Goal: Task Accomplishment & Management: Use online tool/utility

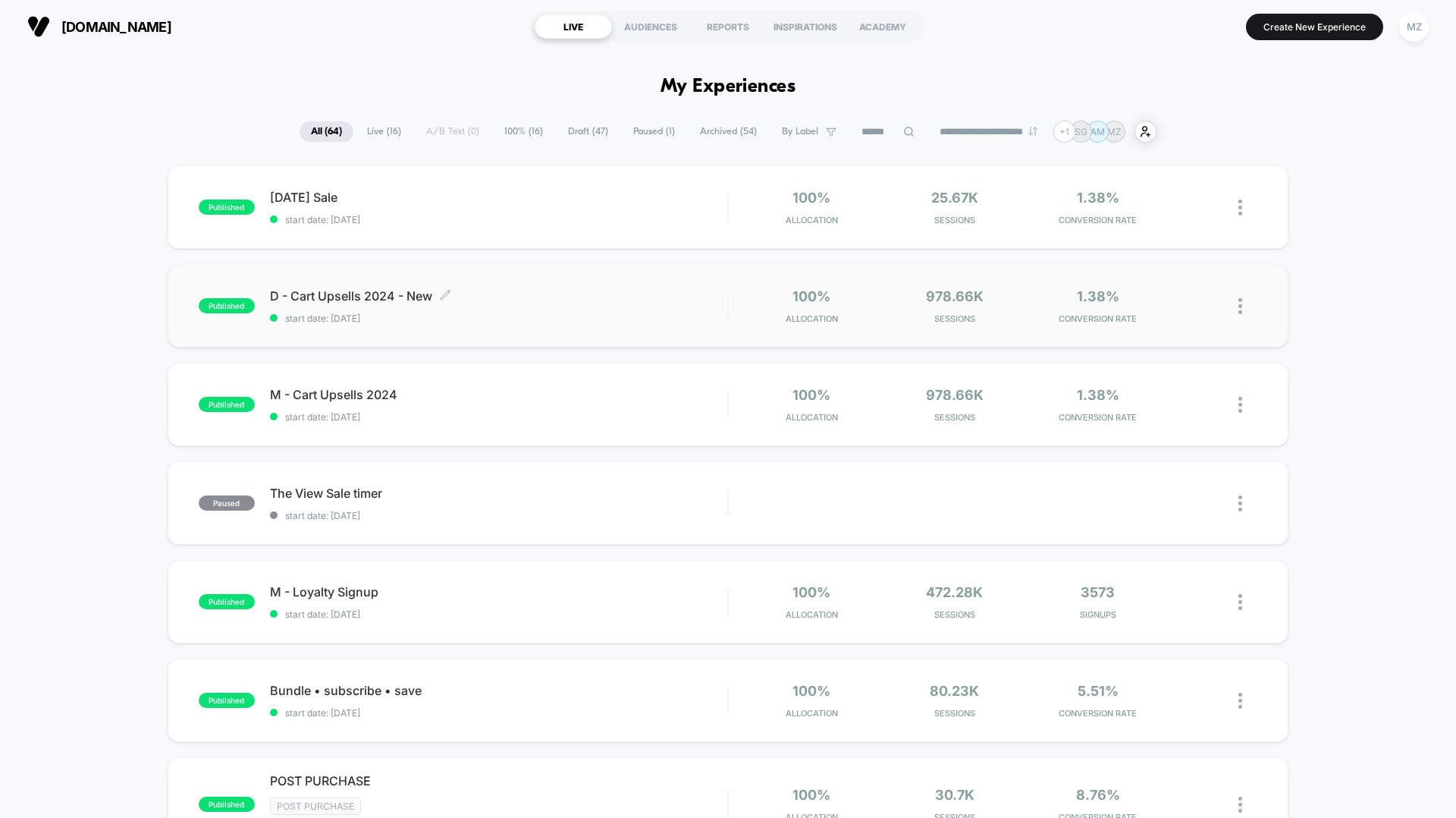
click at [494, 305] on div "D - Cart Upsells 2024 - New Click to edit experience details Click to edit expe…" at bounding box center [499, 306] width 458 height 36
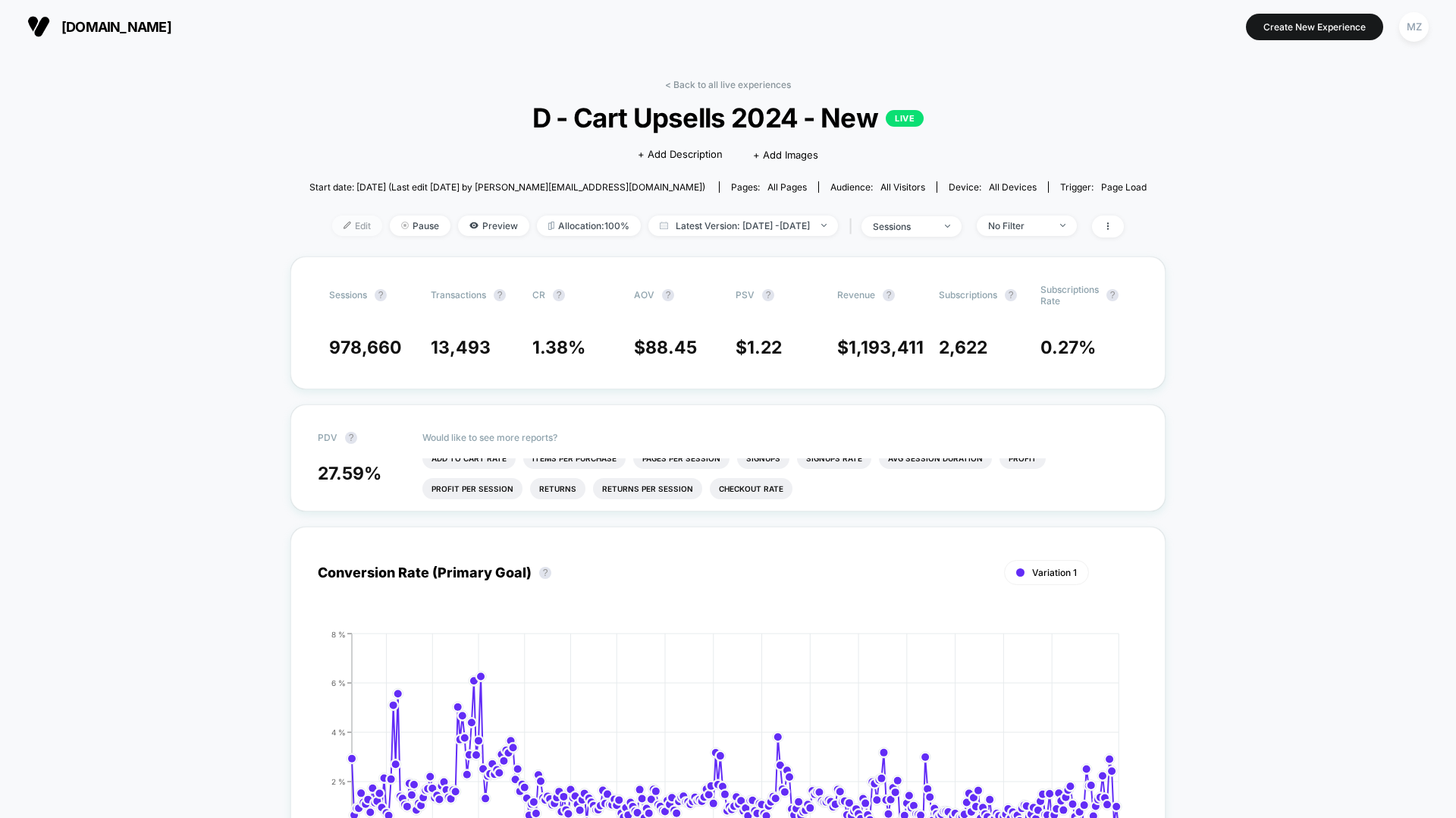
click at [344, 224] on img at bounding box center [347, 225] width 8 height 8
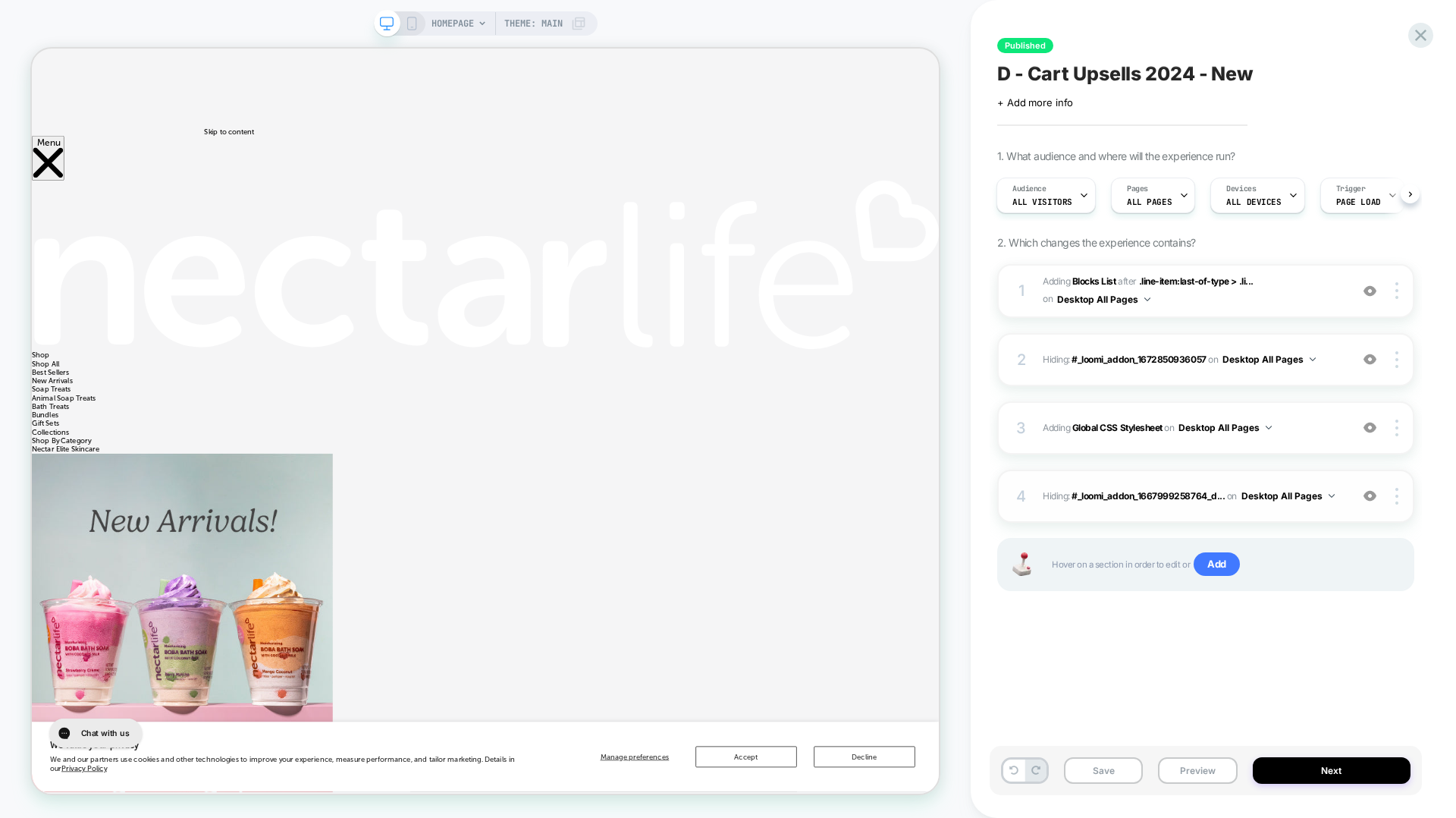
click at [1327, 497] on button "Desktop All Pages" at bounding box center [1287, 495] width 93 height 19
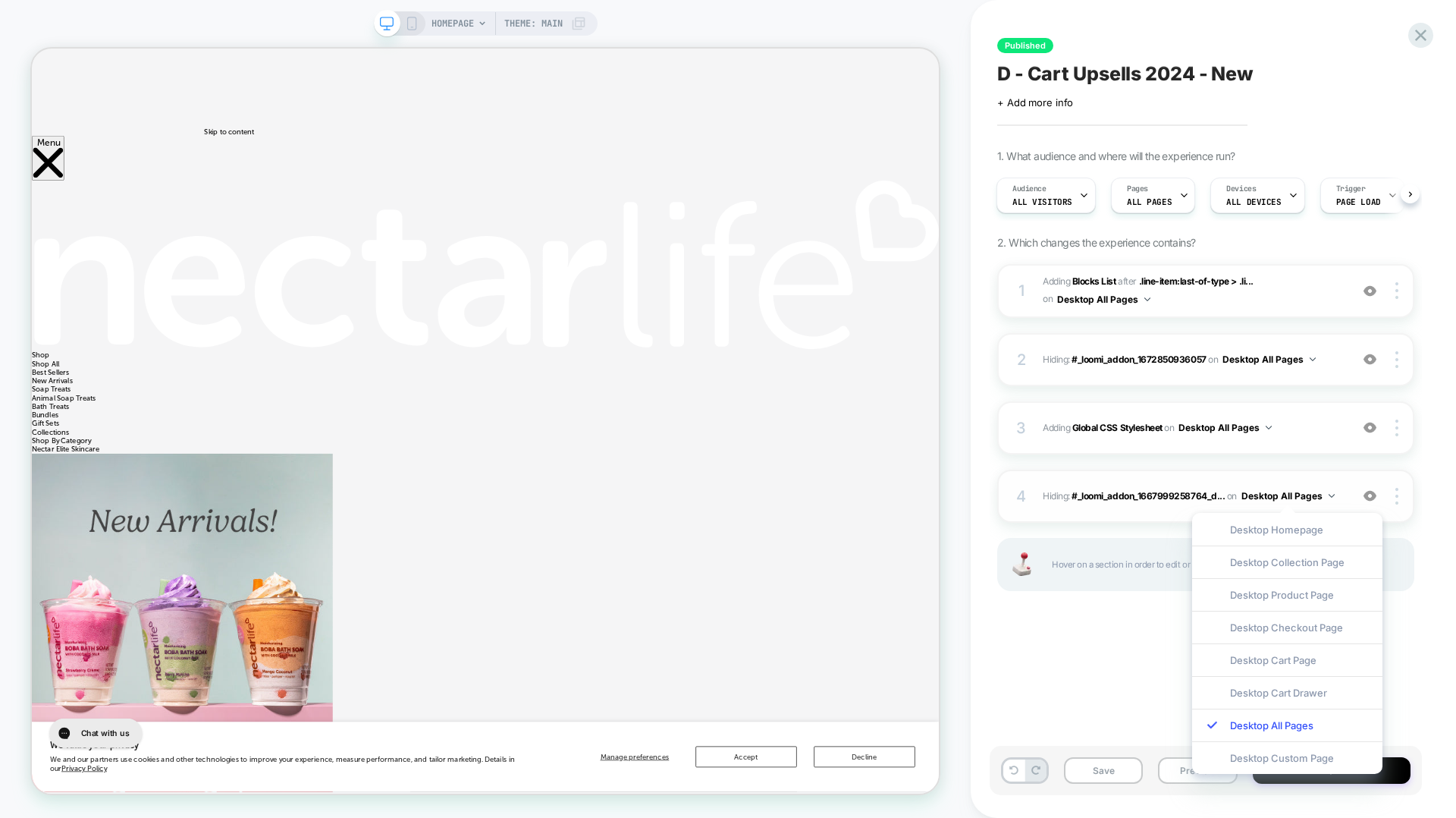
click at [1327, 497] on button "Desktop All Pages" at bounding box center [1287, 495] width 93 height 19
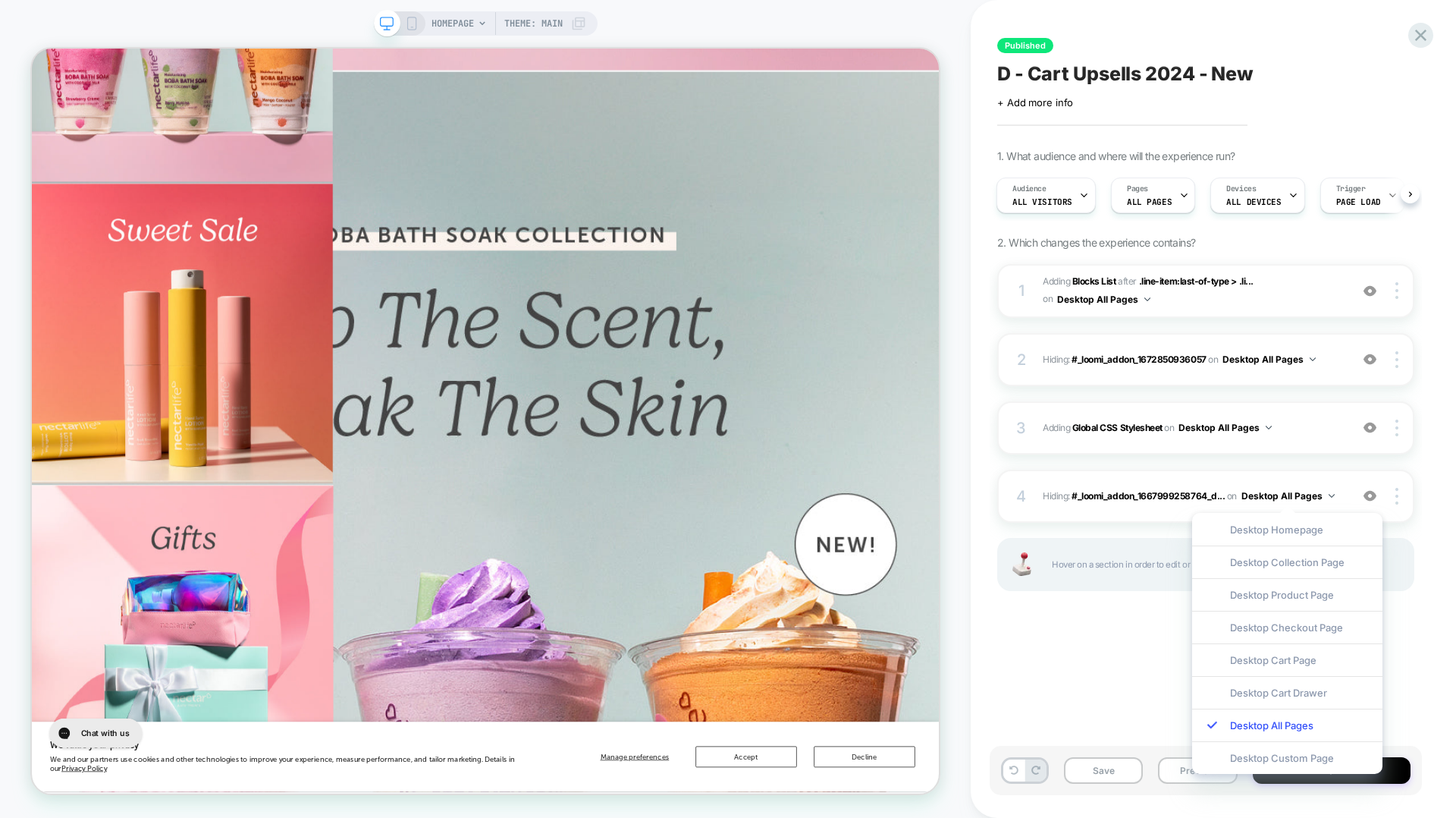
scroll to position [1243, 0]
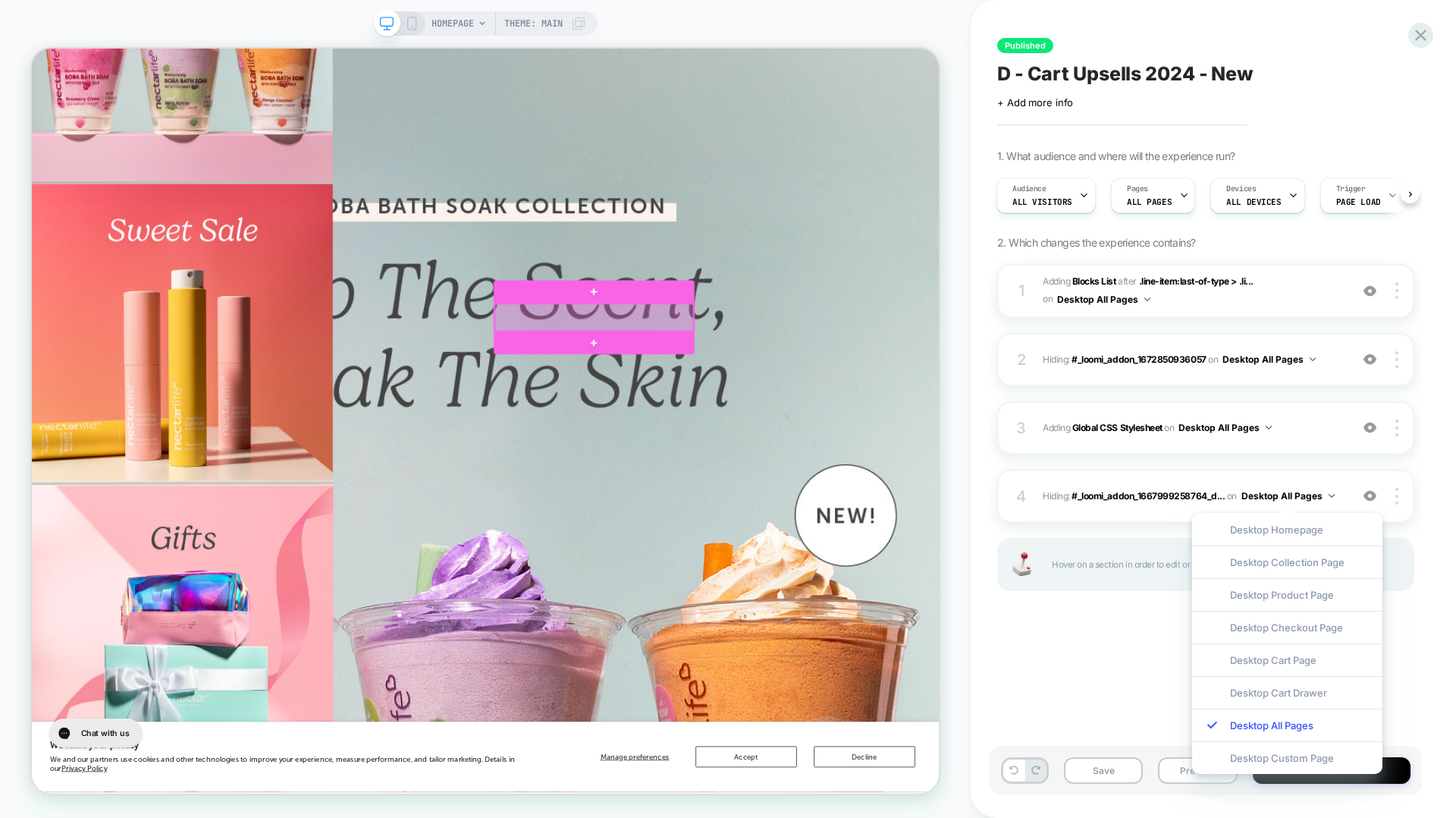
click at [817, 411] on div at bounding box center [781, 406] width 264 height 37
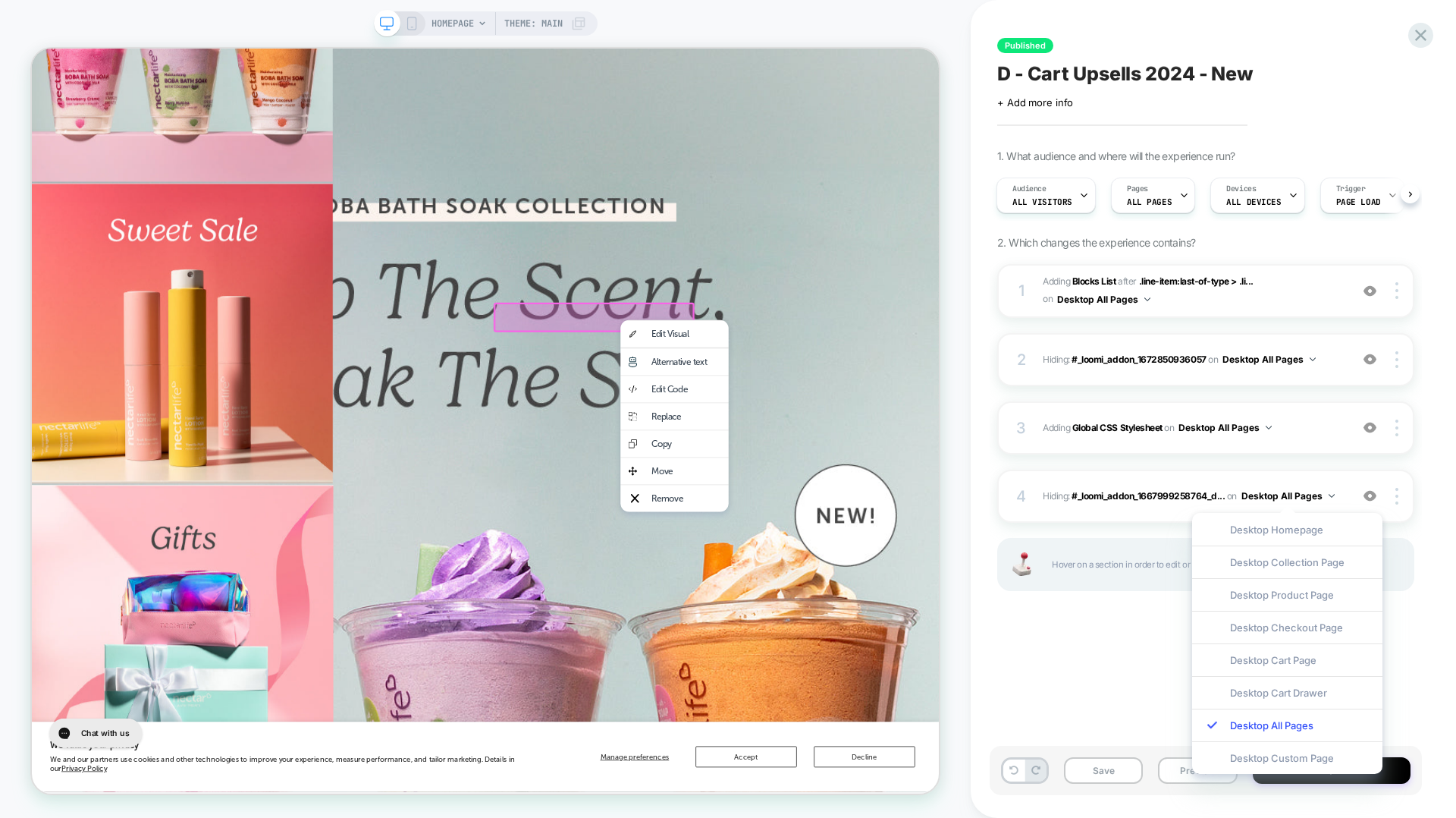
click at [732, 29] on div "HOMEPAGE Theme: MAIN" at bounding box center [485, 409] width 971 height 787
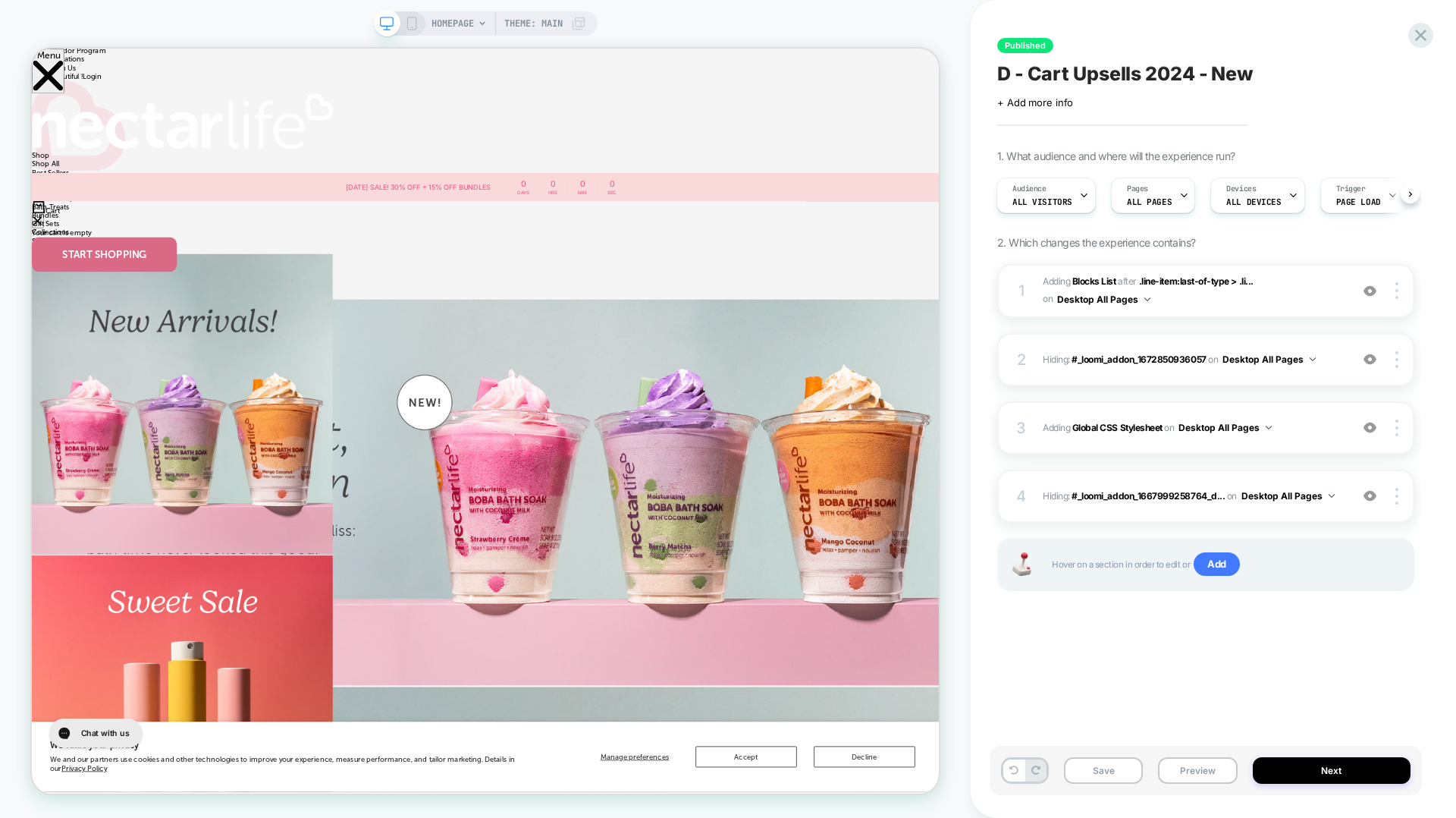
scroll to position [369, 0]
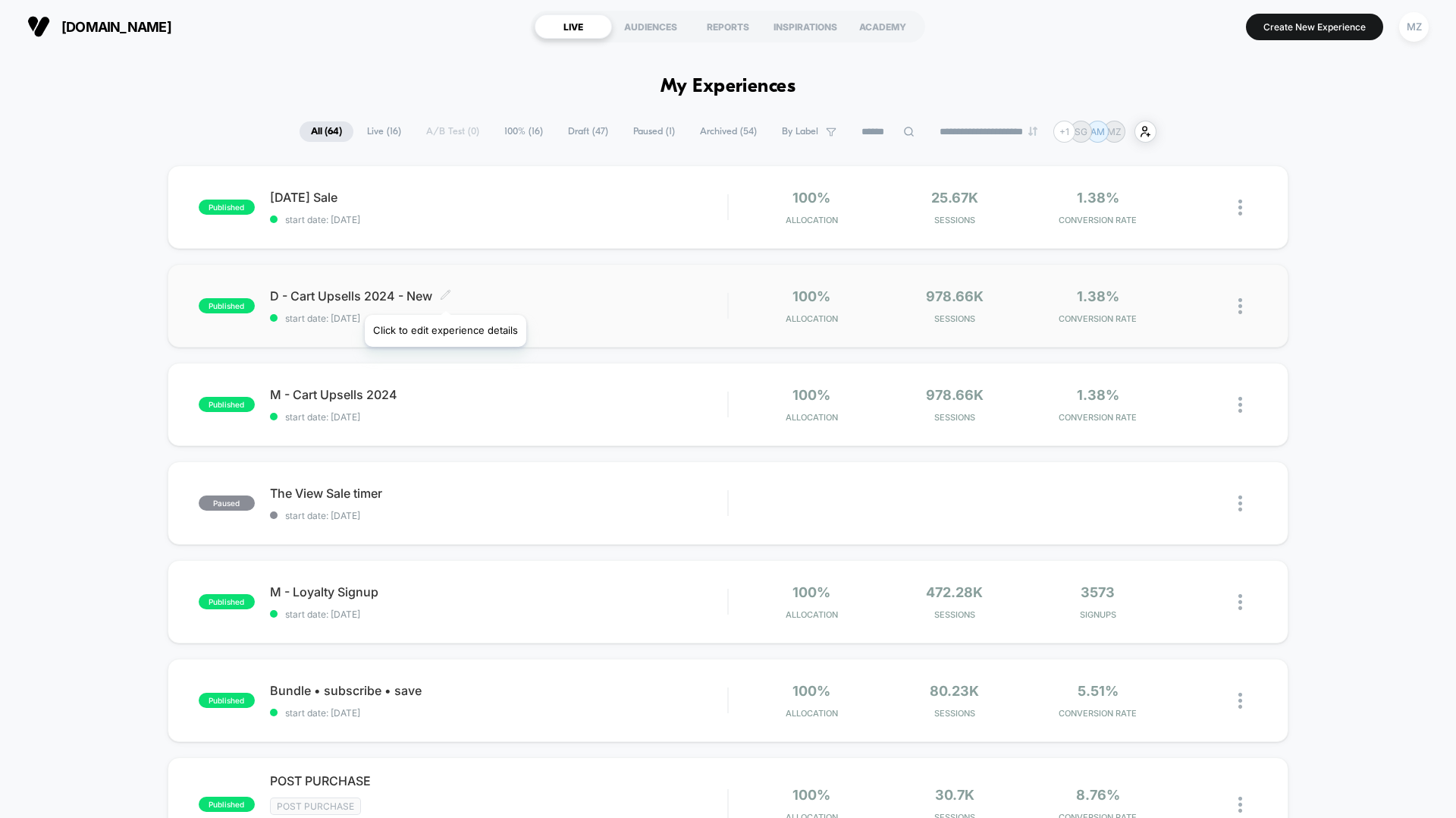
click at [445, 296] on icon at bounding box center [445, 294] width 11 height 11
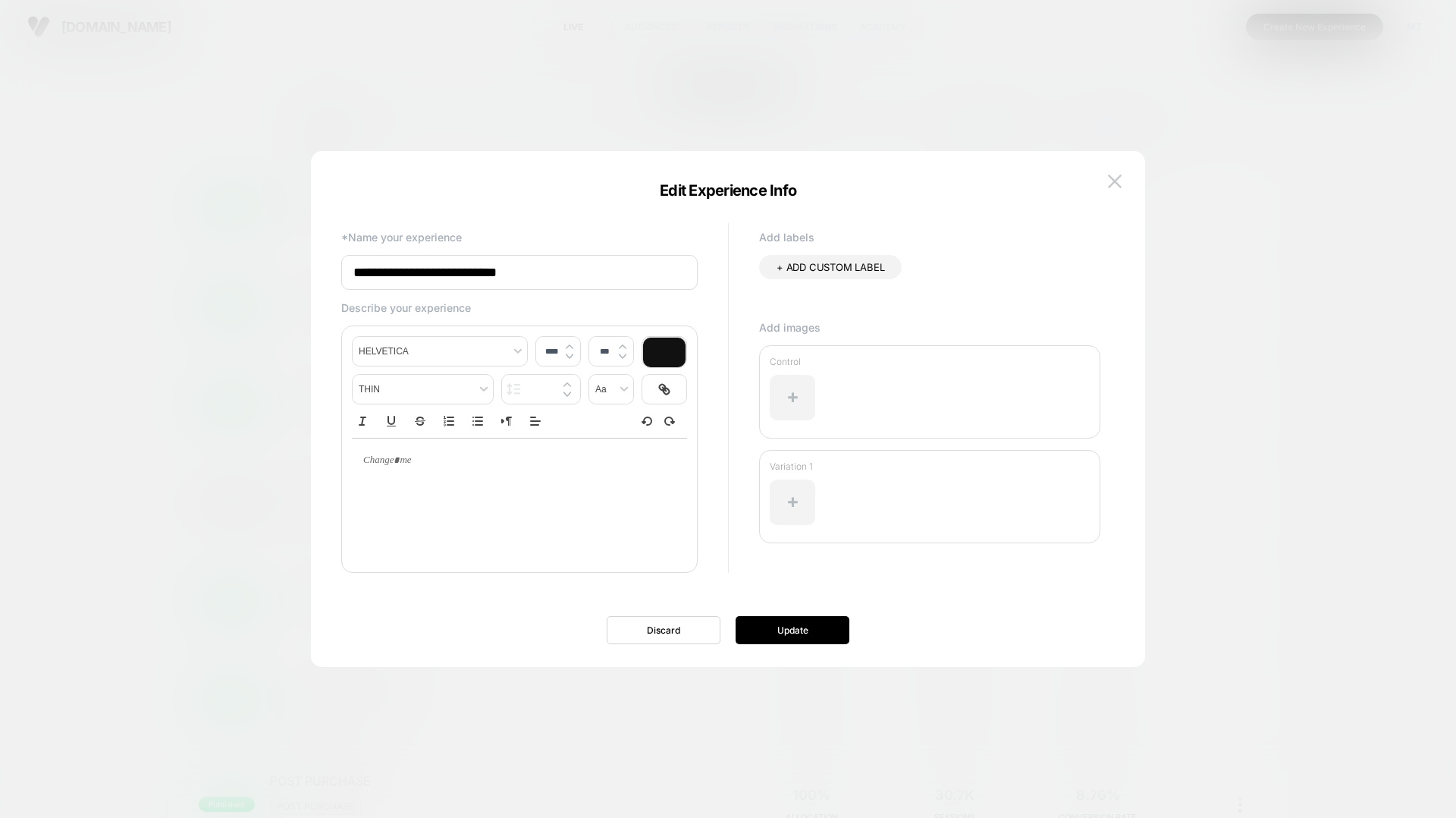
click at [86, 418] on div at bounding box center [728, 409] width 1456 height 818
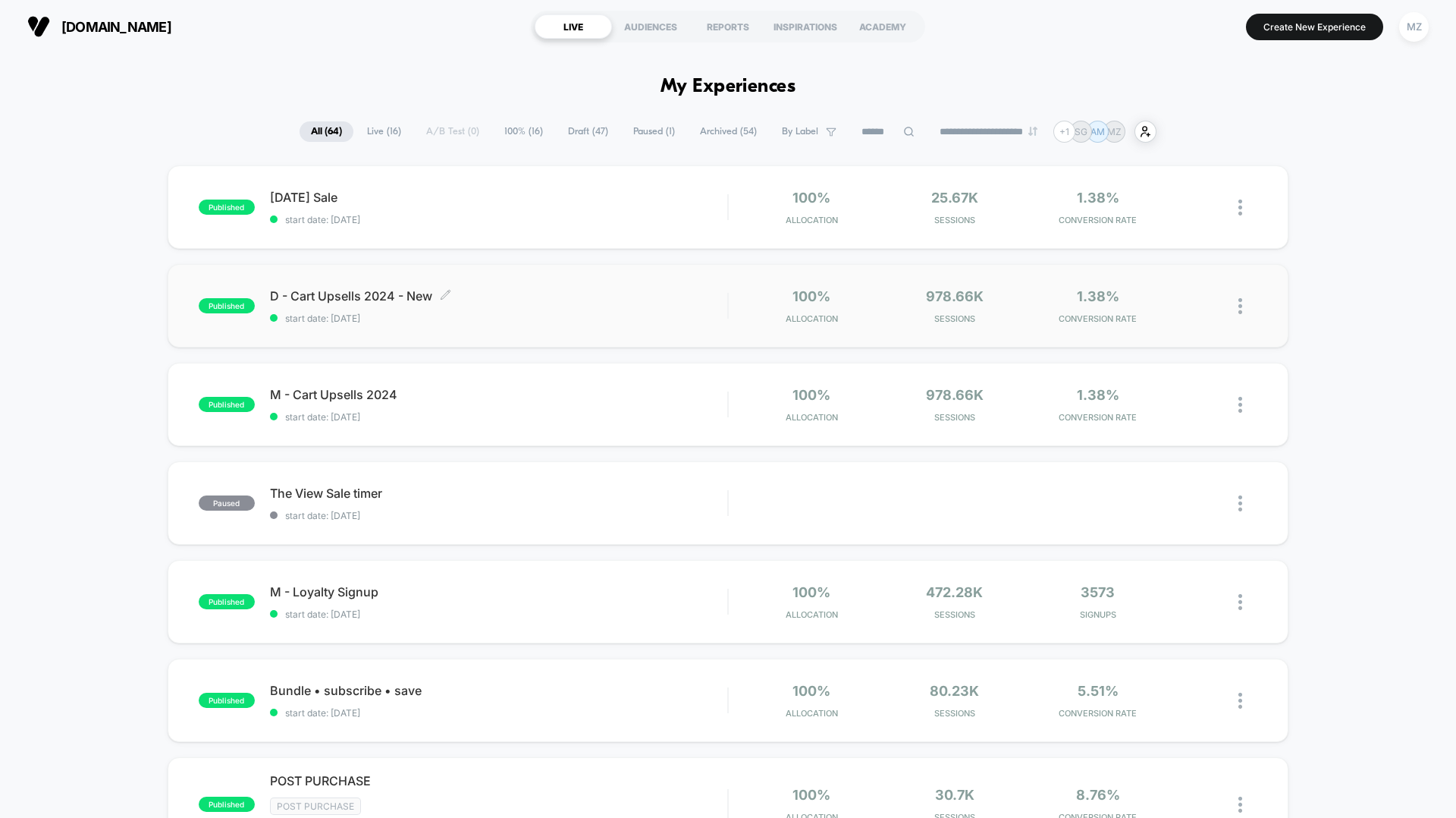
click at [289, 291] on span "D - Cart Upsells 2024 - New Click to edit experience details" at bounding box center [499, 296] width 458 height 15
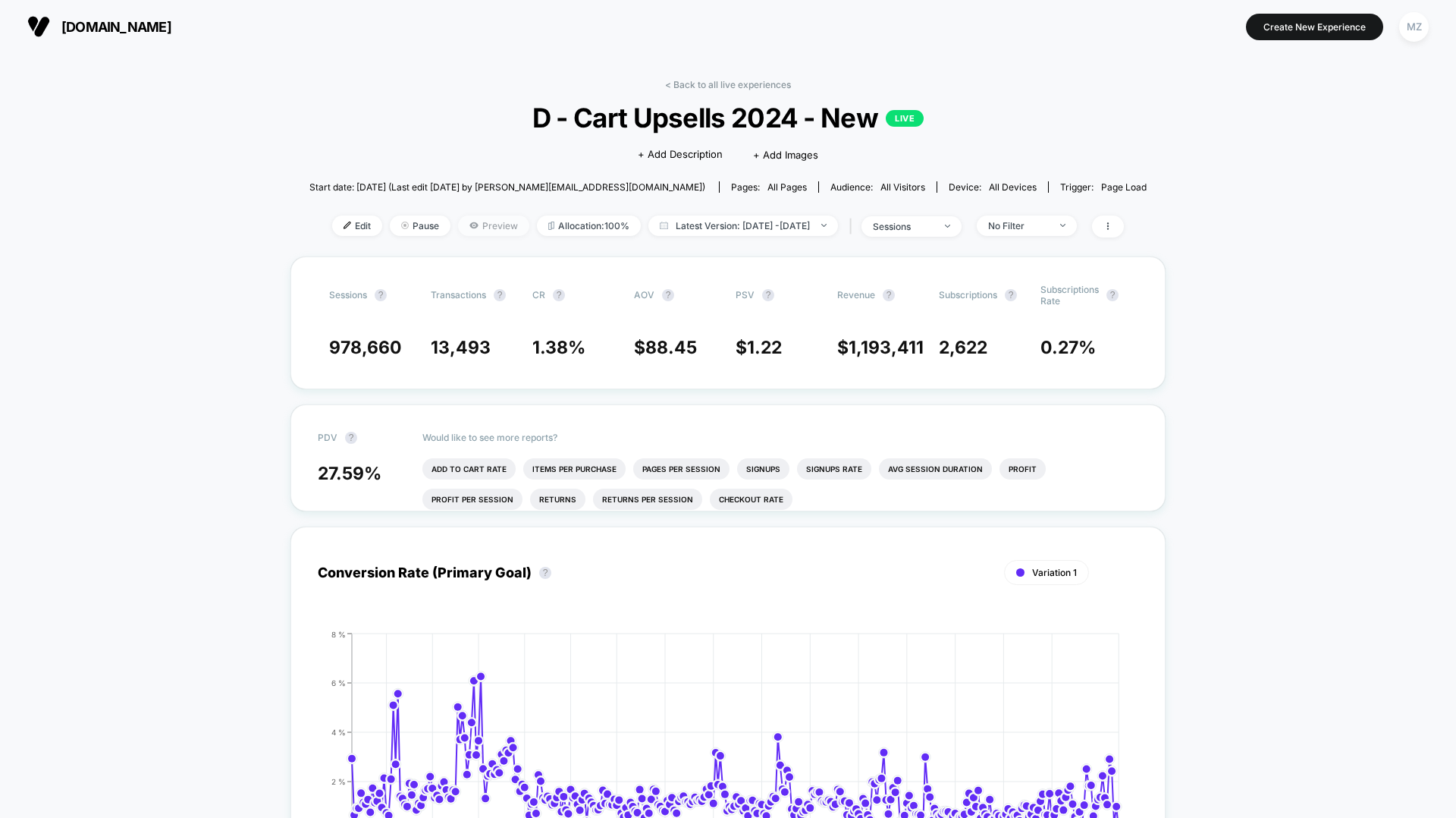
click at [458, 222] on span "Preview" at bounding box center [493, 226] width 71 height 21
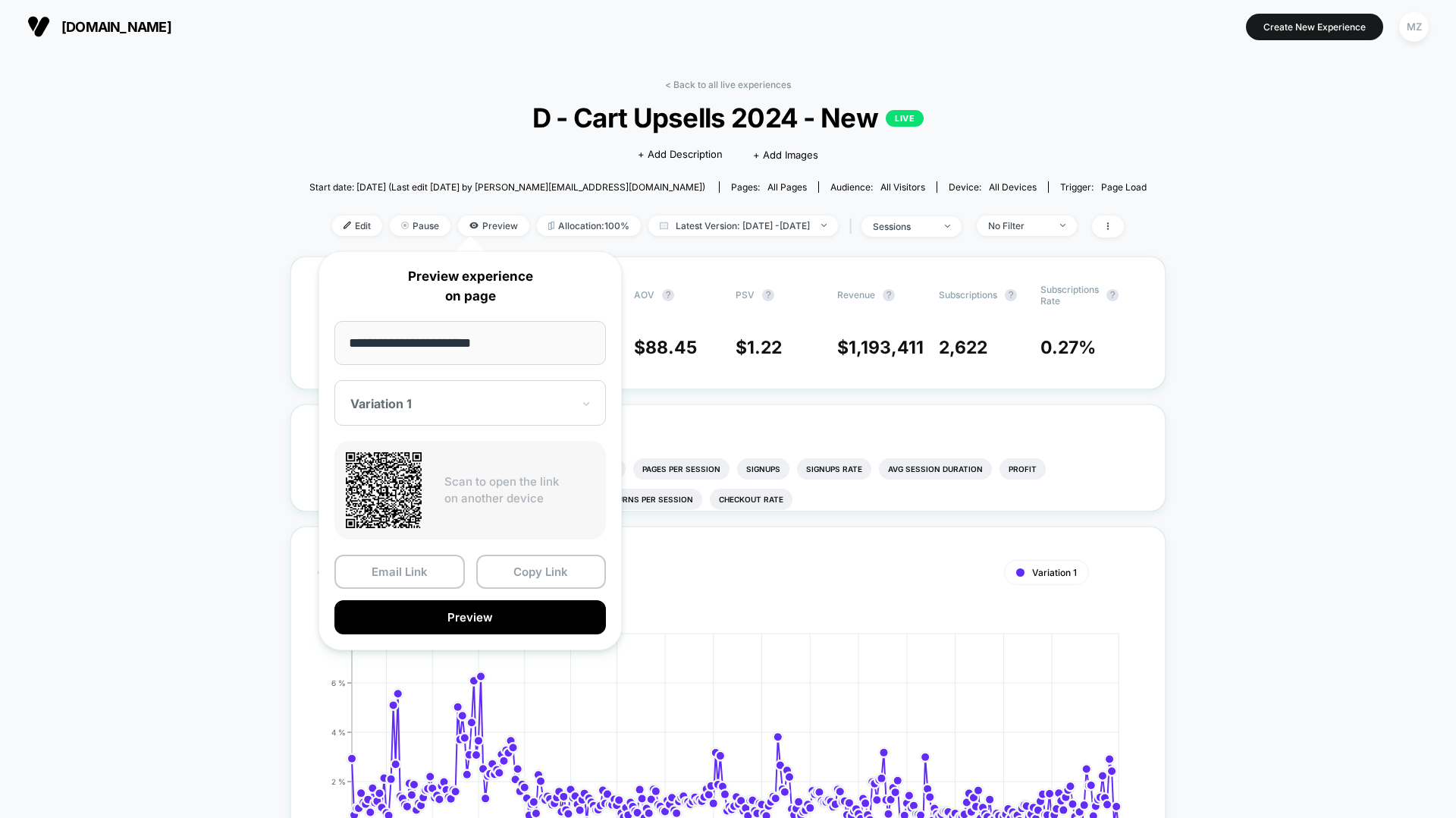
click at [457, 406] on div at bounding box center [461, 404] width 222 height 15
click at [684, 258] on div "Sessions ? Transactions ? CR ? AOV ? PSV ? Revenue ? Subscriptions ? Subscripti…" at bounding box center [728, 323] width 875 height 133
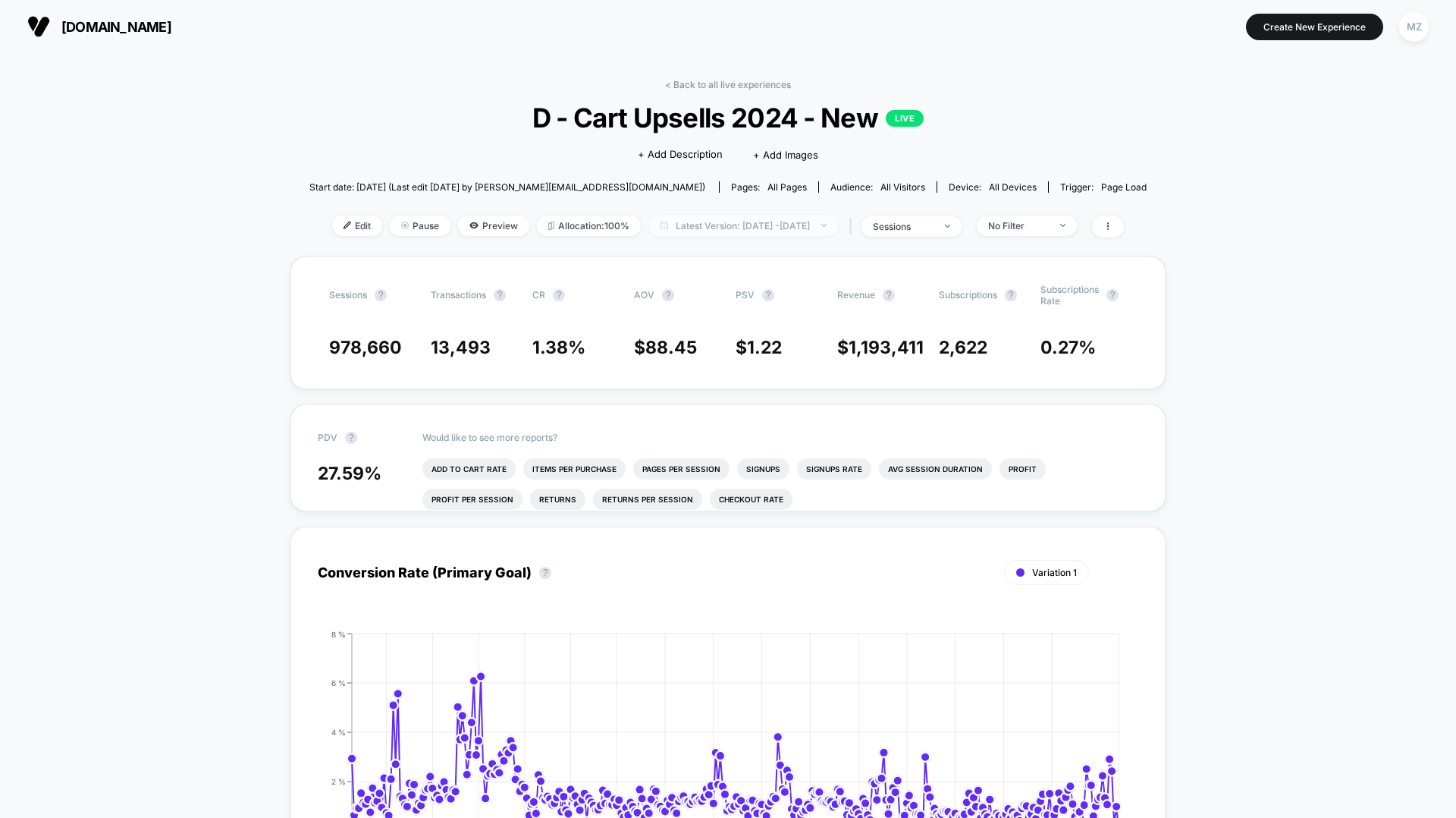
click at [693, 234] on span "Latest Version: [DATE] - [DATE]" at bounding box center [743, 226] width 190 height 21
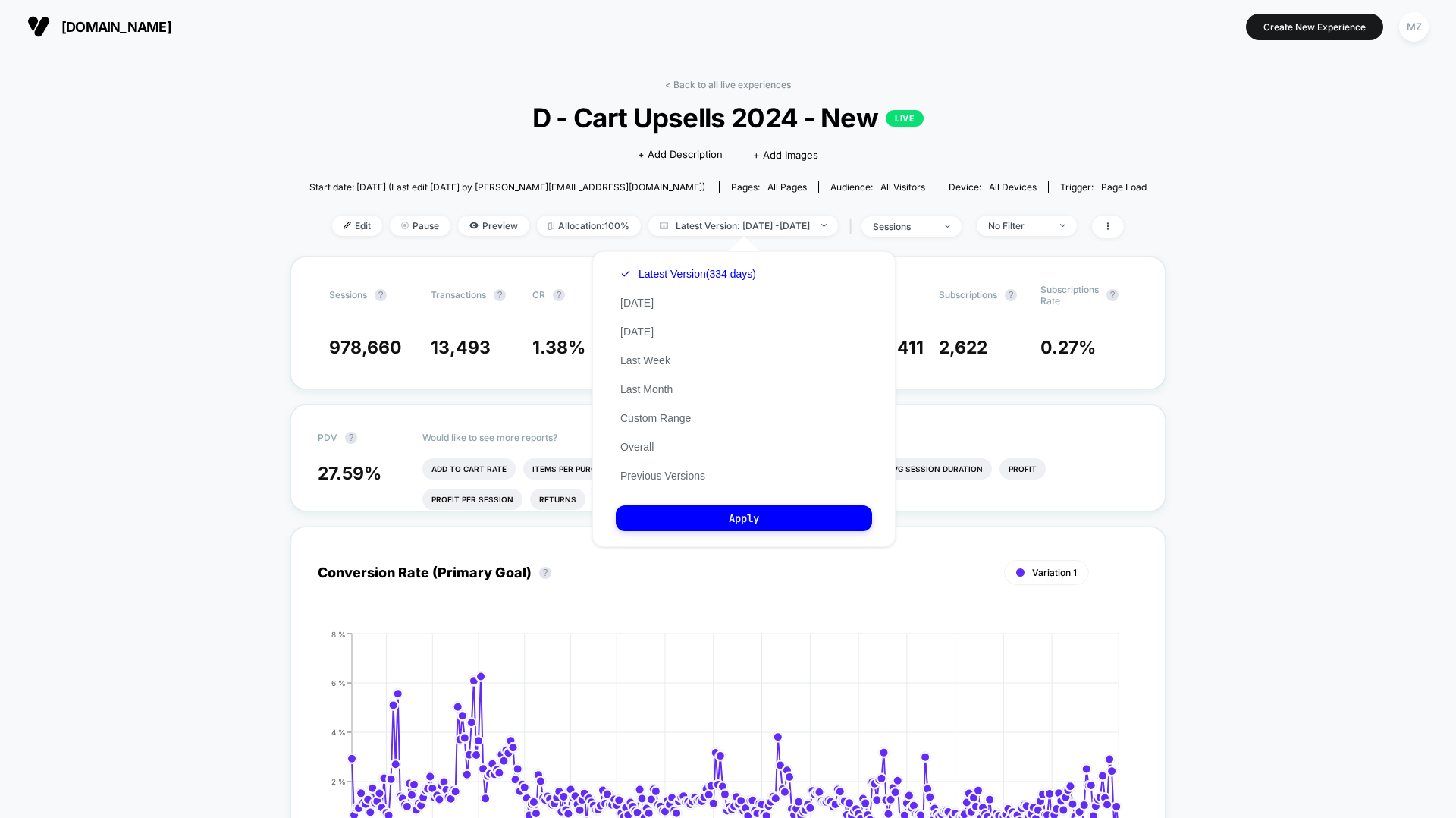
click at [547, 199] on span "Start date: [DATE] (Last edit [DATE] by [PERSON_NAME][EMAIL_ADDRESS][DOMAIN_NAM…" at bounding box center [507, 187] width 396 height 27
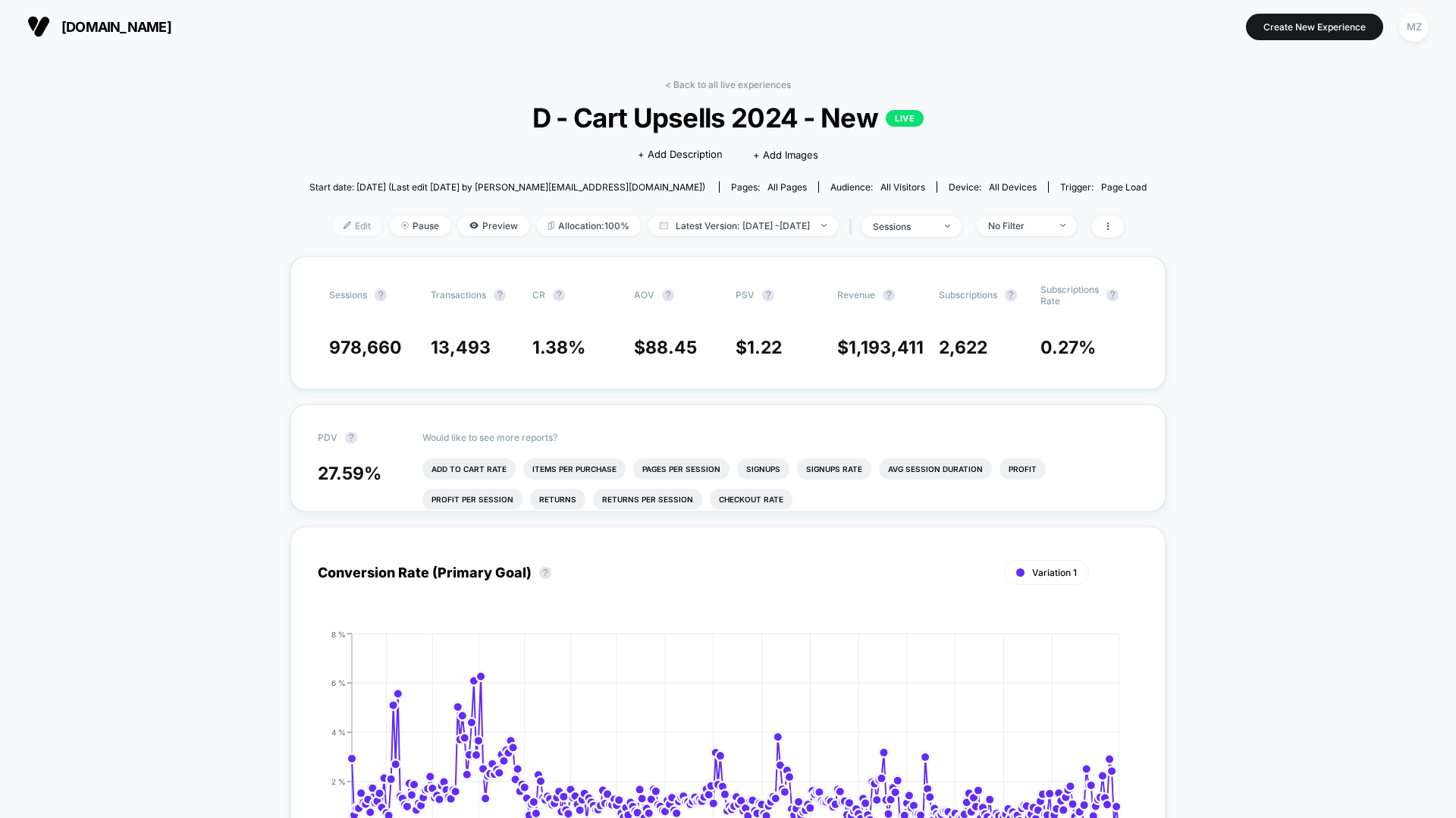
click at [332, 230] on span "Edit" at bounding box center [357, 226] width 50 height 21
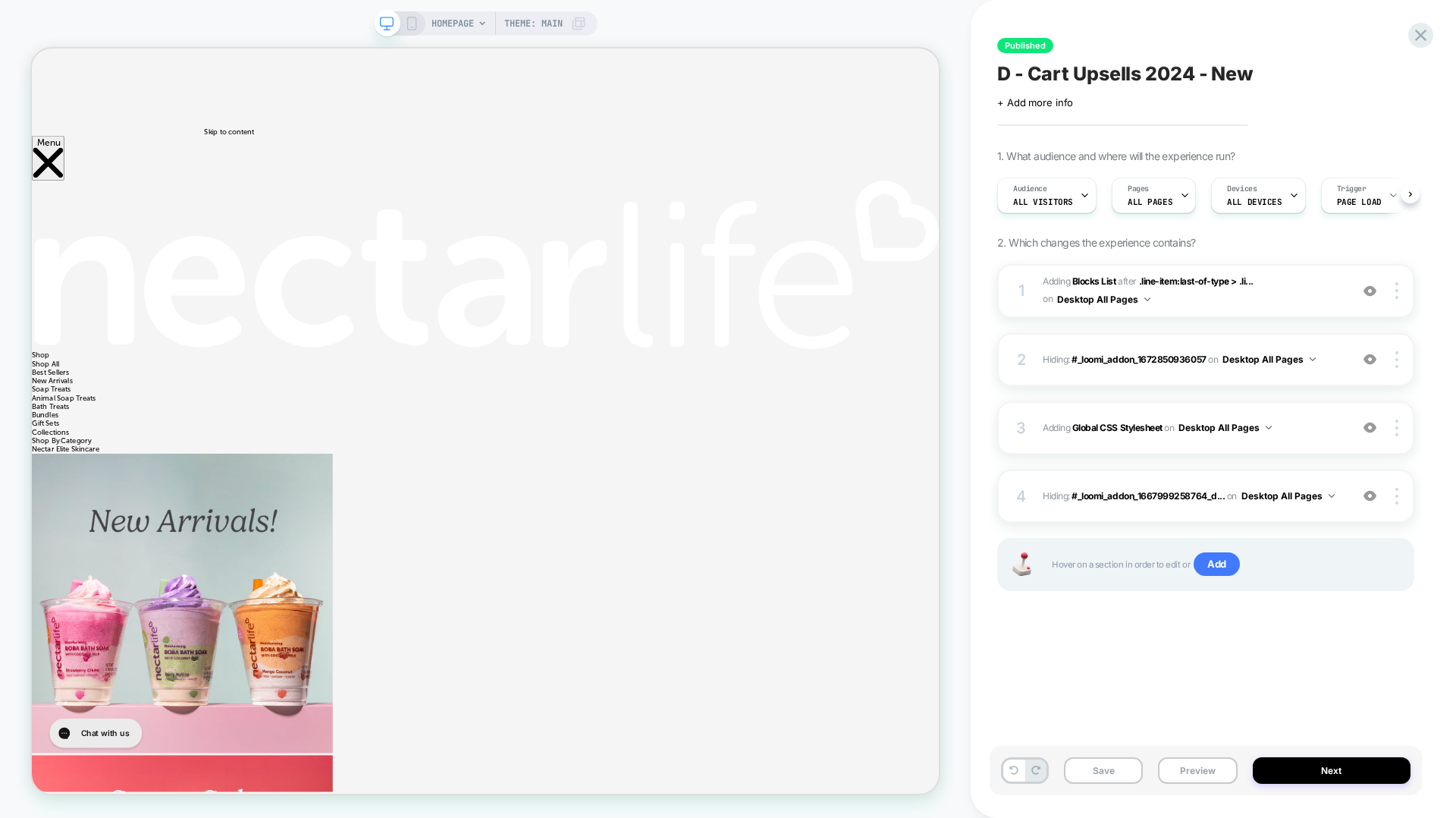
scroll to position [0, 1]
click at [528, 29] on span "Theme: MAIN" at bounding box center [534, 23] width 58 height 24
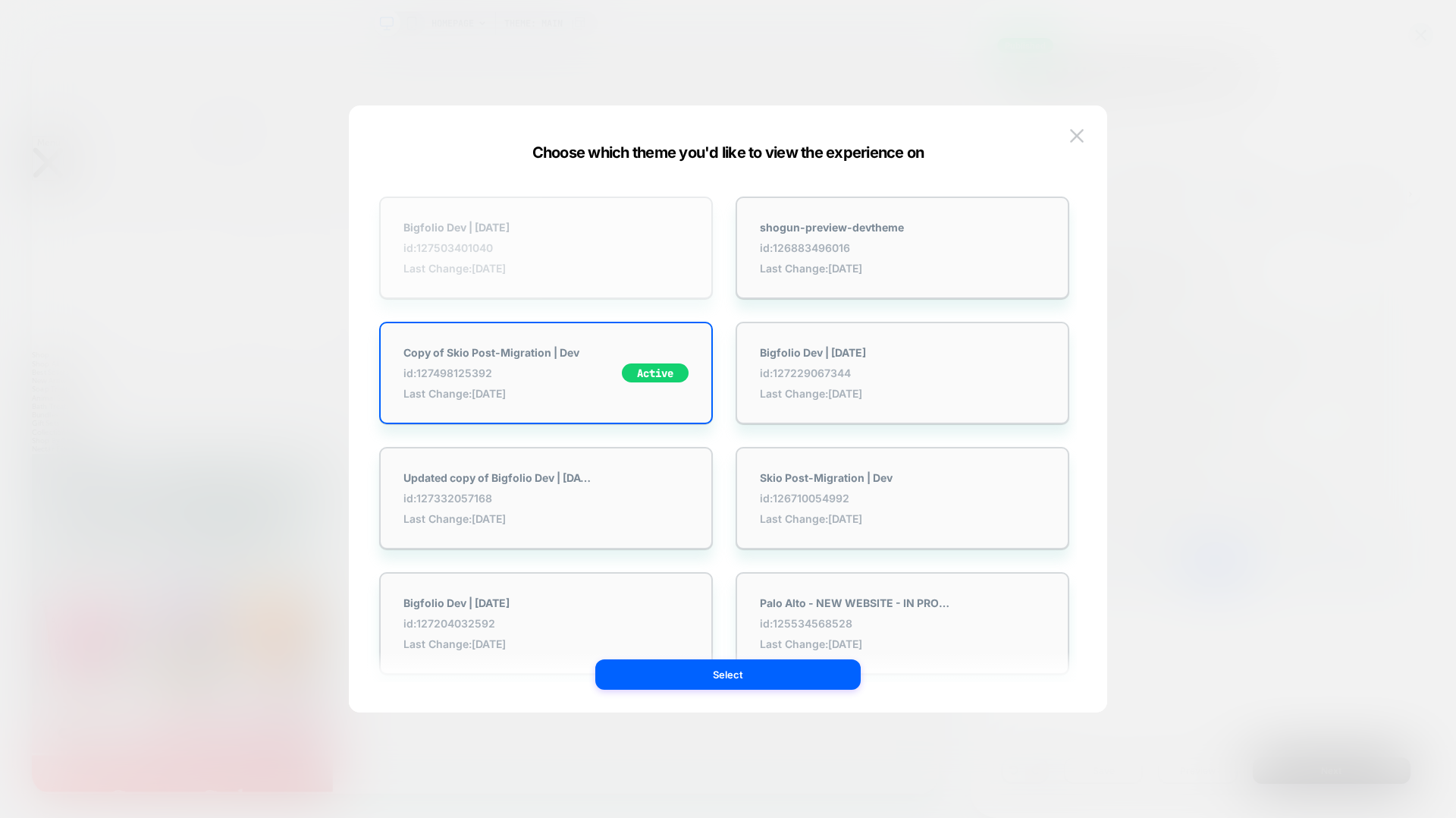
click at [510, 241] on span "id: 127503401040" at bounding box center [457, 247] width 106 height 13
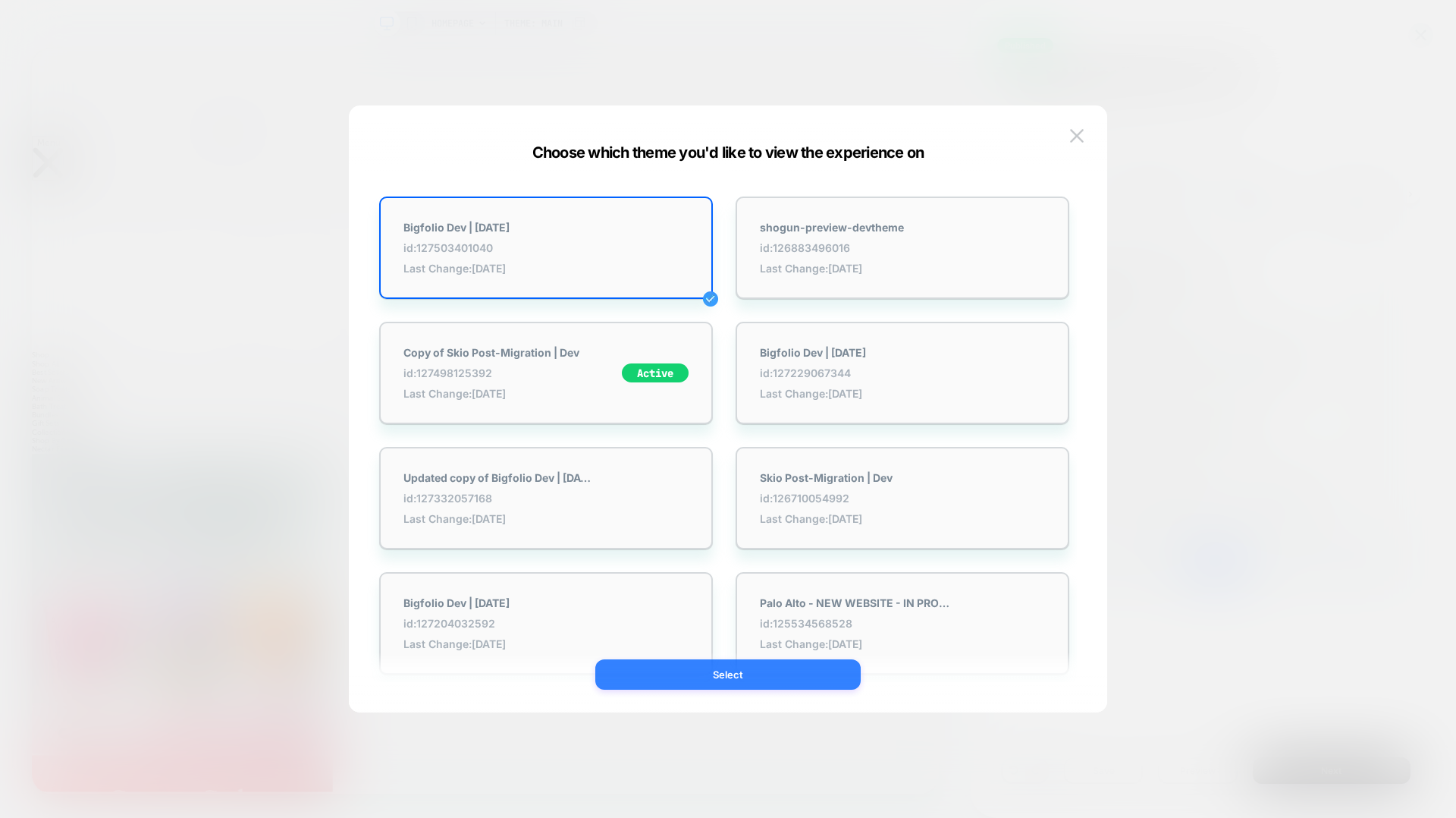
click at [778, 679] on button "Select" at bounding box center [728, 673] width 265 height 30
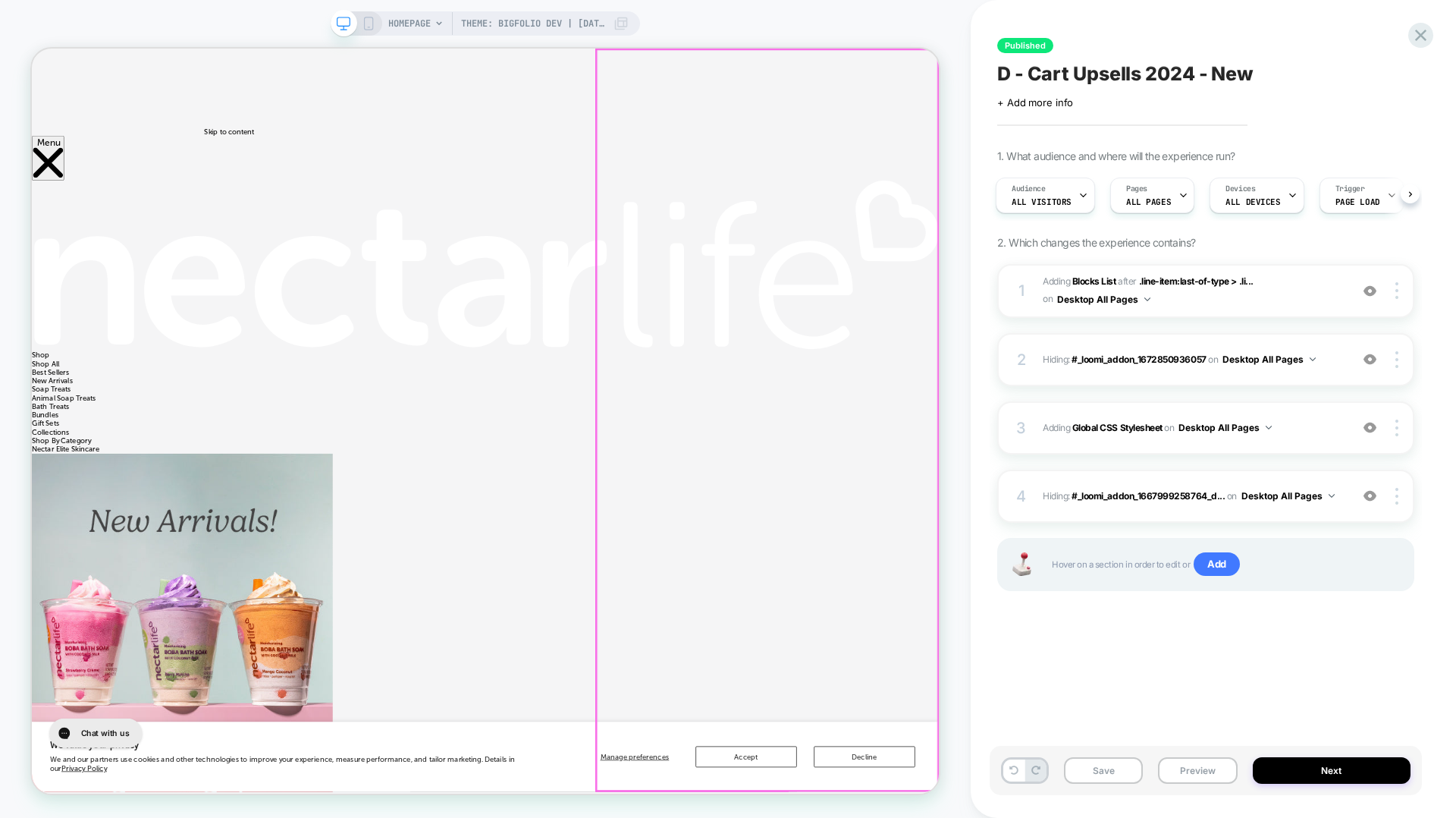
scroll to position [0, 0]
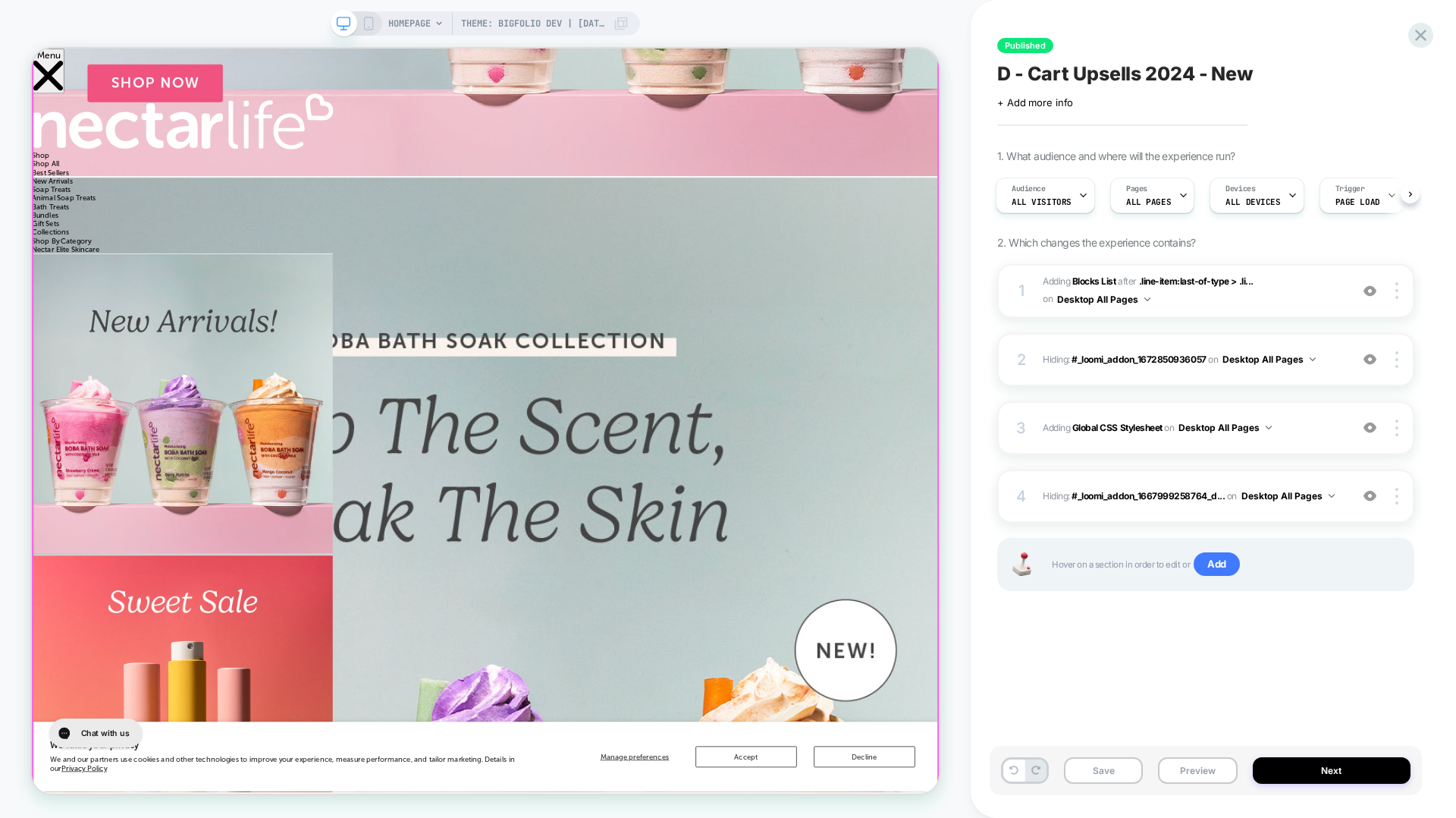
scroll to position [1061, 0]
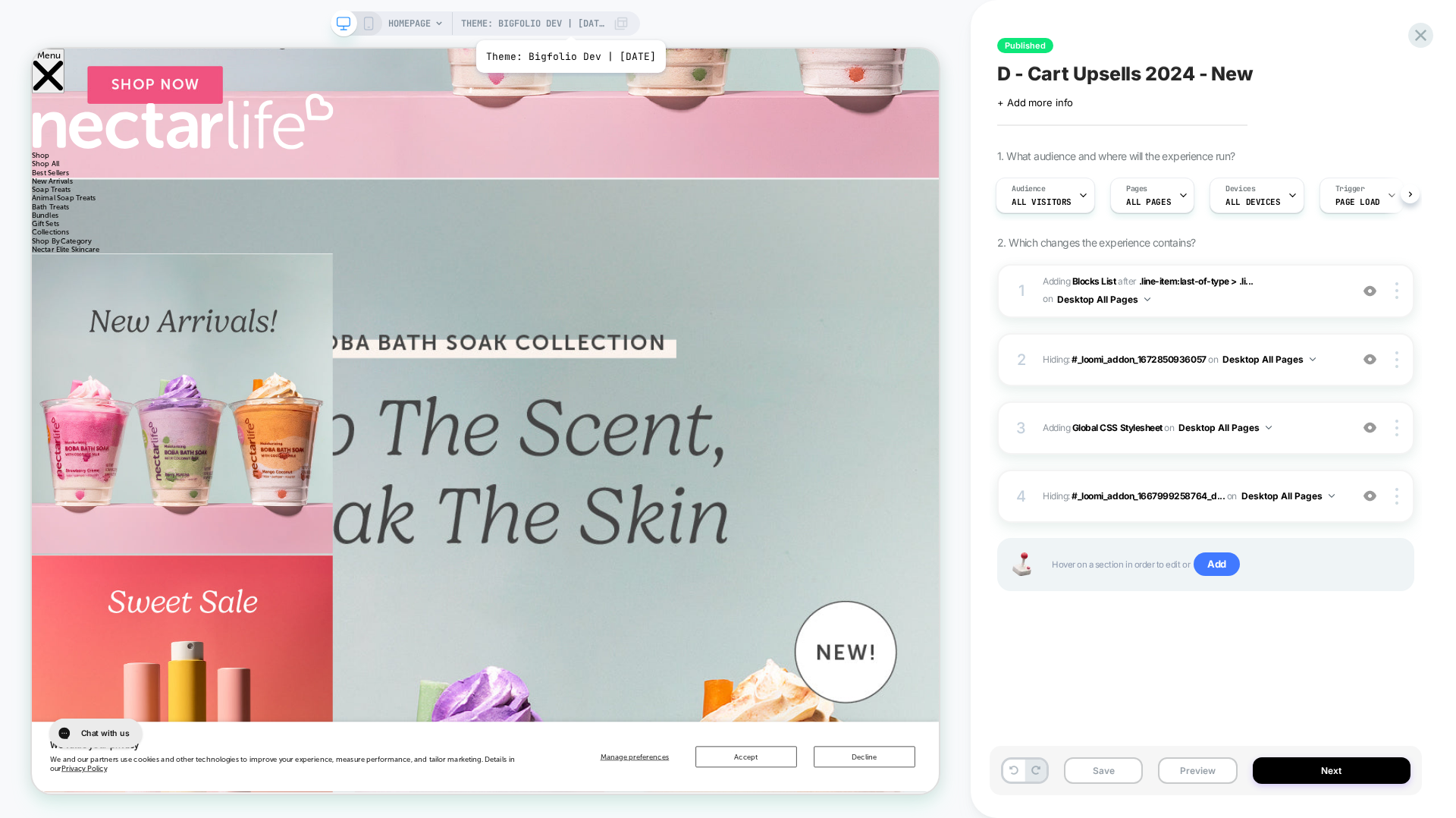
click at [581, 21] on span "Theme: Bigfolio Dev | [DATE]" at bounding box center [533, 23] width 144 height 24
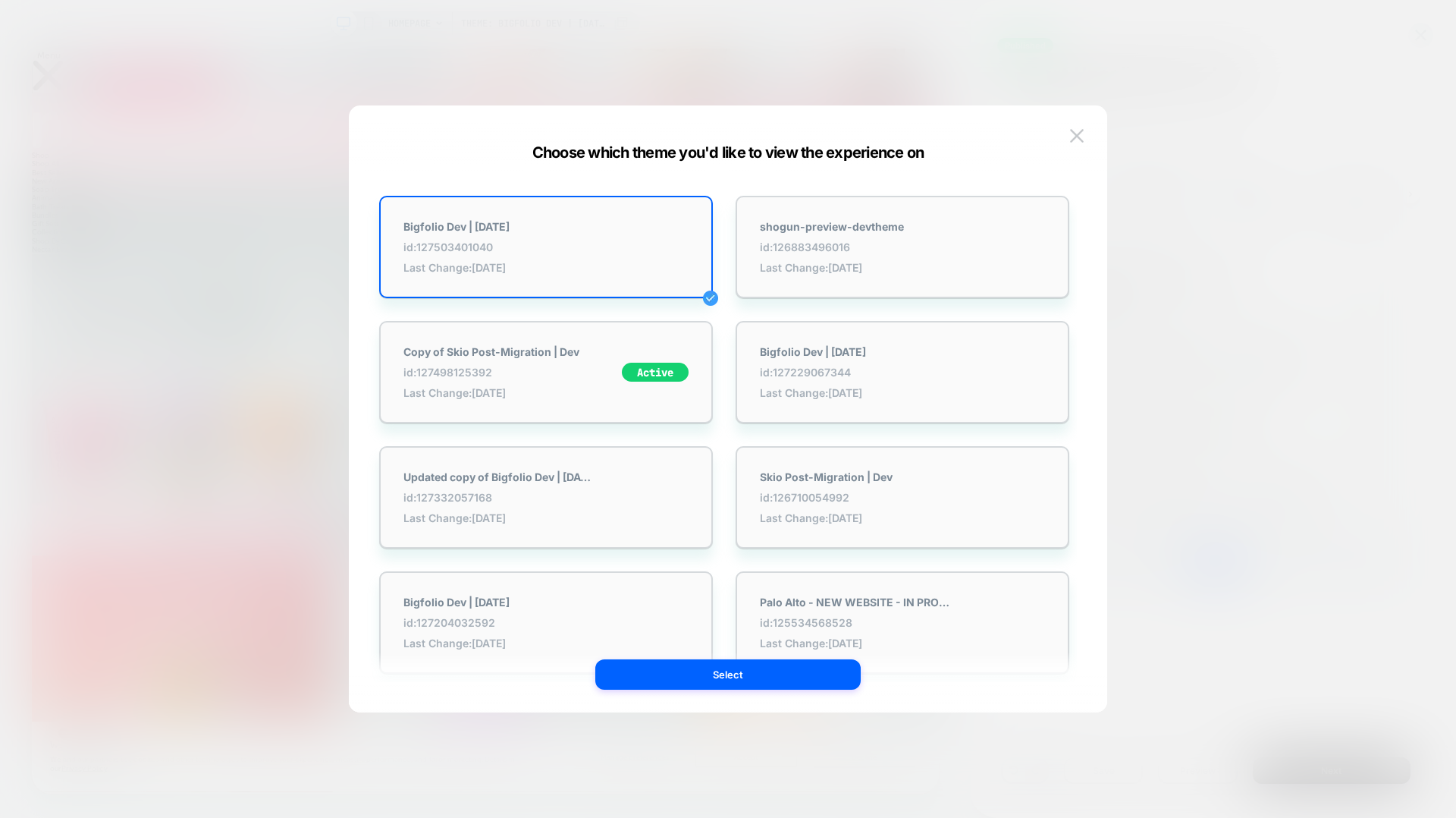
scroll to position [0, 0]
click at [582, 281] on div "Bigfolio Dev | [DATE] id: 127503401040 Last Change: [DATE]" at bounding box center [546, 248] width 334 height 103
click at [233, 401] on div at bounding box center [728, 409] width 1456 height 818
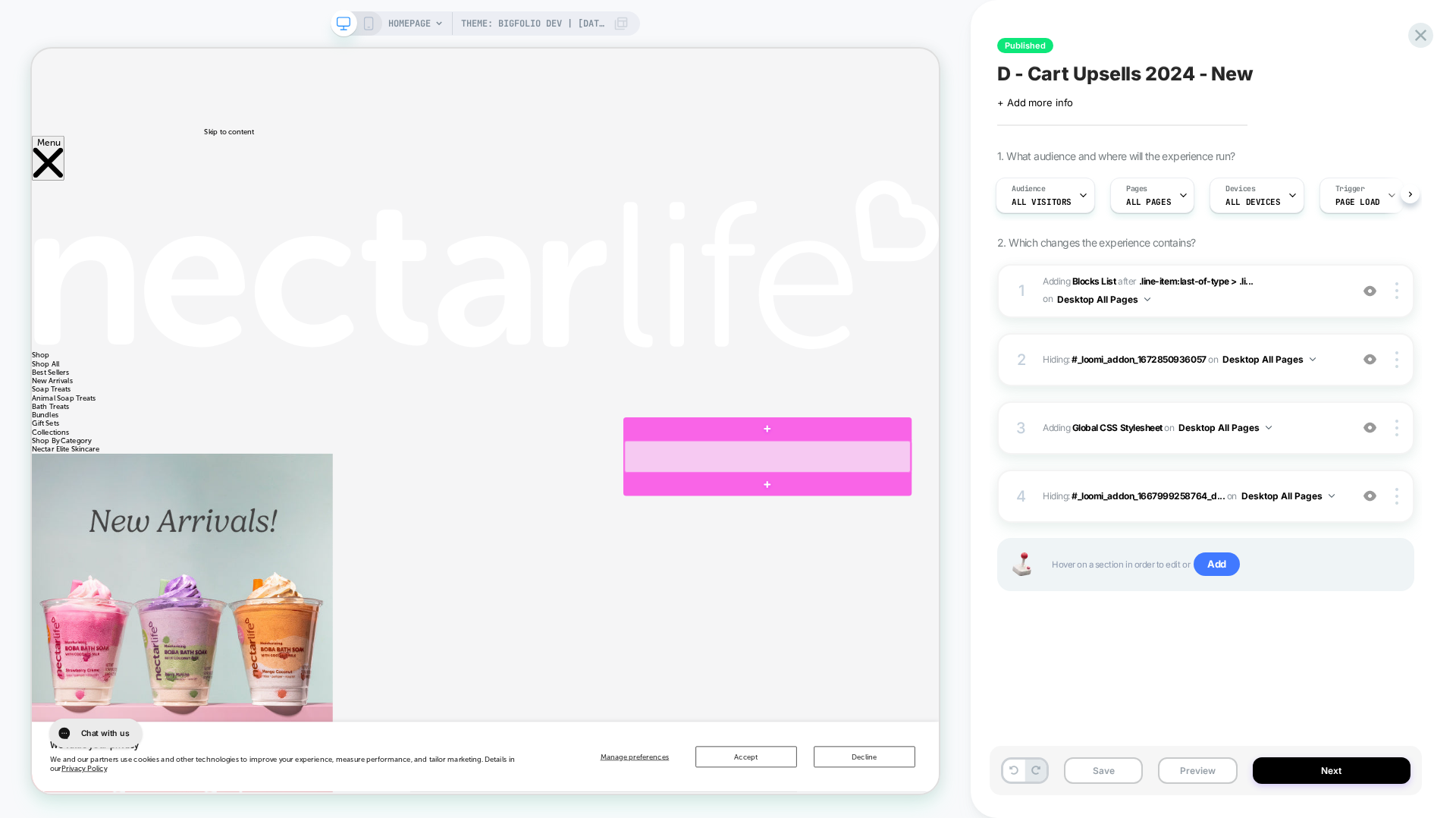
click at [1015, 590] on div at bounding box center [1013, 593] width 382 height 43
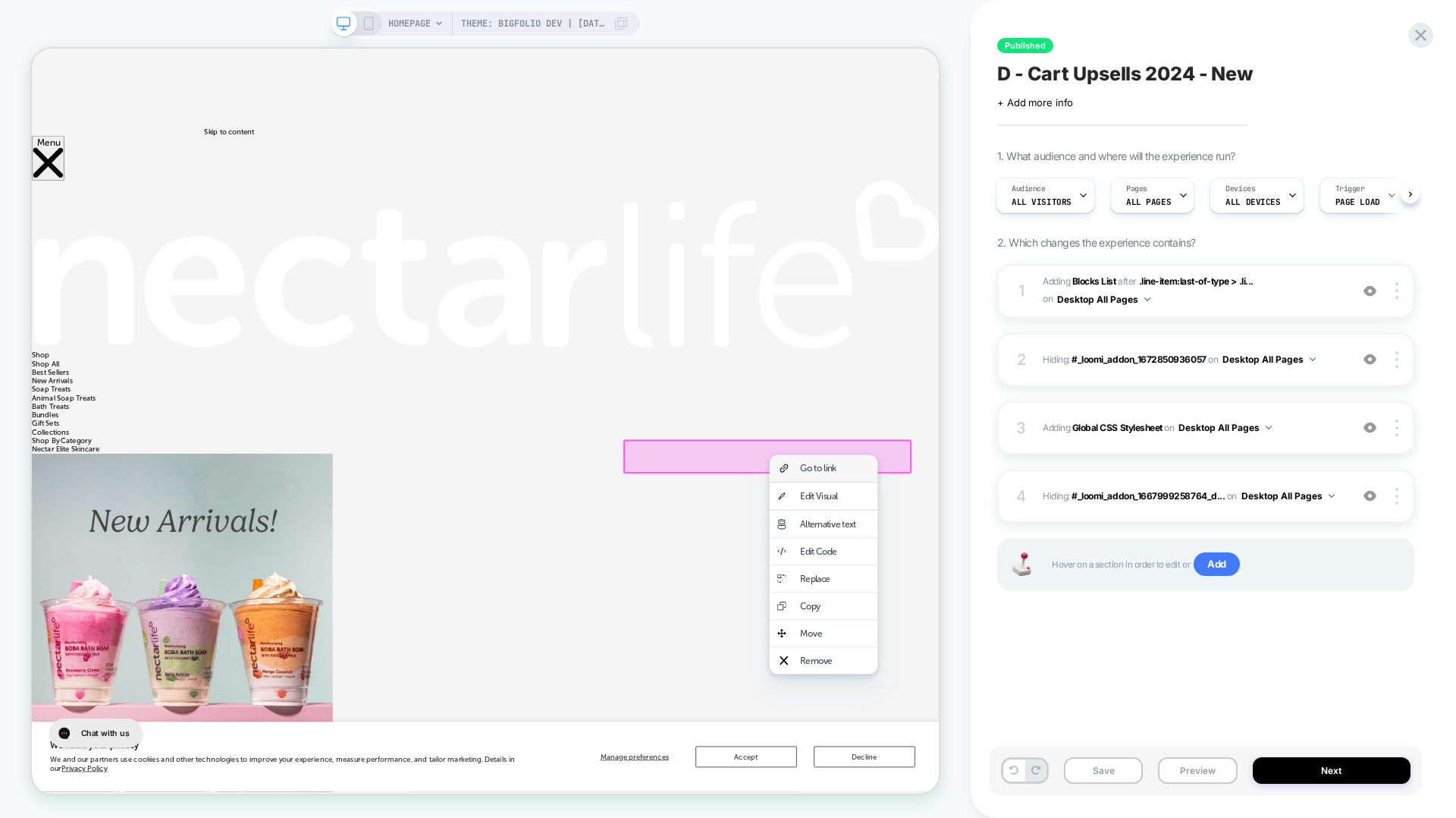
click at [1057, 603] on div "Go to link" at bounding box center [1103, 608] width 92 height 15
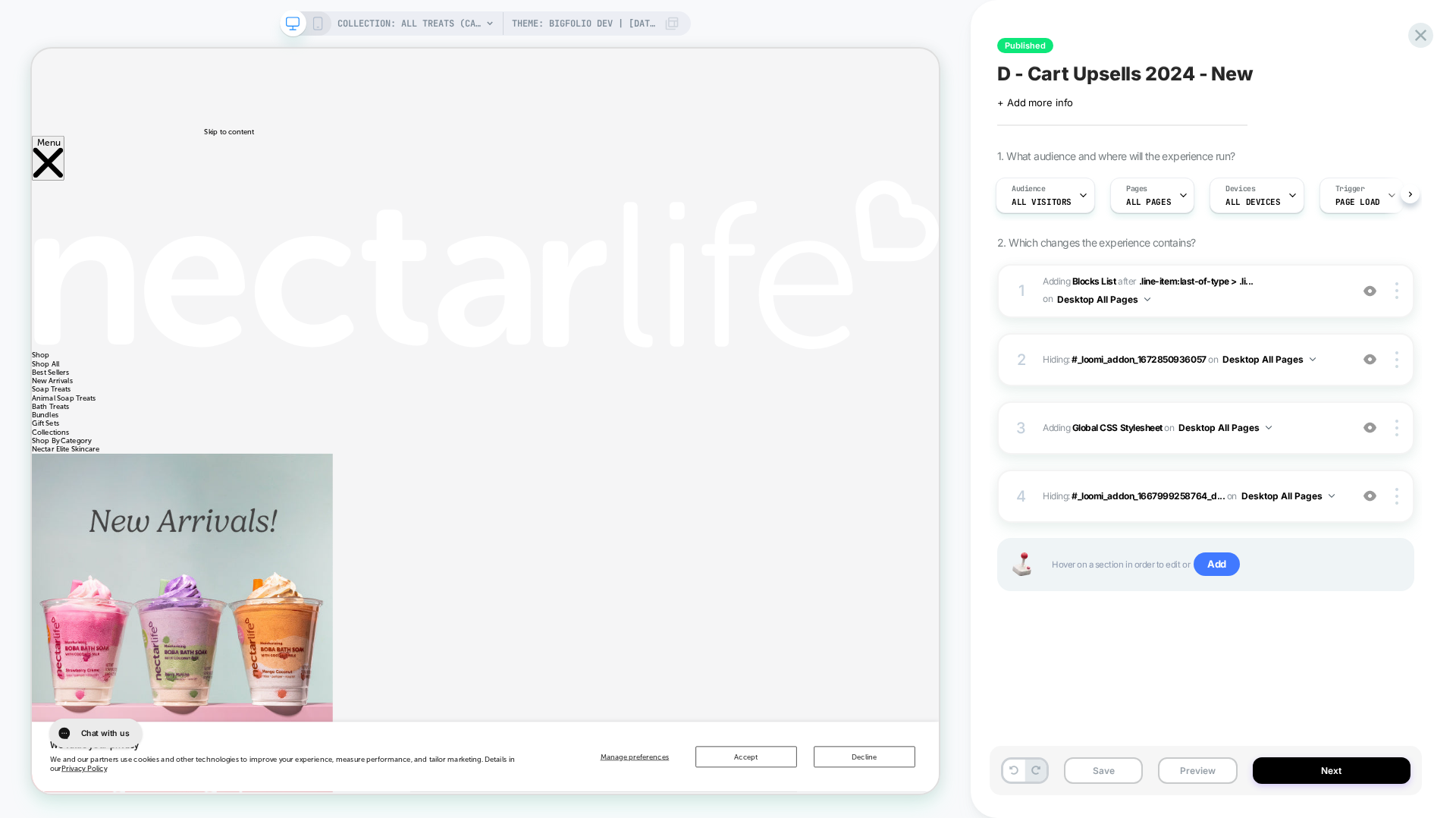
scroll to position [0, 3]
click at [754, 664] on div at bounding box center [764, 656] width 230 height 37
click at [729, 664] on div at bounding box center [764, 657] width 233 height 39
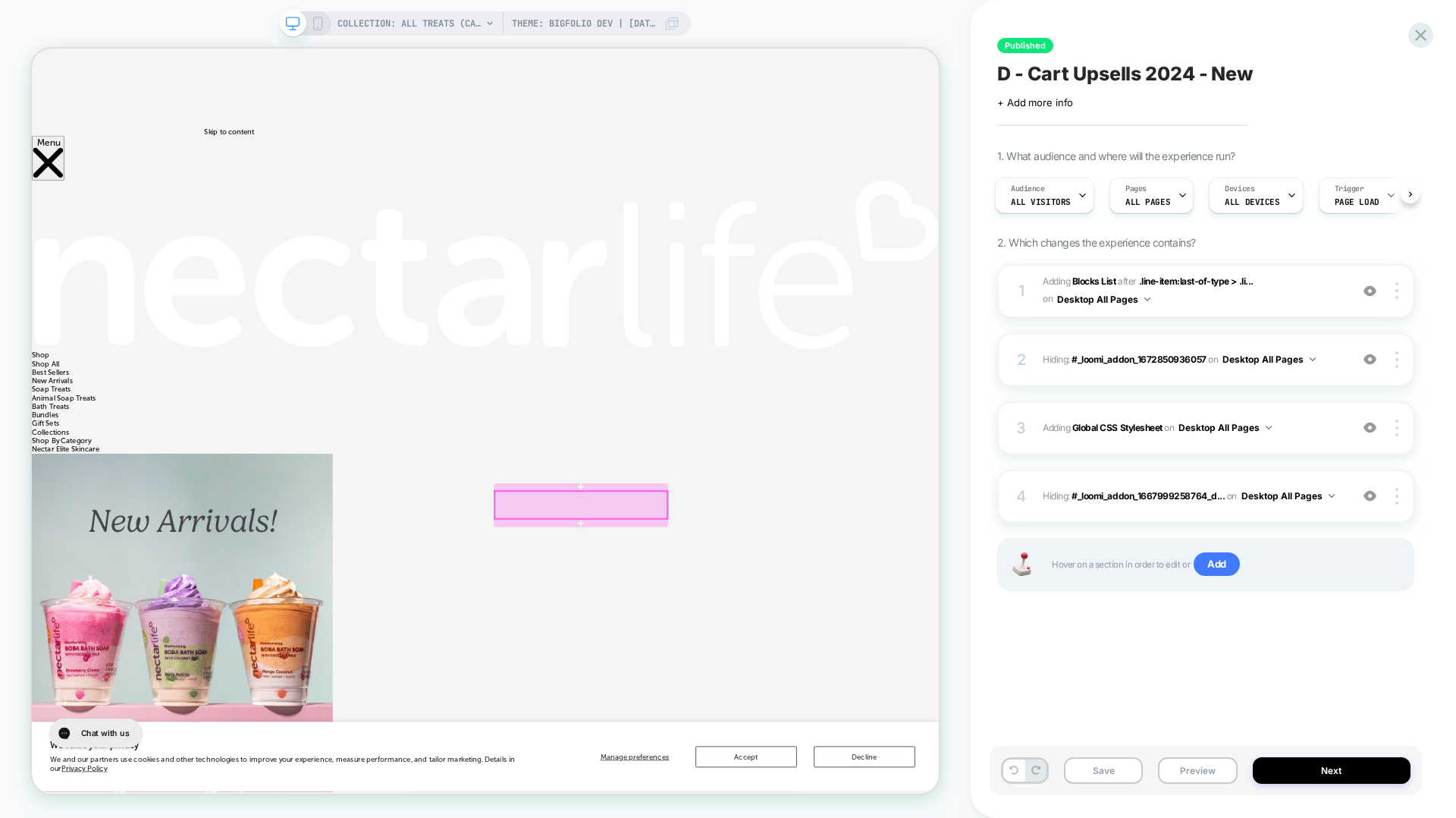
click at [729, 664] on div at bounding box center [764, 656] width 230 height 37
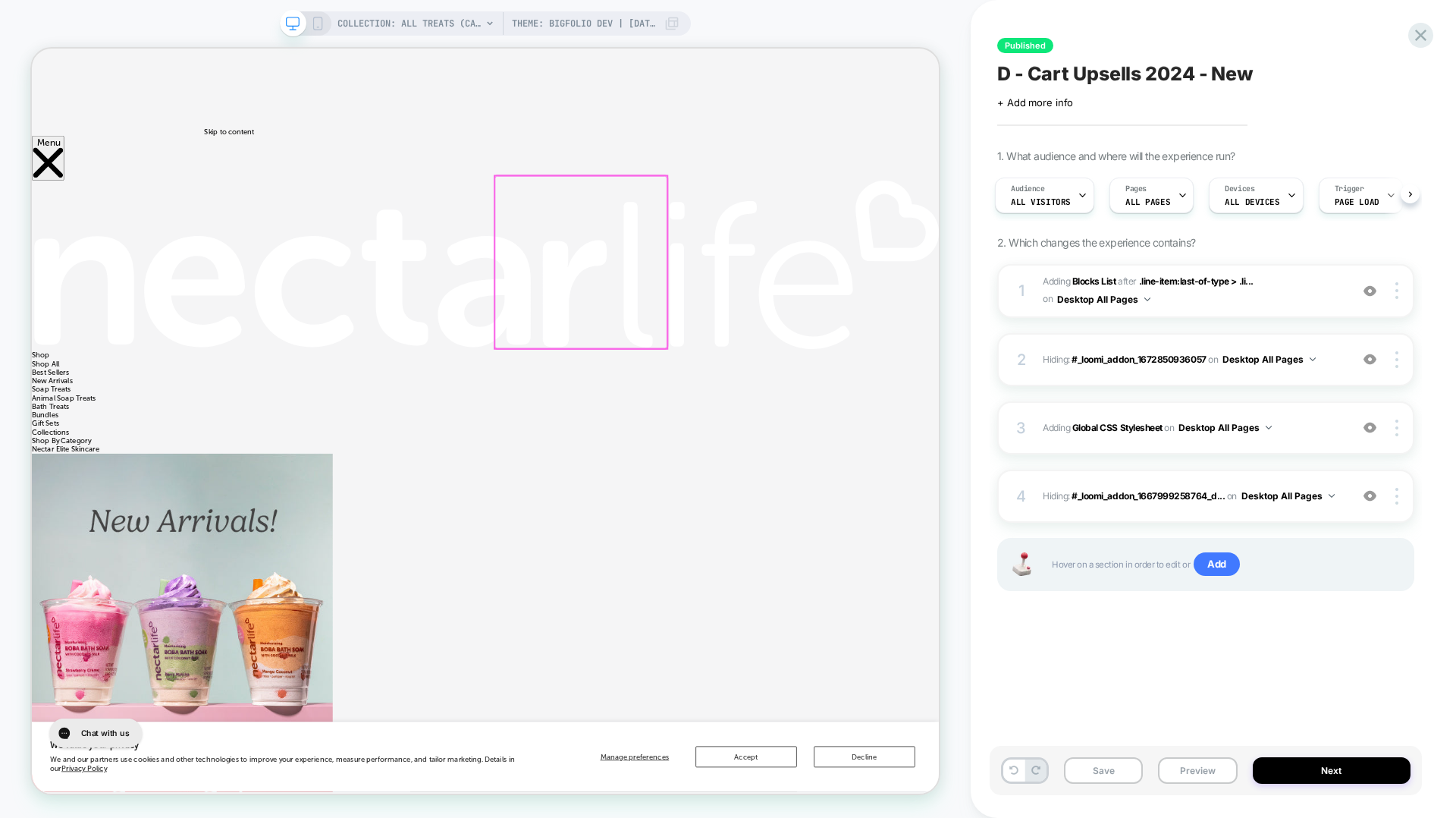
click at [760, 336] on div at bounding box center [764, 333] width 230 height 230
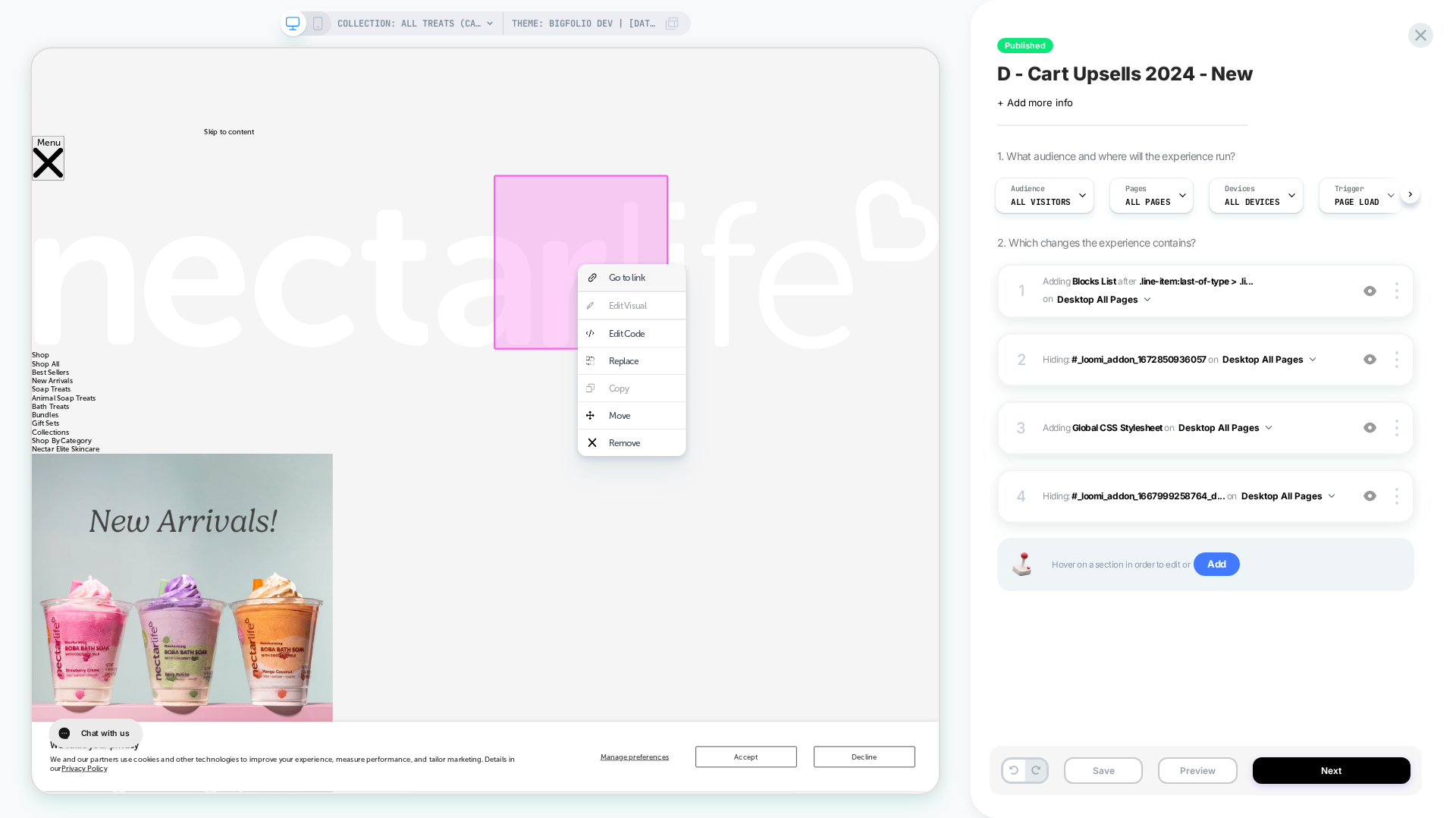
click at [802, 347] on div "Go to link" at bounding box center [847, 353] width 92 height 15
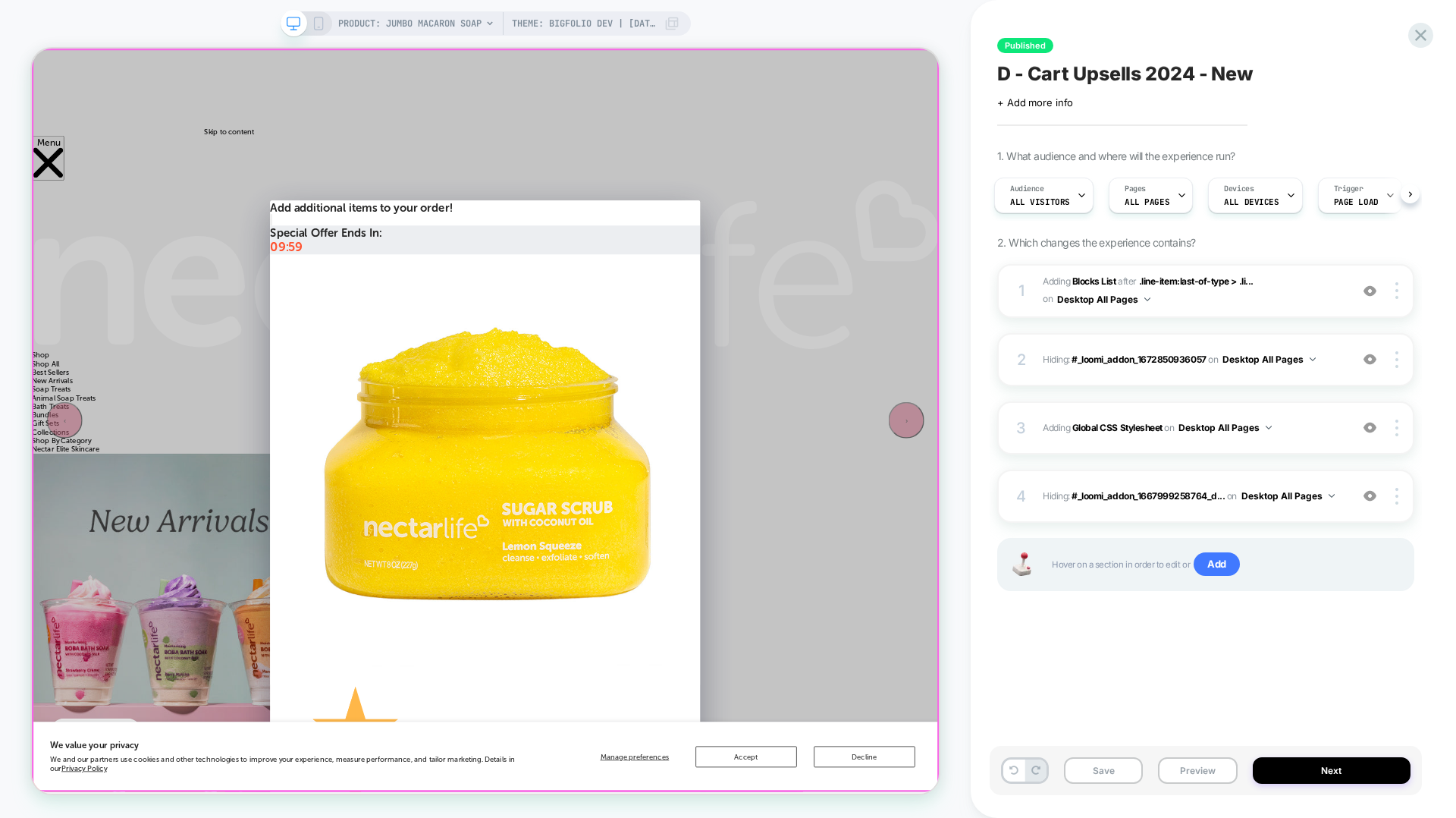
click at [1073, 232] on div "**********" at bounding box center [636, 544] width 1210 height 991
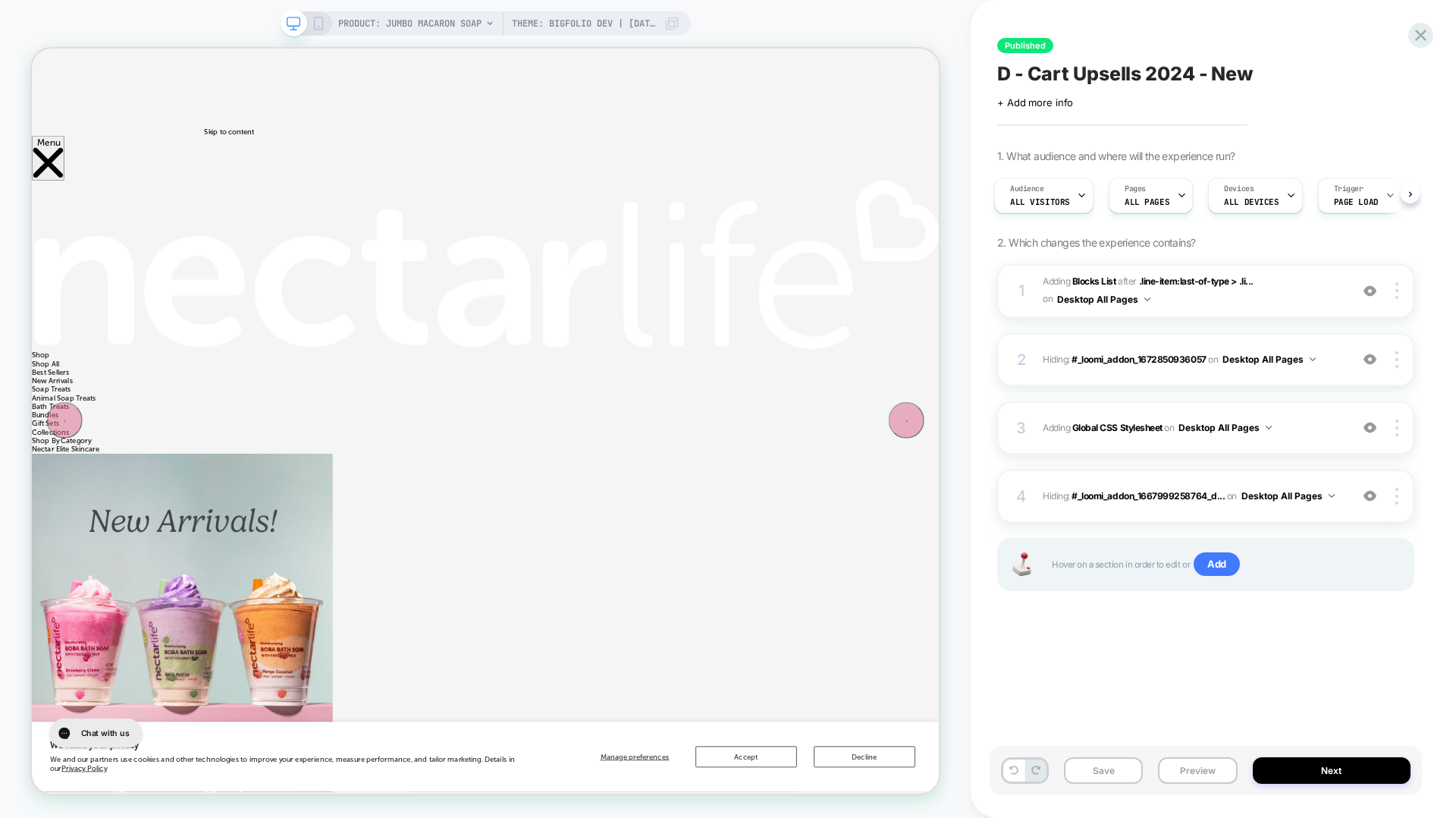
scroll to position [0, 3]
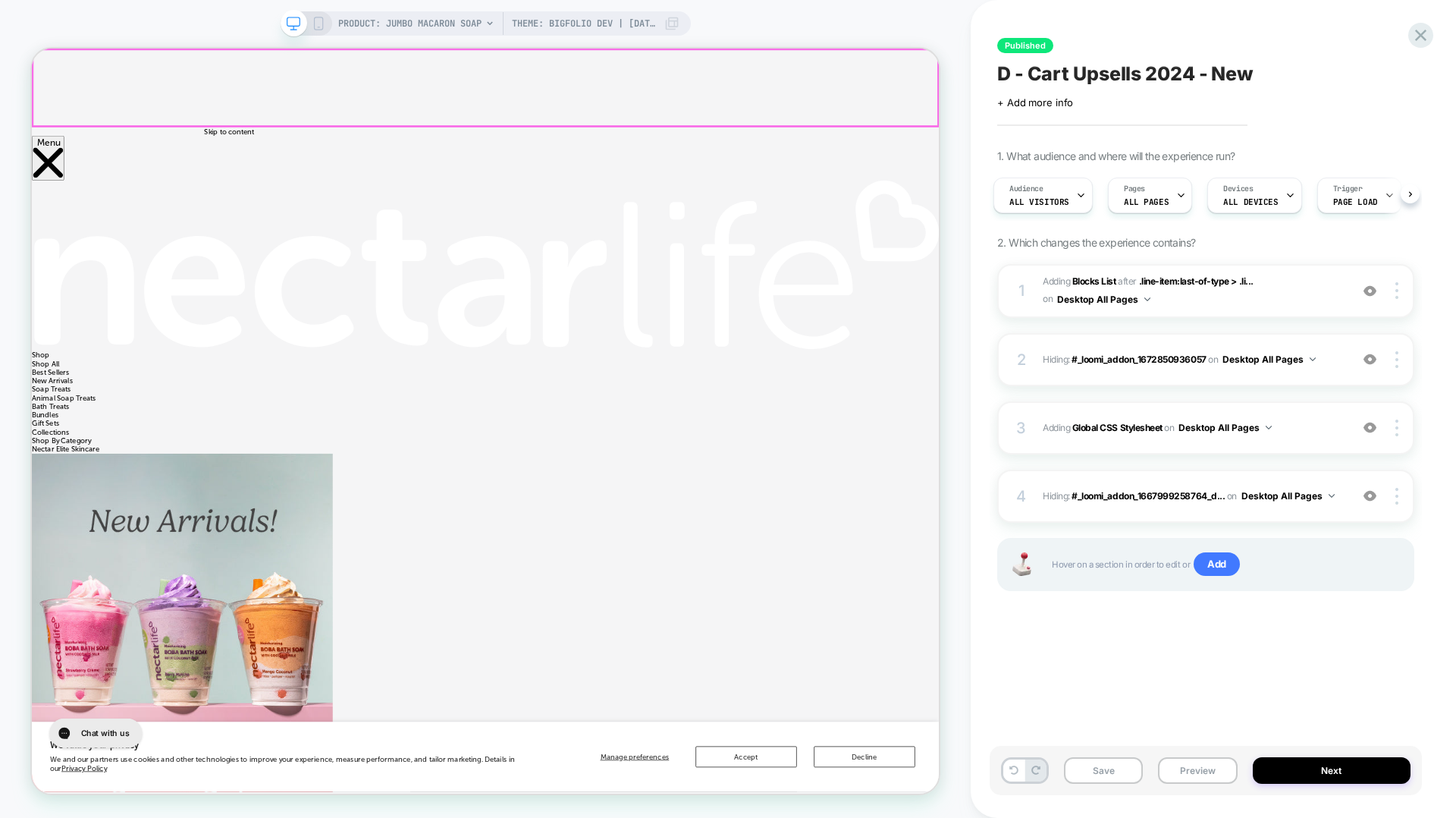
scroll to position [0, 4]
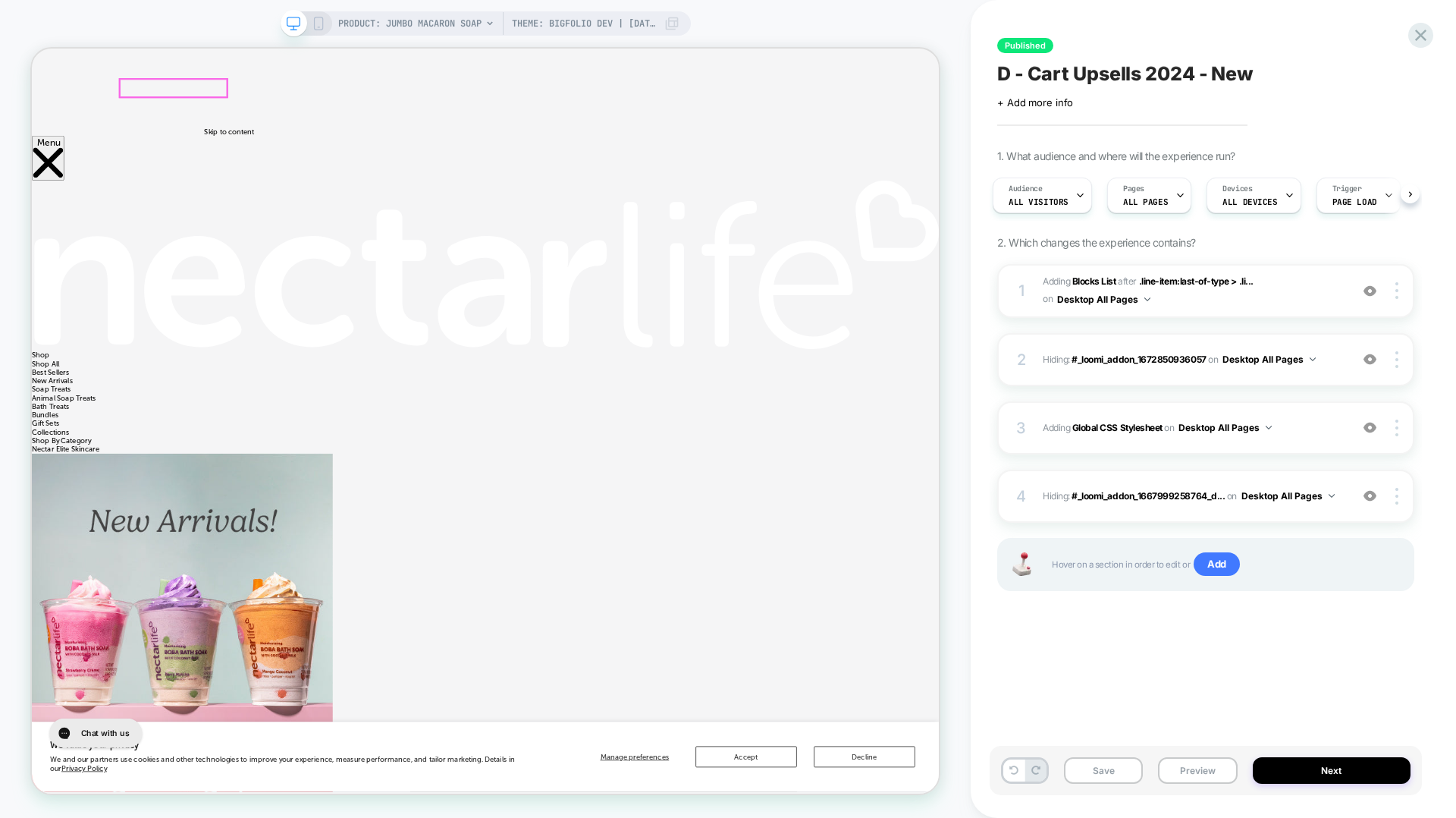
click at [224, 224] on img at bounding box center [636, 336] width 1210 height 224
click at [224, 99] on div at bounding box center [221, 102] width 142 height 24
click at [264, 110] on div "Go to link" at bounding box center [311, 117] width 92 height 15
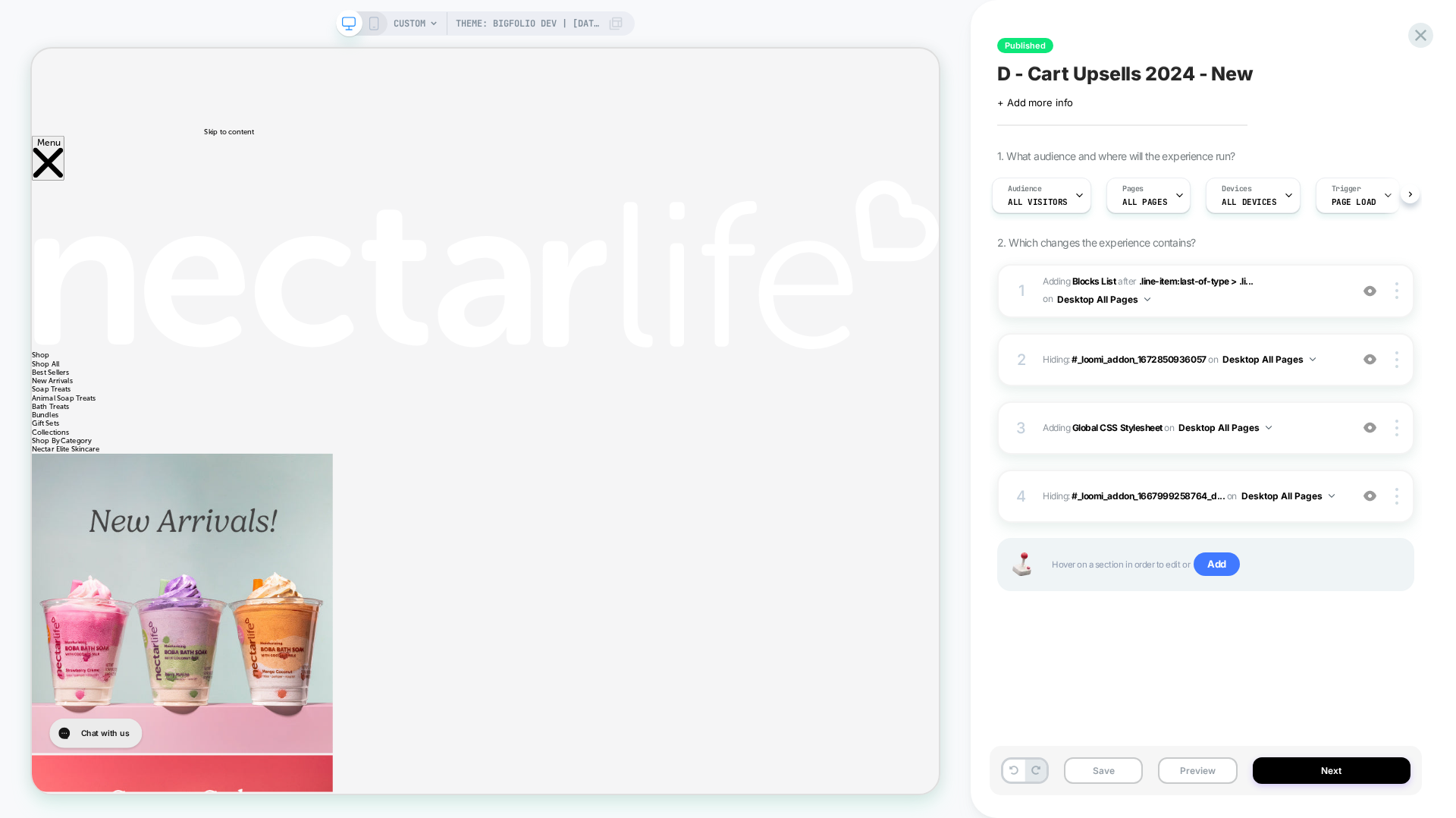
scroll to position [0, 6]
click at [424, 27] on span "CUSTOM" at bounding box center [409, 23] width 32 height 24
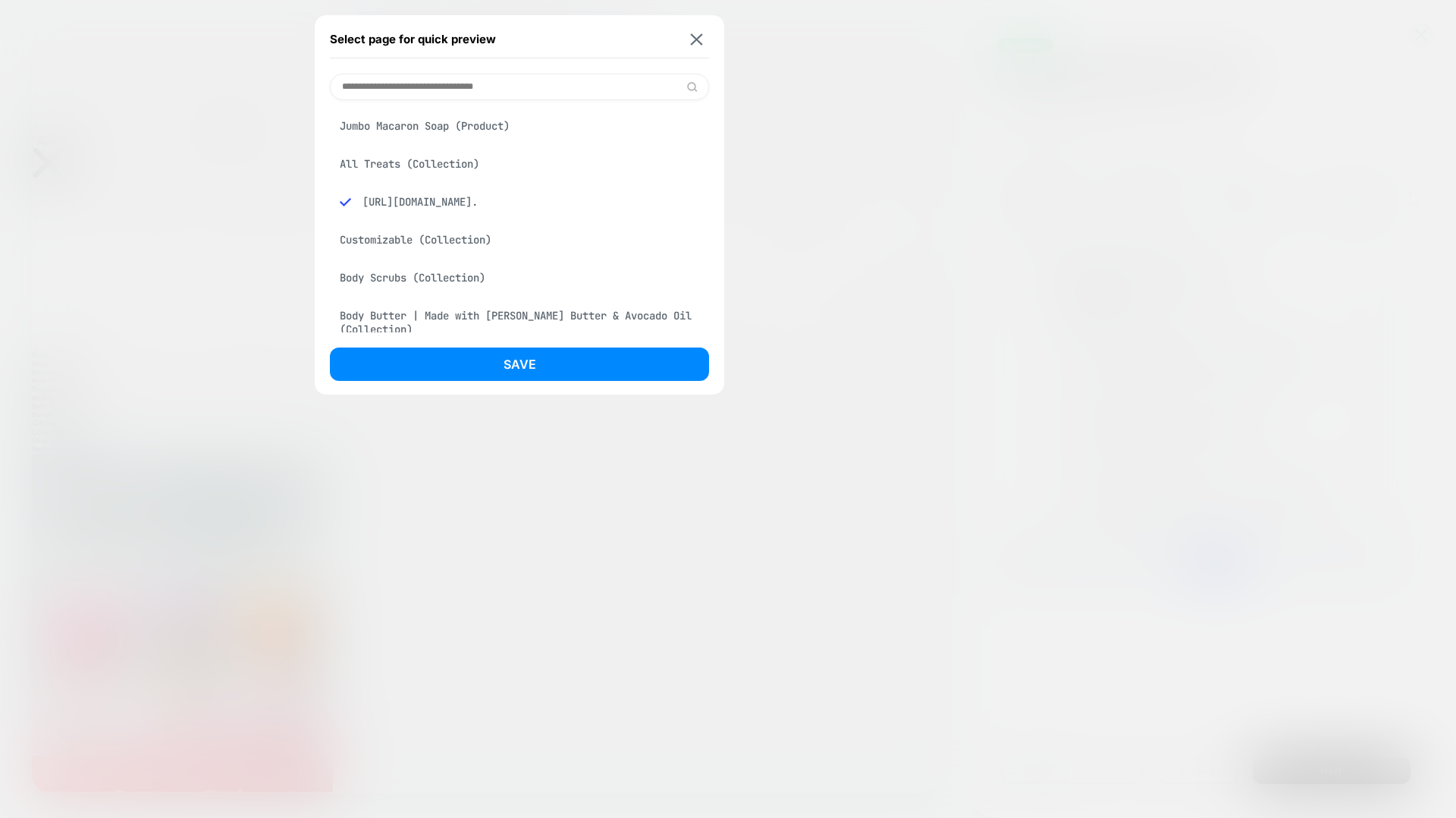
click at [249, 246] on div at bounding box center [728, 409] width 1456 height 818
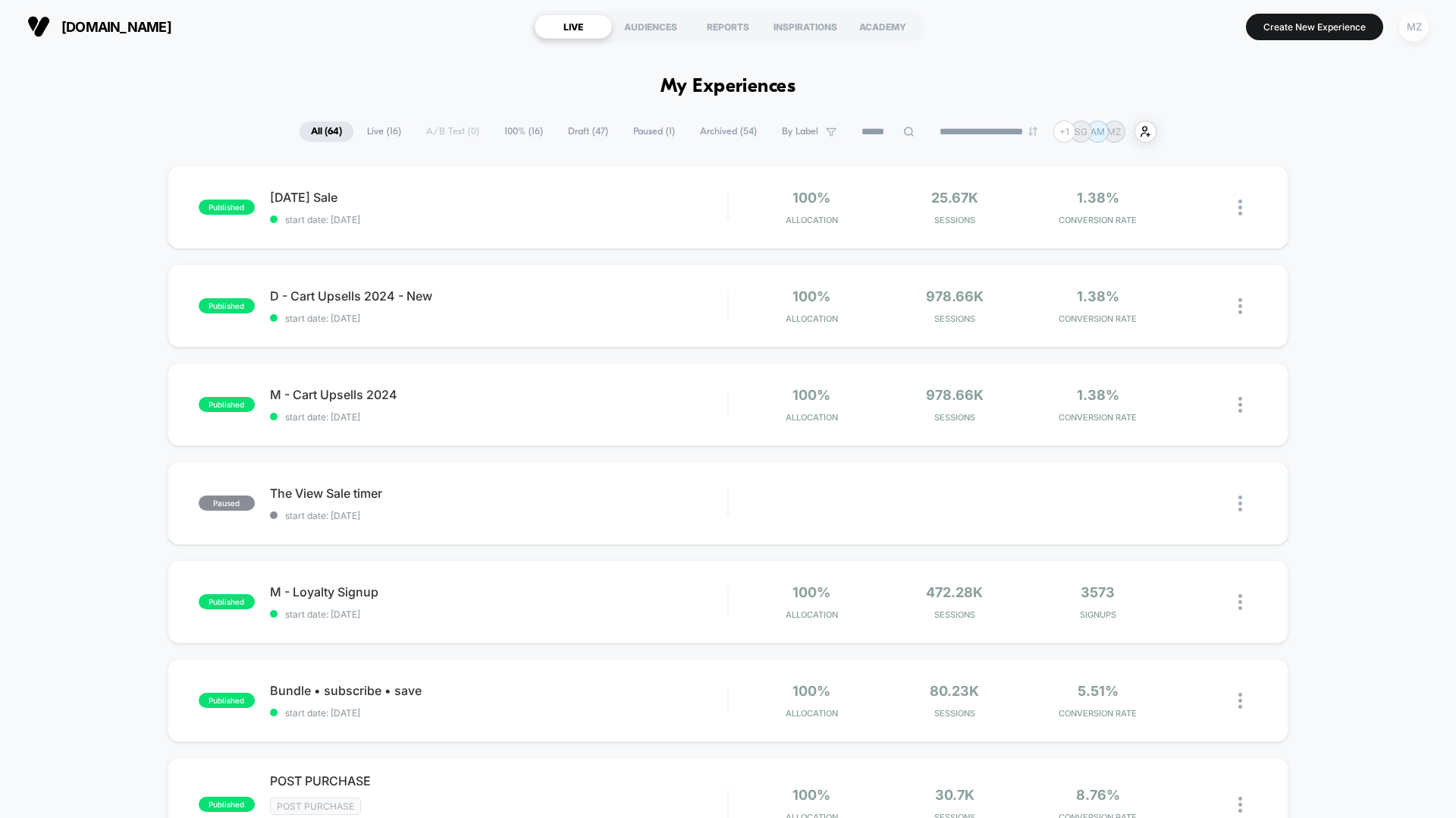
click at [1409, 25] on div "MZ" at bounding box center [1414, 27] width 30 height 30
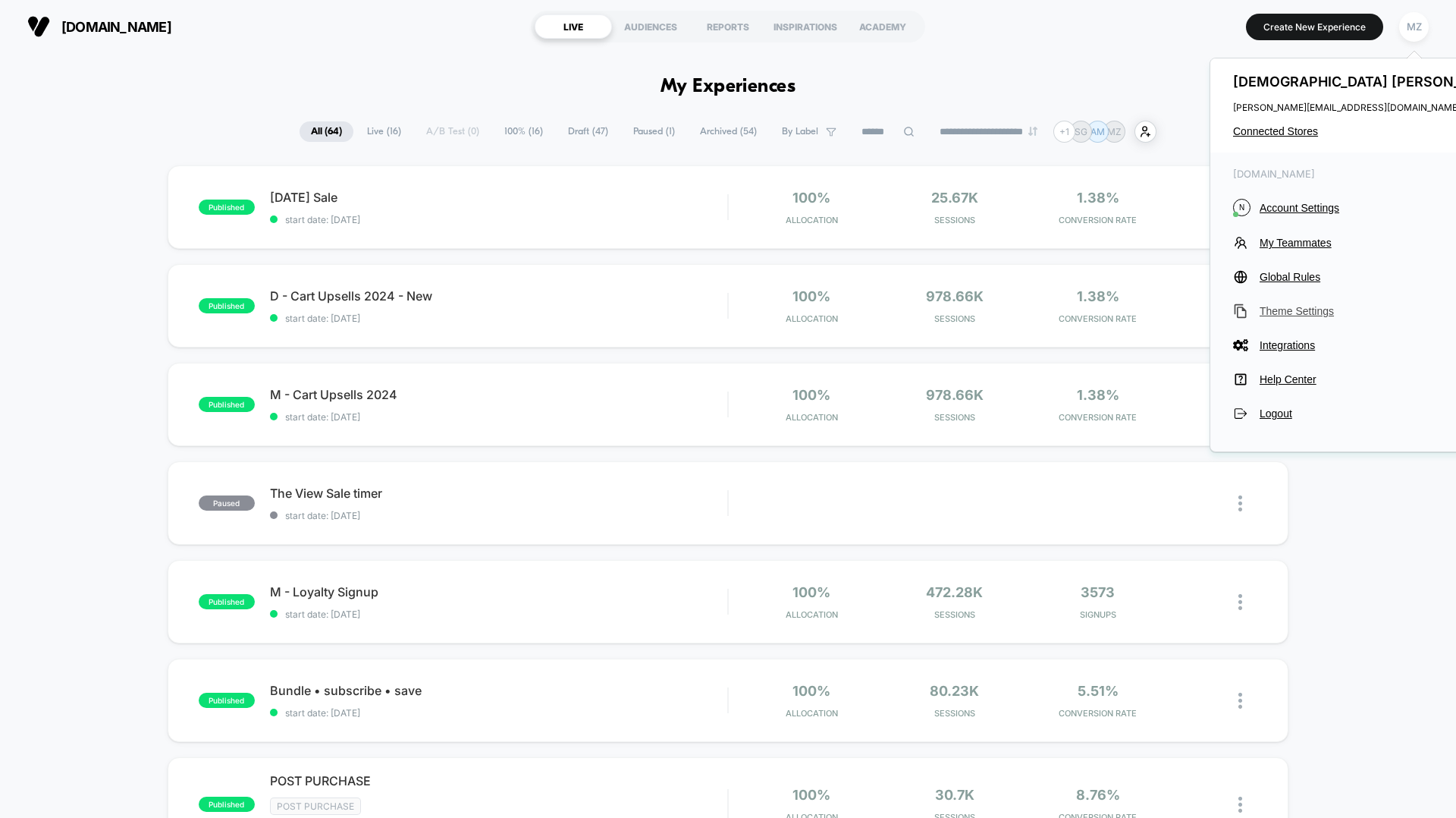
click at [1272, 310] on span "Theme Settings" at bounding box center [1386, 311] width 252 height 12
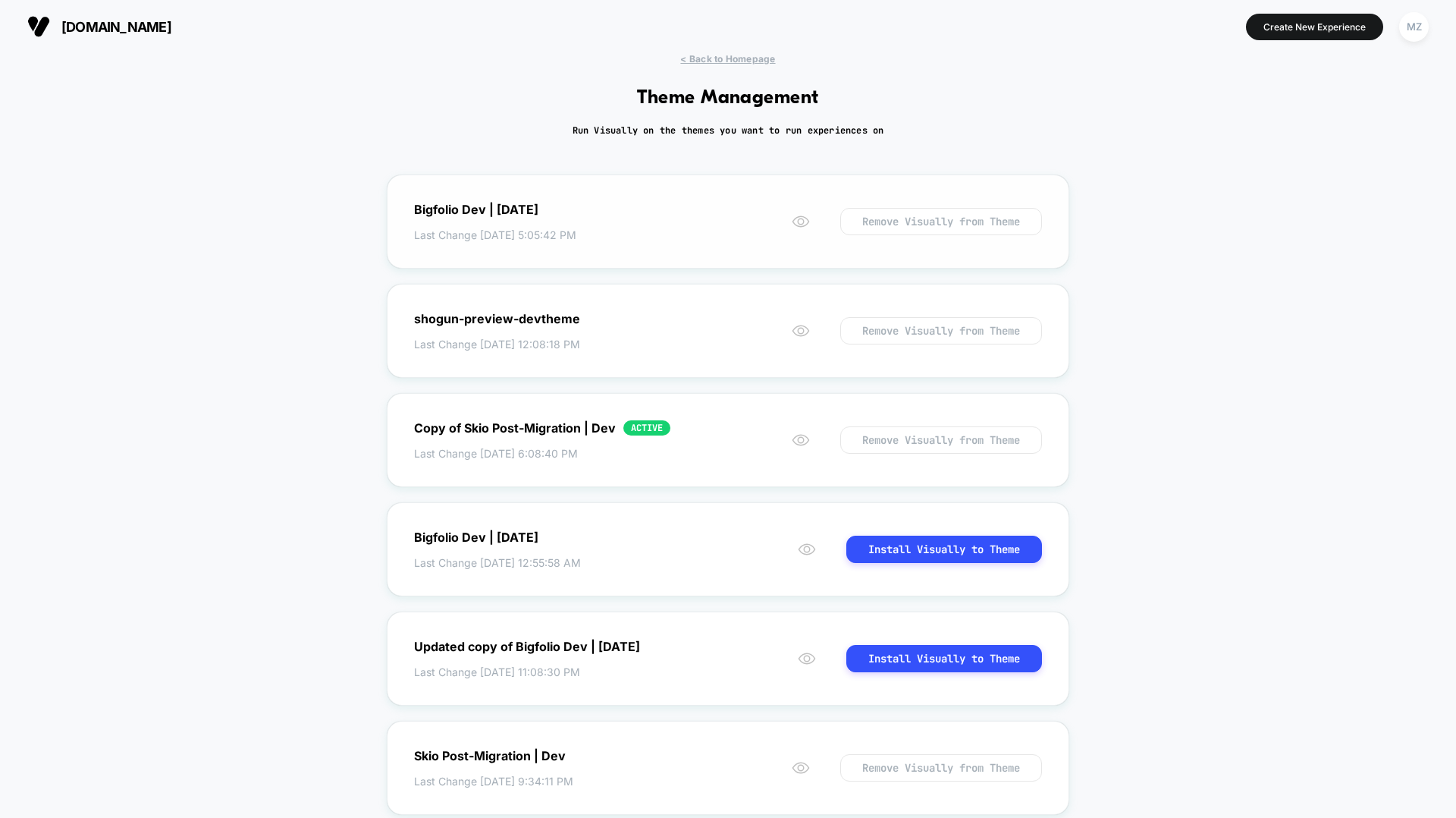
click at [538, 213] on div "Bigfolio Dev | [DATE]" at bounding box center [476, 210] width 124 height 15
click at [792, 223] on icon at bounding box center [801, 221] width 18 height 18
click at [692, 56] on div "[DOMAIN_NAME] Create New Experience MZ [DOMAIN_NAME] < Back to Homepage Theme M…" at bounding box center [728, 409] width 1456 height 818
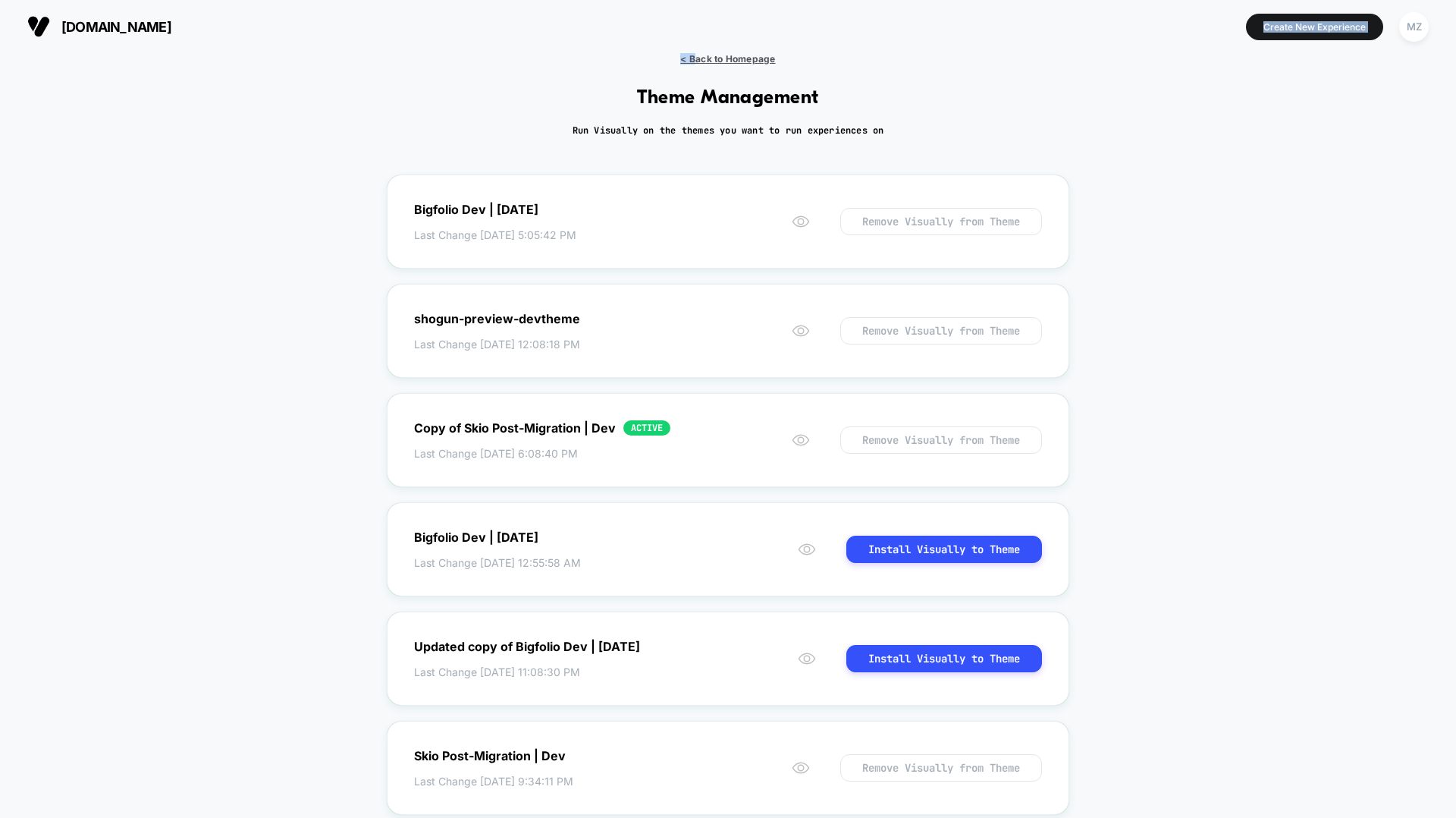
click at [692, 56] on span "< Back to Homepage" at bounding box center [727, 58] width 95 height 11
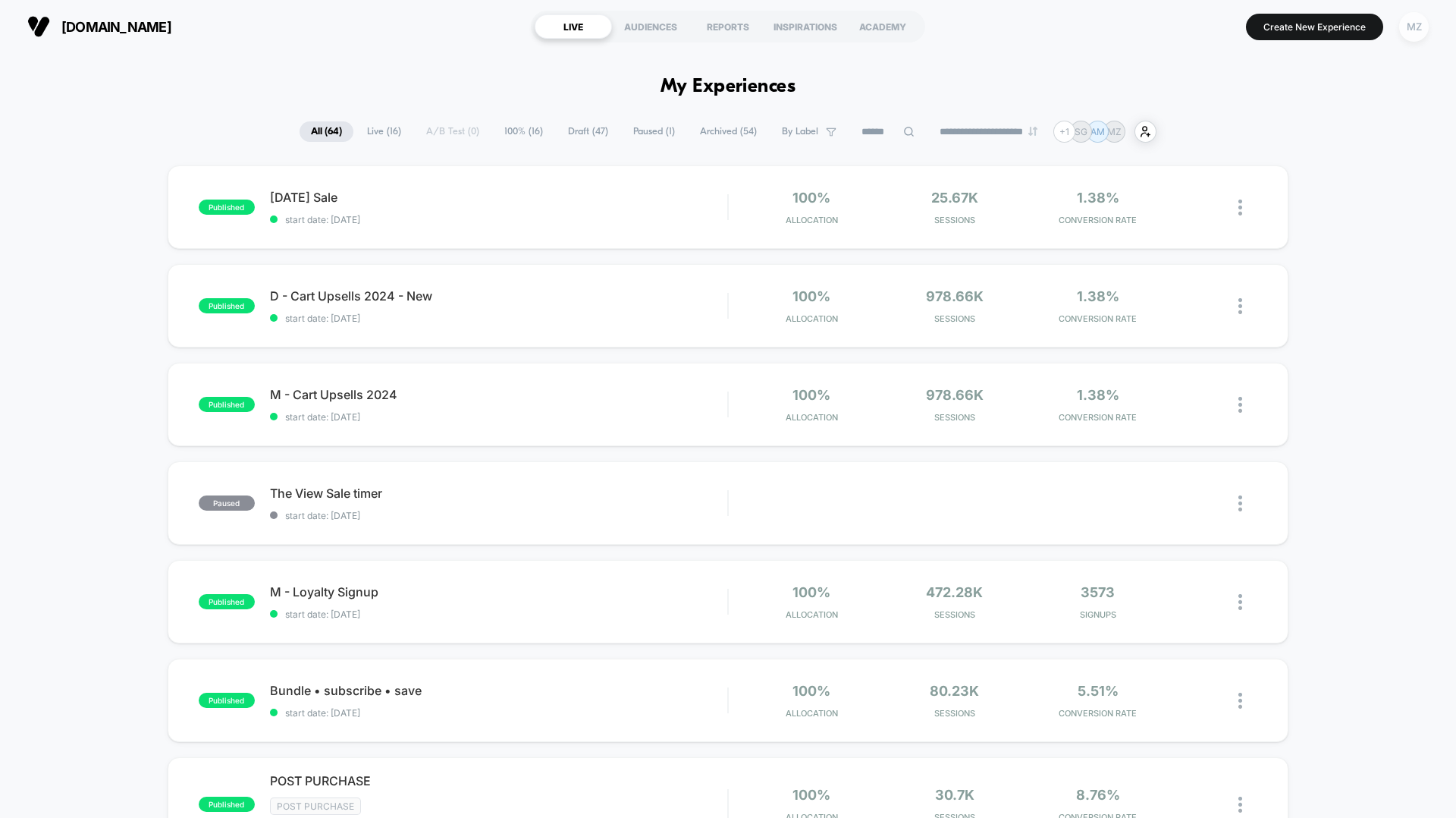
click at [1425, 35] on div "MZ" at bounding box center [1414, 27] width 30 height 30
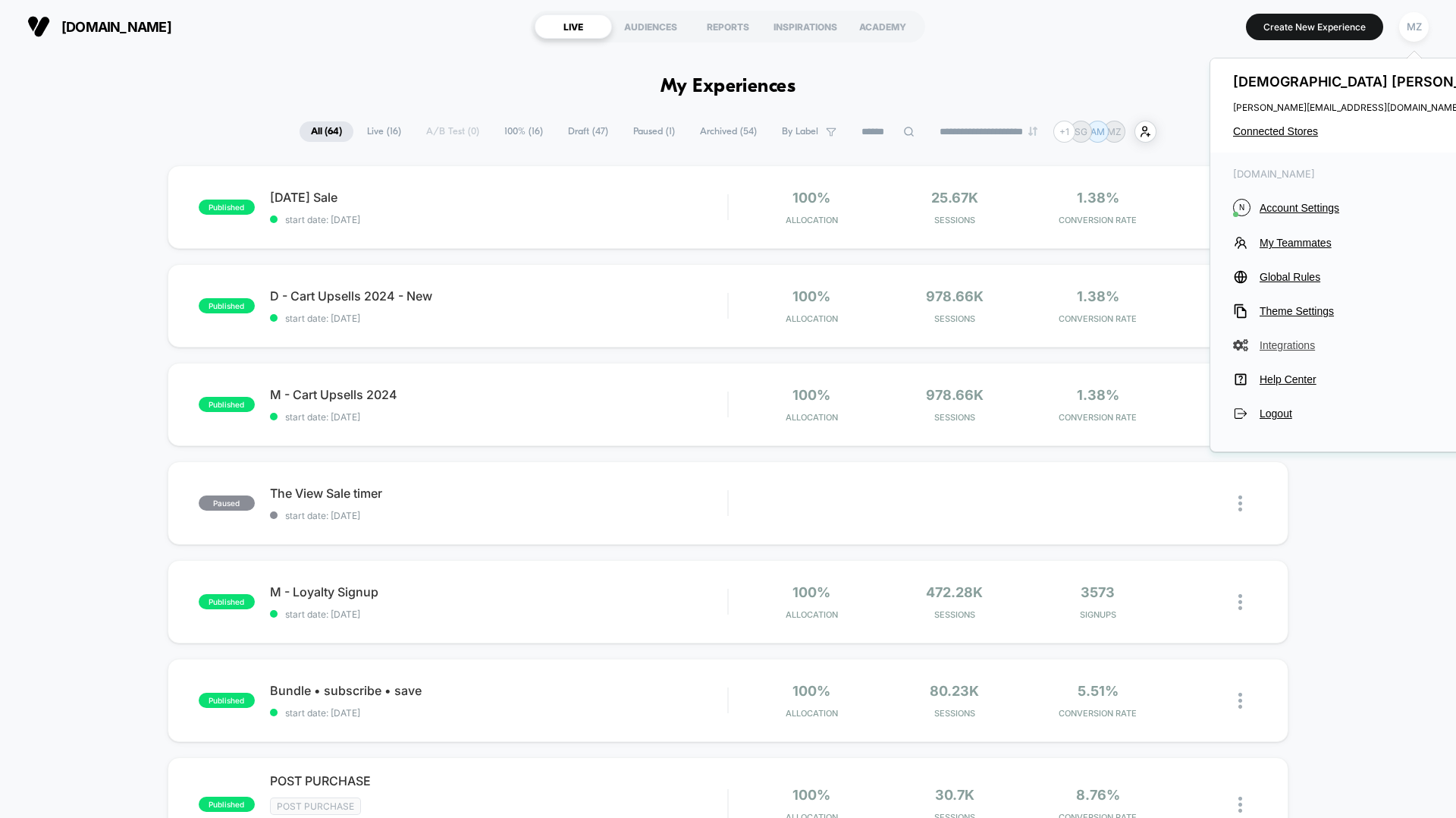
click at [1283, 345] on span "Integrations" at bounding box center [1386, 345] width 252 height 12
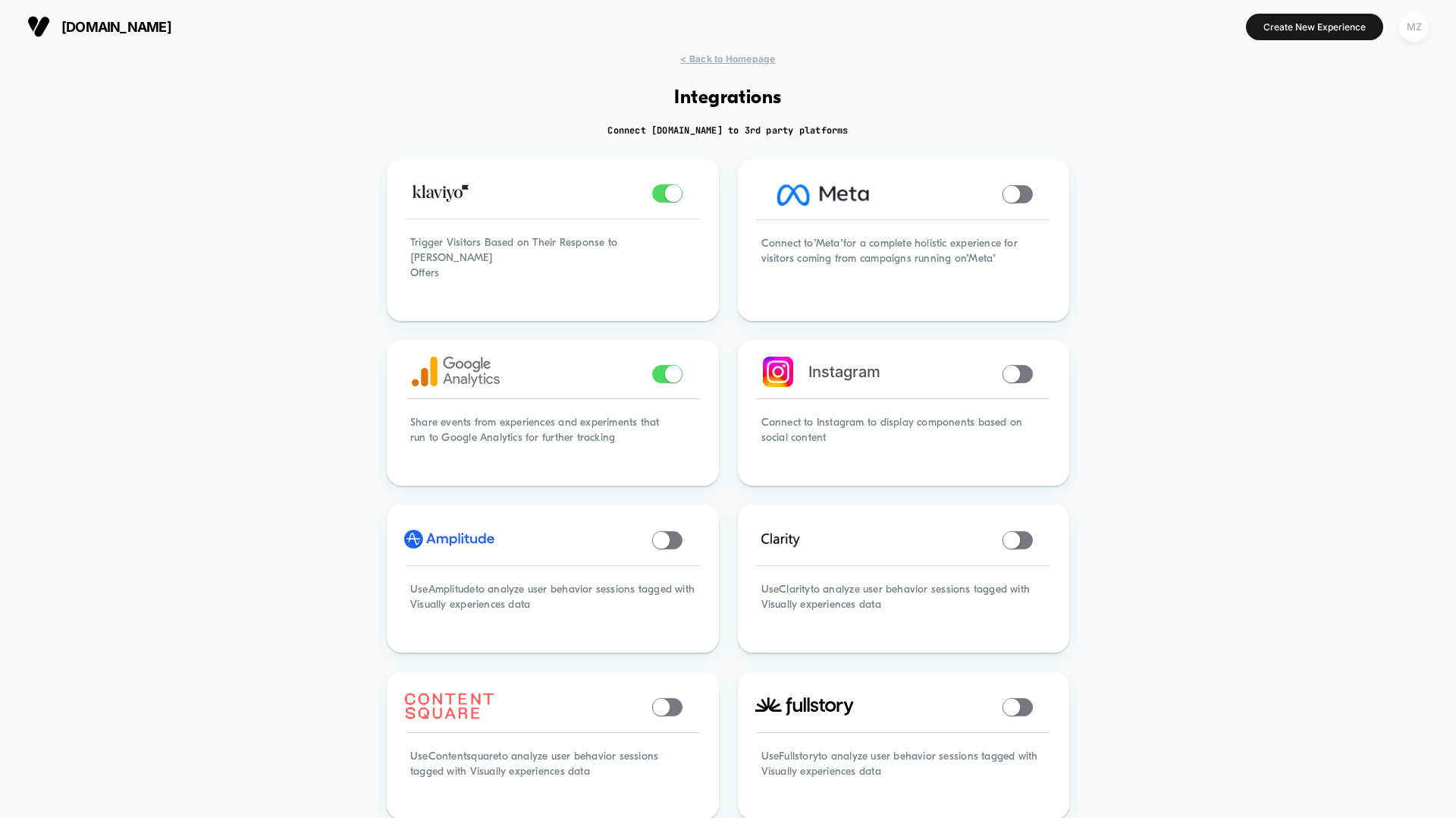
click at [1420, 35] on div "MZ" at bounding box center [1414, 27] width 30 height 30
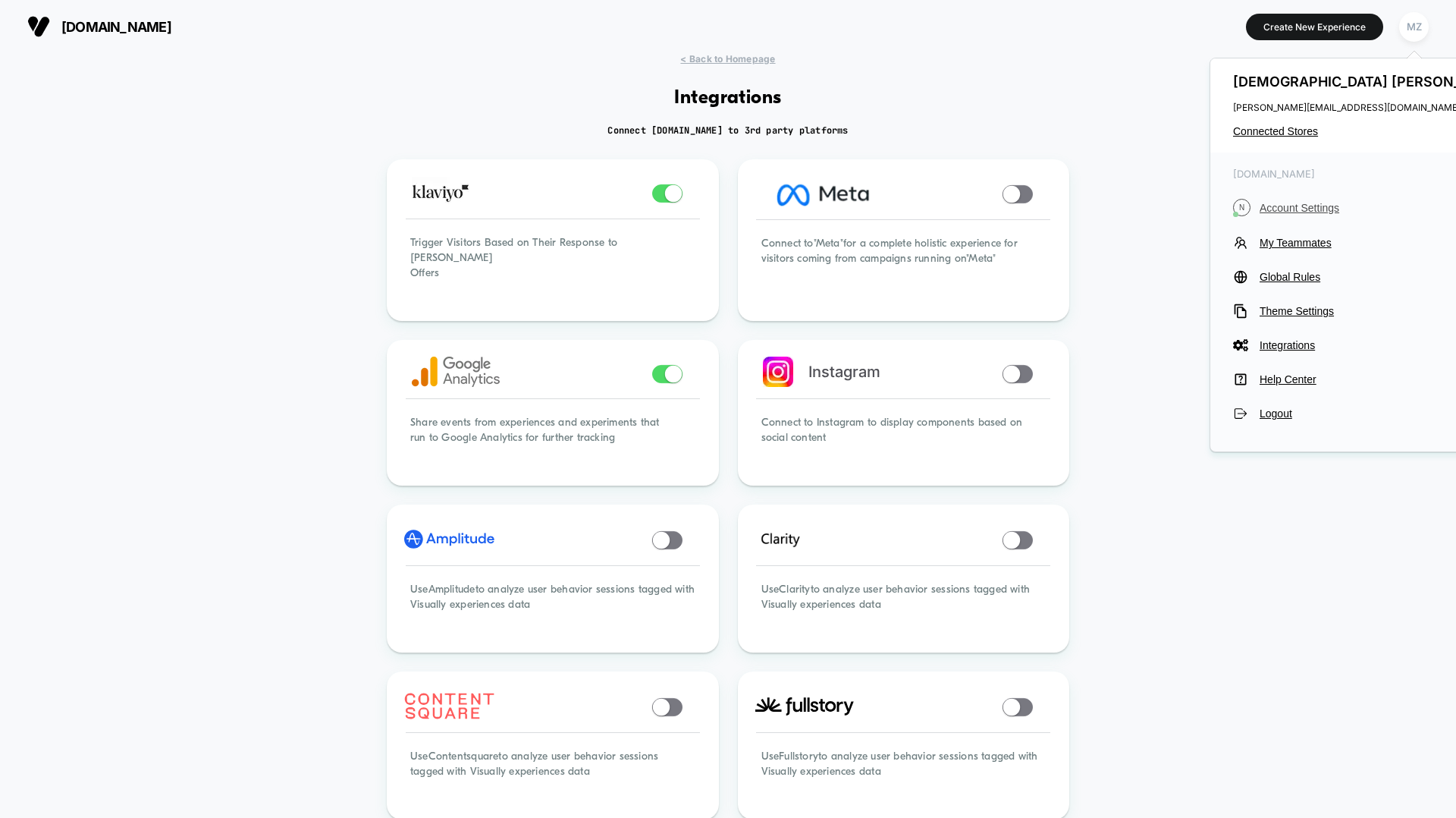
click at [1332, 207] on span "Account Settings" at bounding box center [1386, 208] width 252 height 12
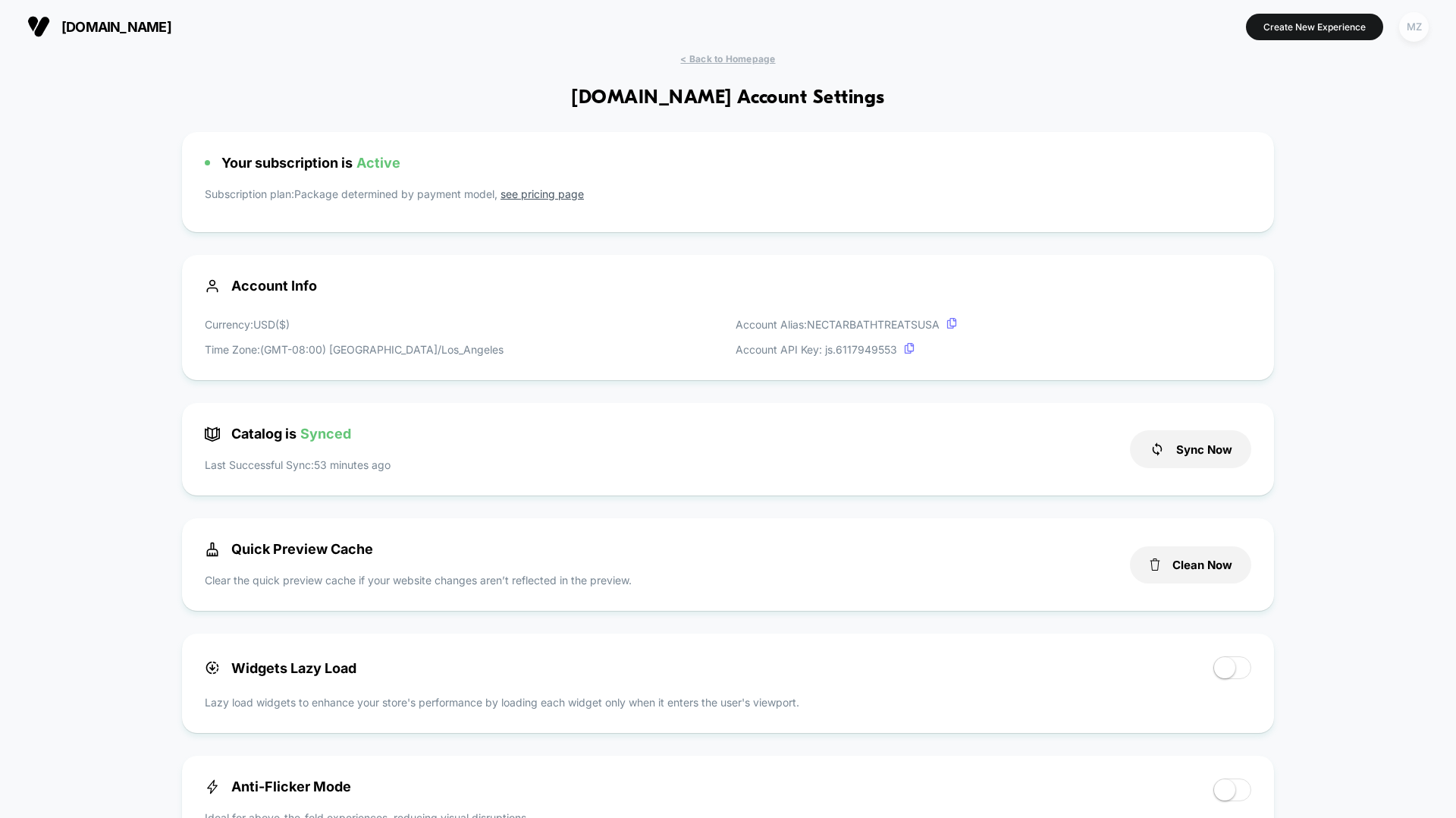
click at [1417, 28] on div "MZ" at bounding box center [1414, 27] width 30 height 30
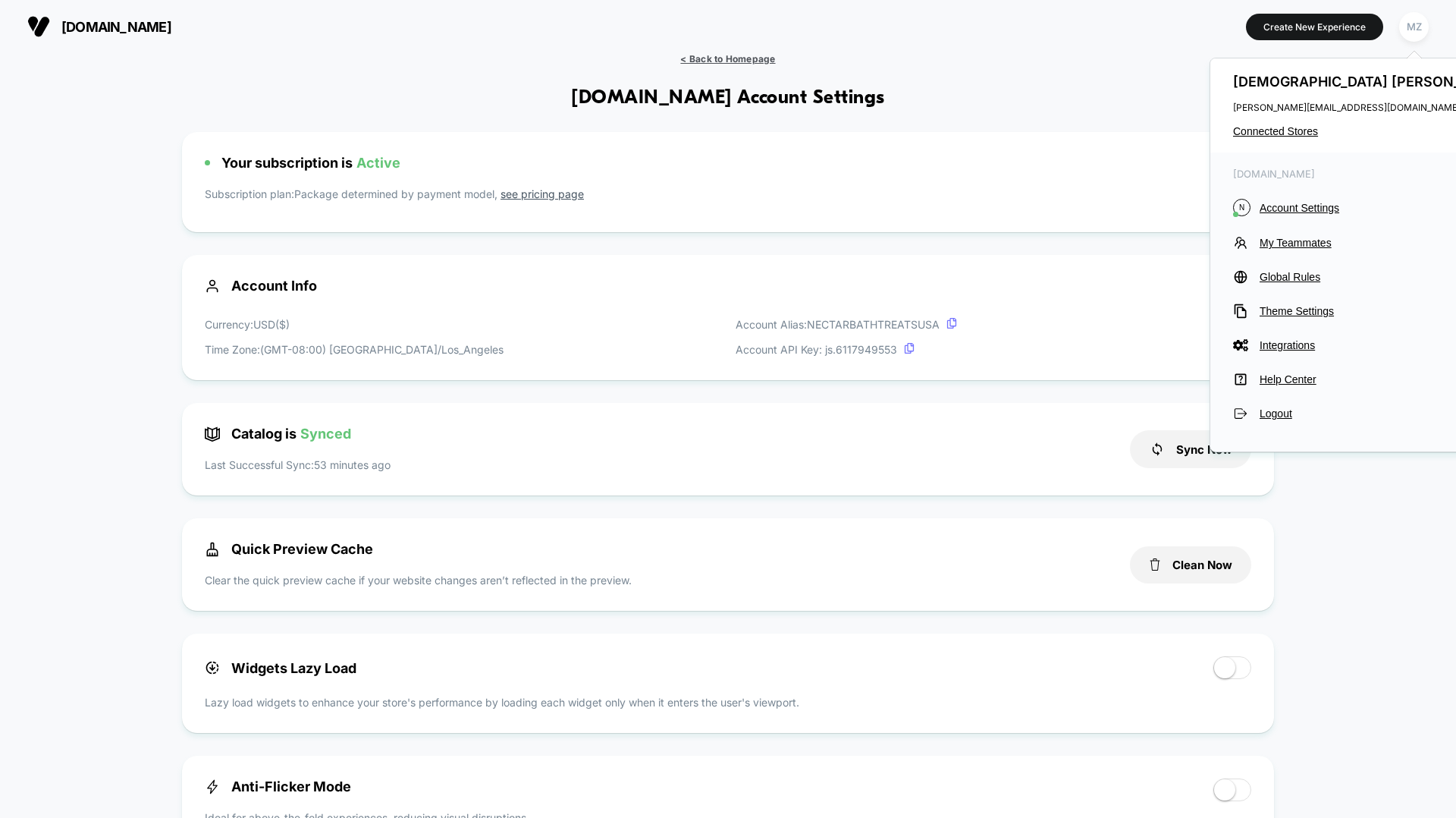
click at [691, 56] on span "< Back to Homepage" at bounding box center [727, 58] width 95 height 11
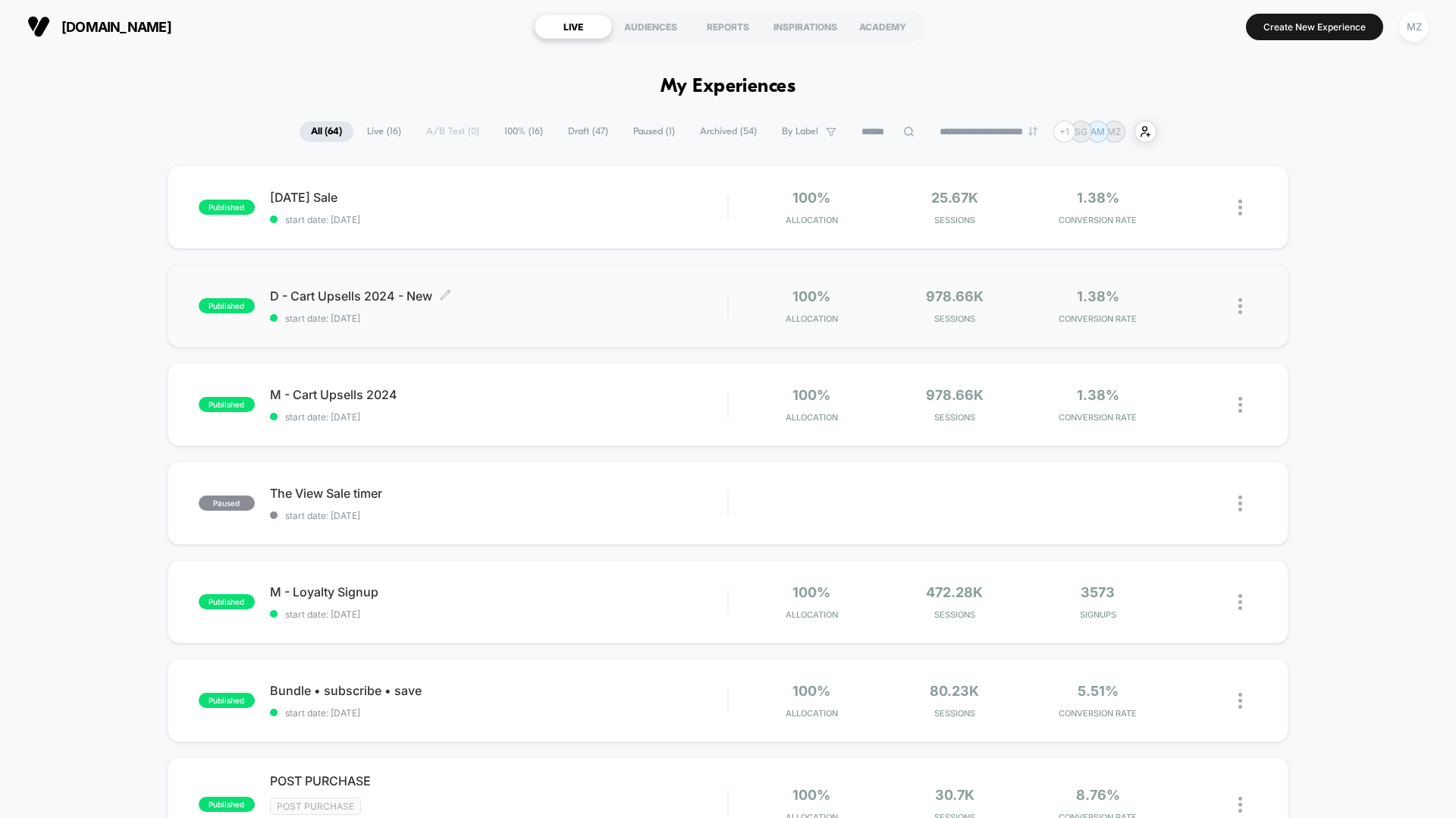
click at [289, 305] on div "D - Cart Upsells 2024 - New Click to edit experience details Click to edit expe…" at bounding box center [499, 306] width 458 height 36
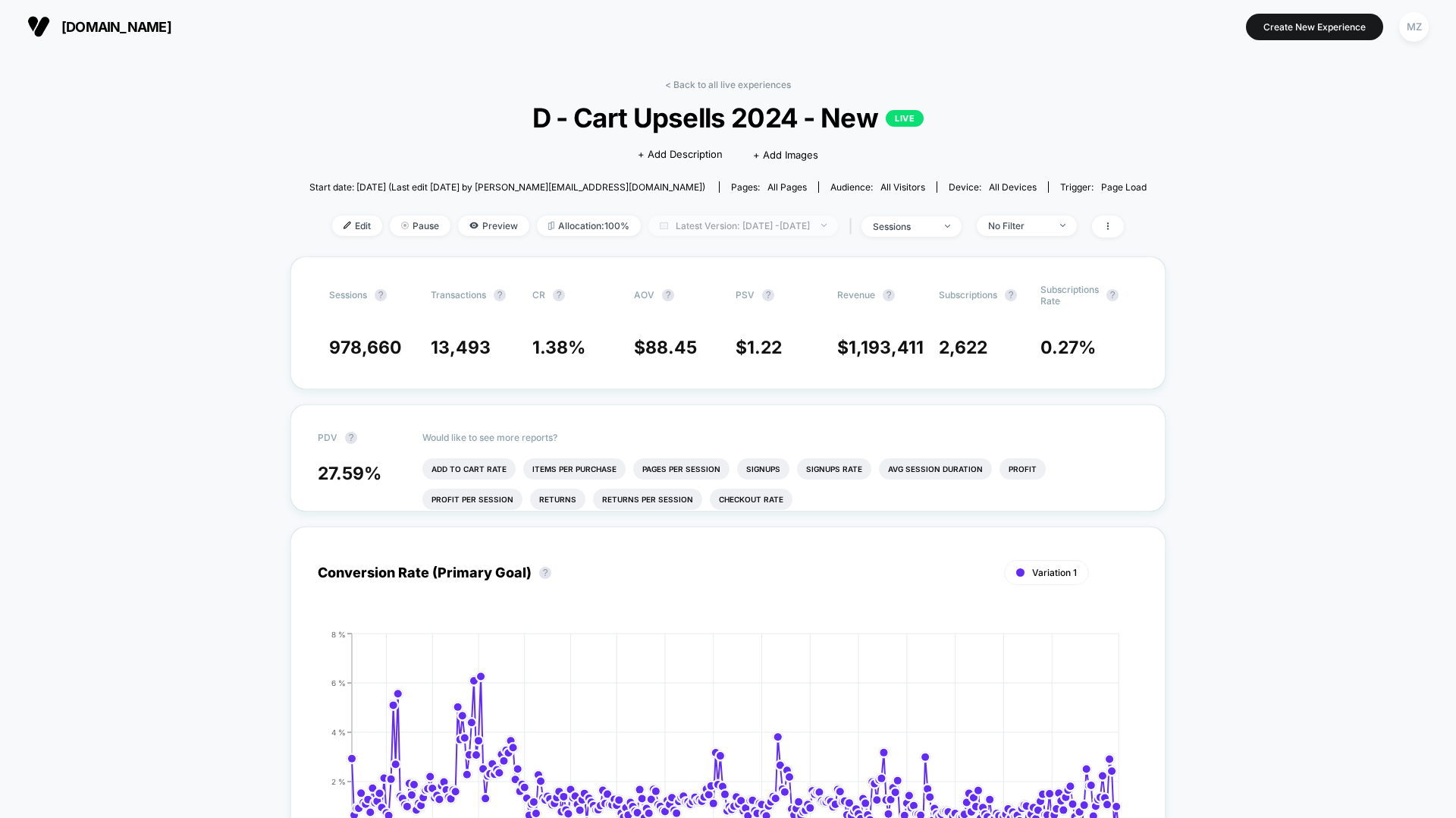
click at [827, 221] on span "Latest Version: [DATE] - [DATE]" at bounding box center [743, 226] width 190 height 21
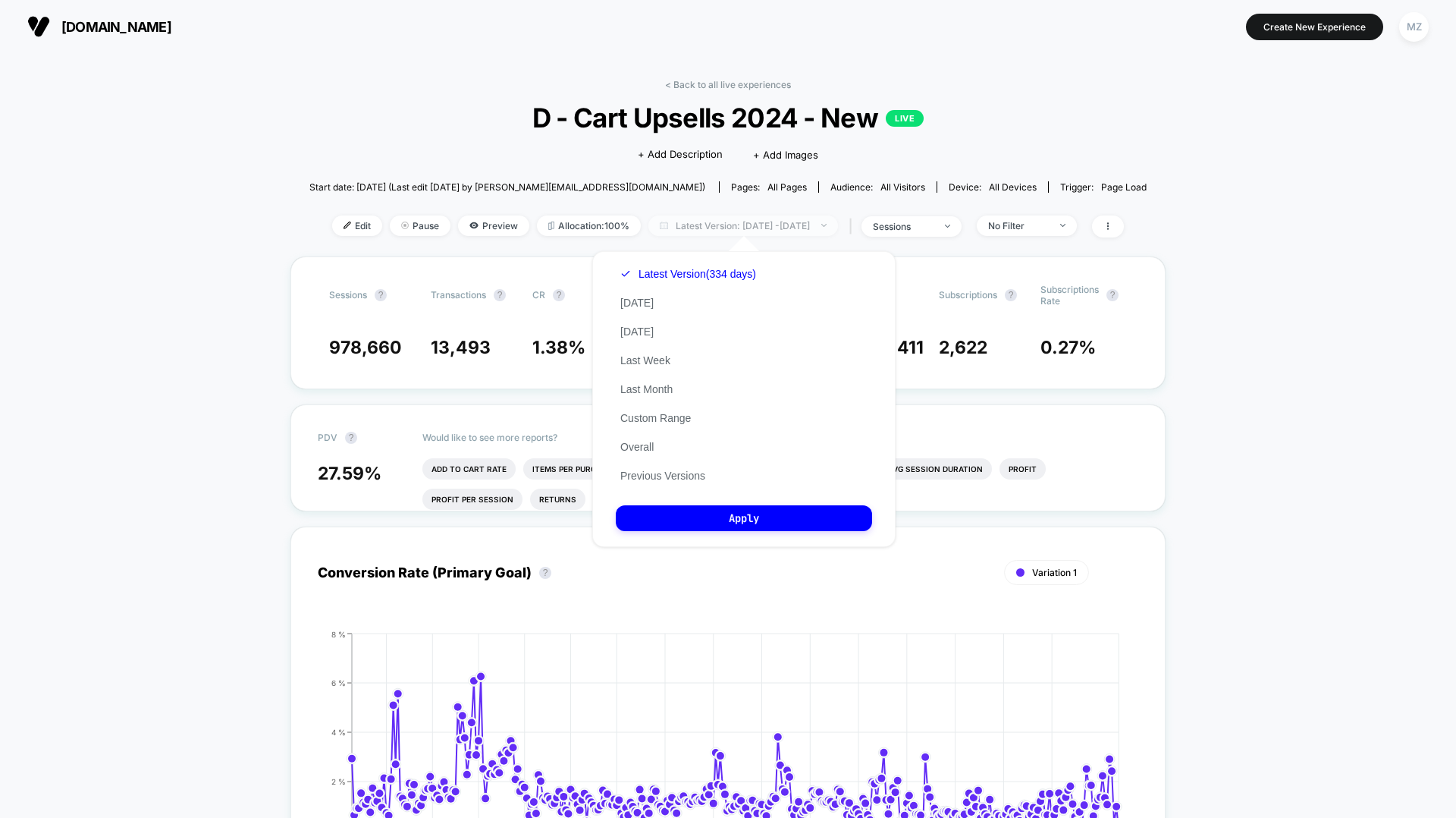
click at [827, 221] on span "Latest Version: [DATE] - [DATE]" at bounding box center [743, 226] width 190 height 21
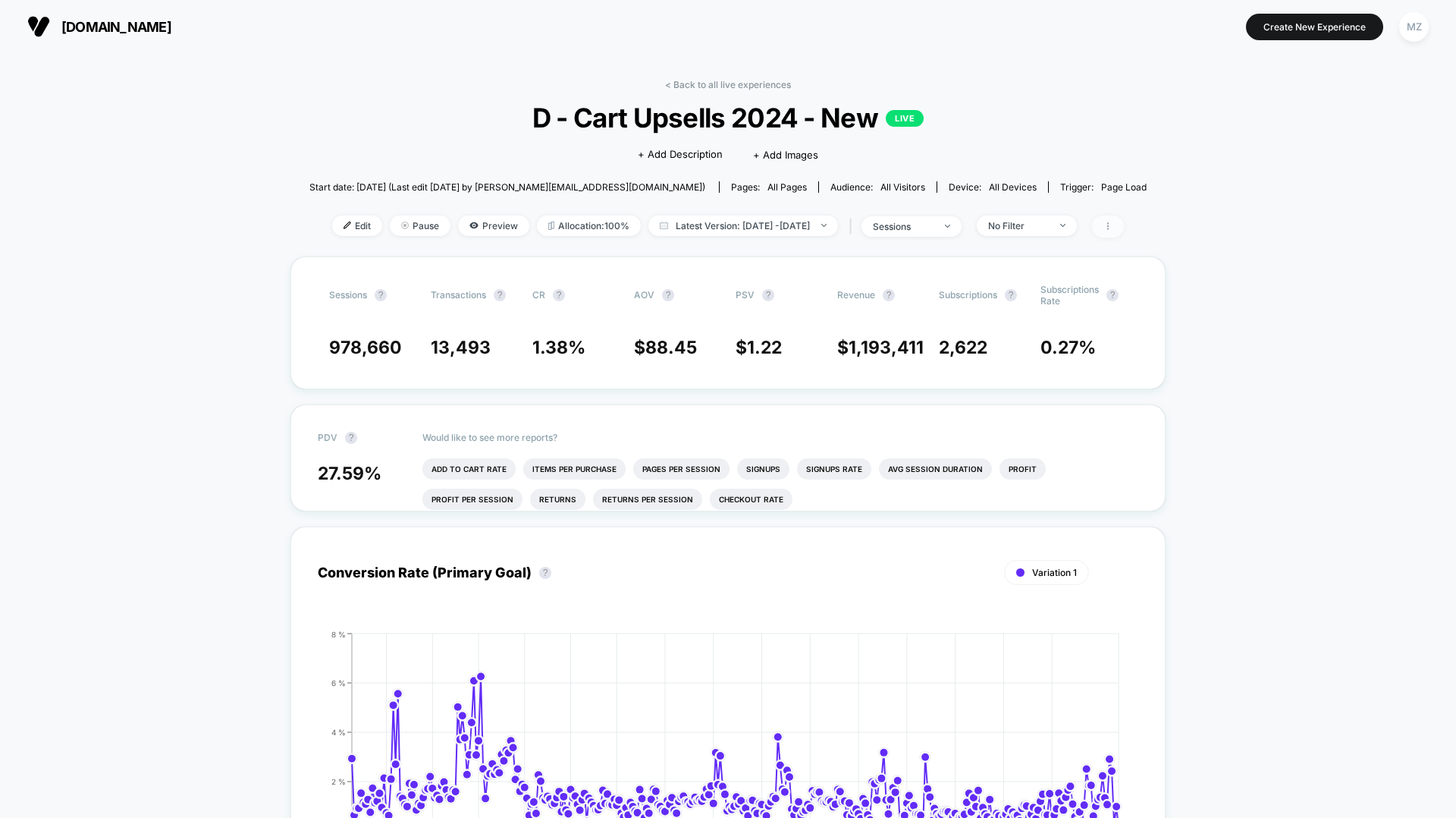
click at [1113, 222] on icon at bounding box center [1108, 226] width 9 height 9
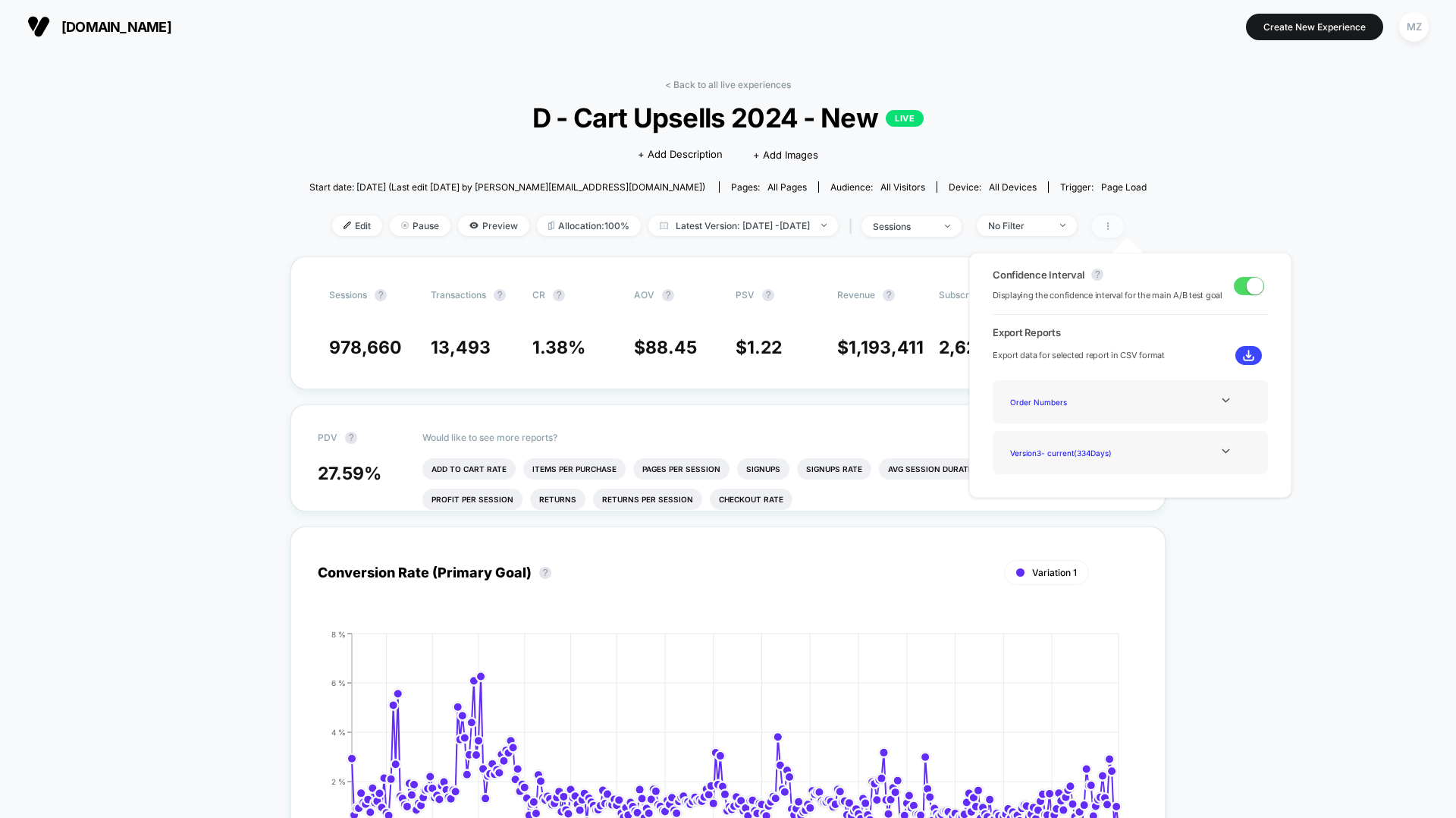
click at [1113, 222] on icon at bounding box center [1108, 226] width 9 height 9
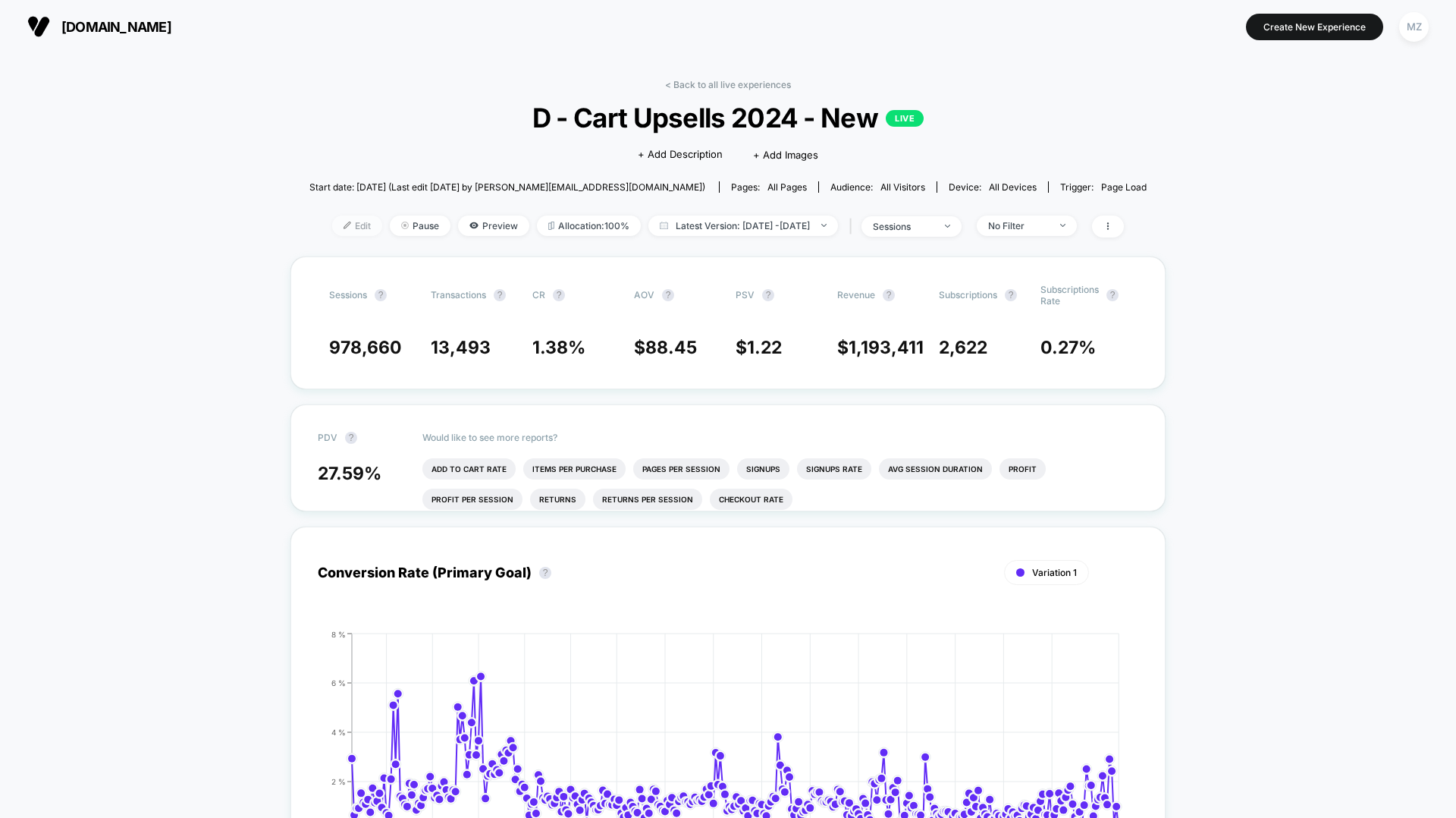
click at [332, 231] on span "Edit" at bounding box center [357, 226] width 50 height 21
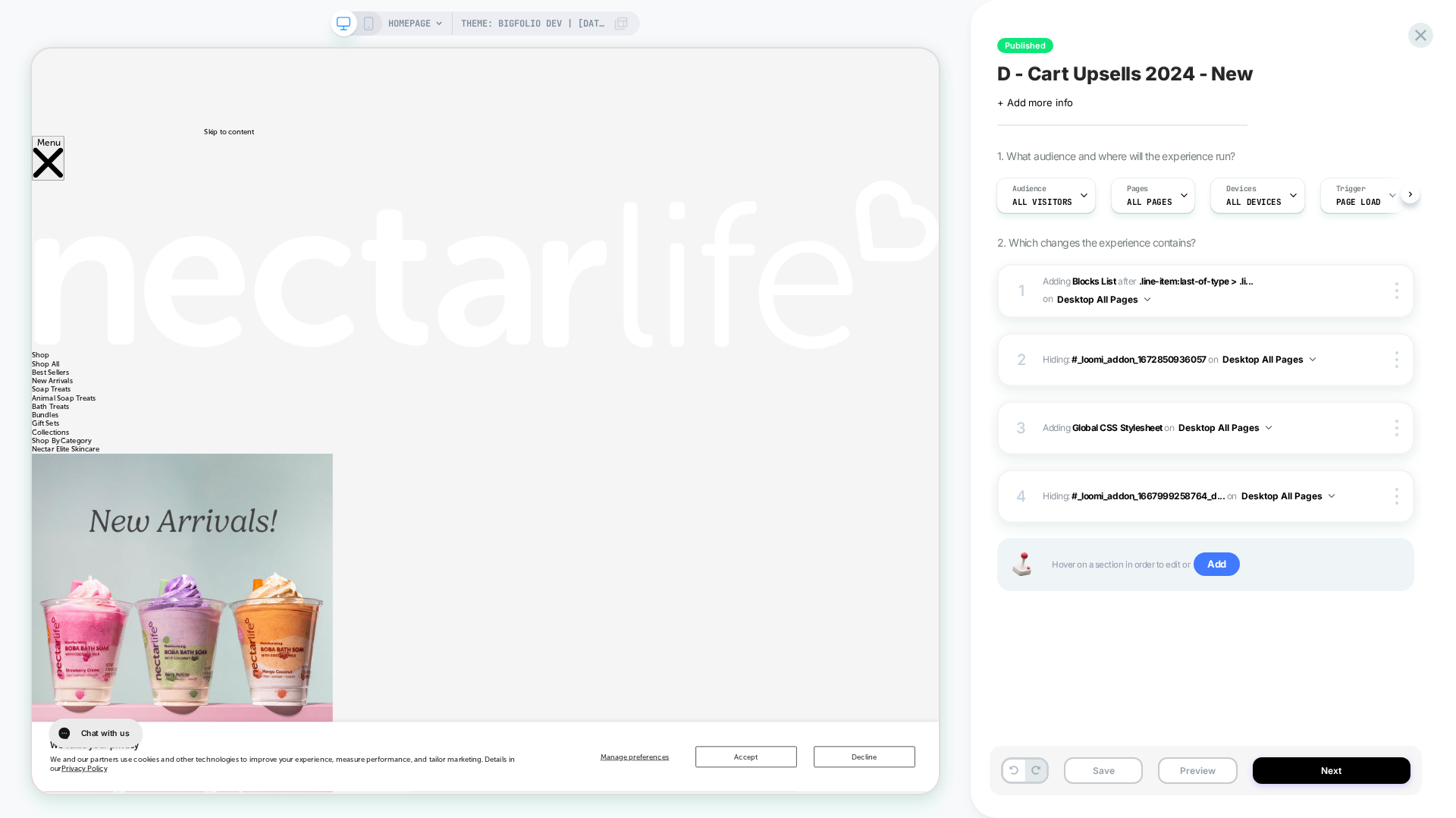
scroll to position [0, 2]
click at [0, 0] on button "Next" at bounding box center [0, 0] width 0 height 0
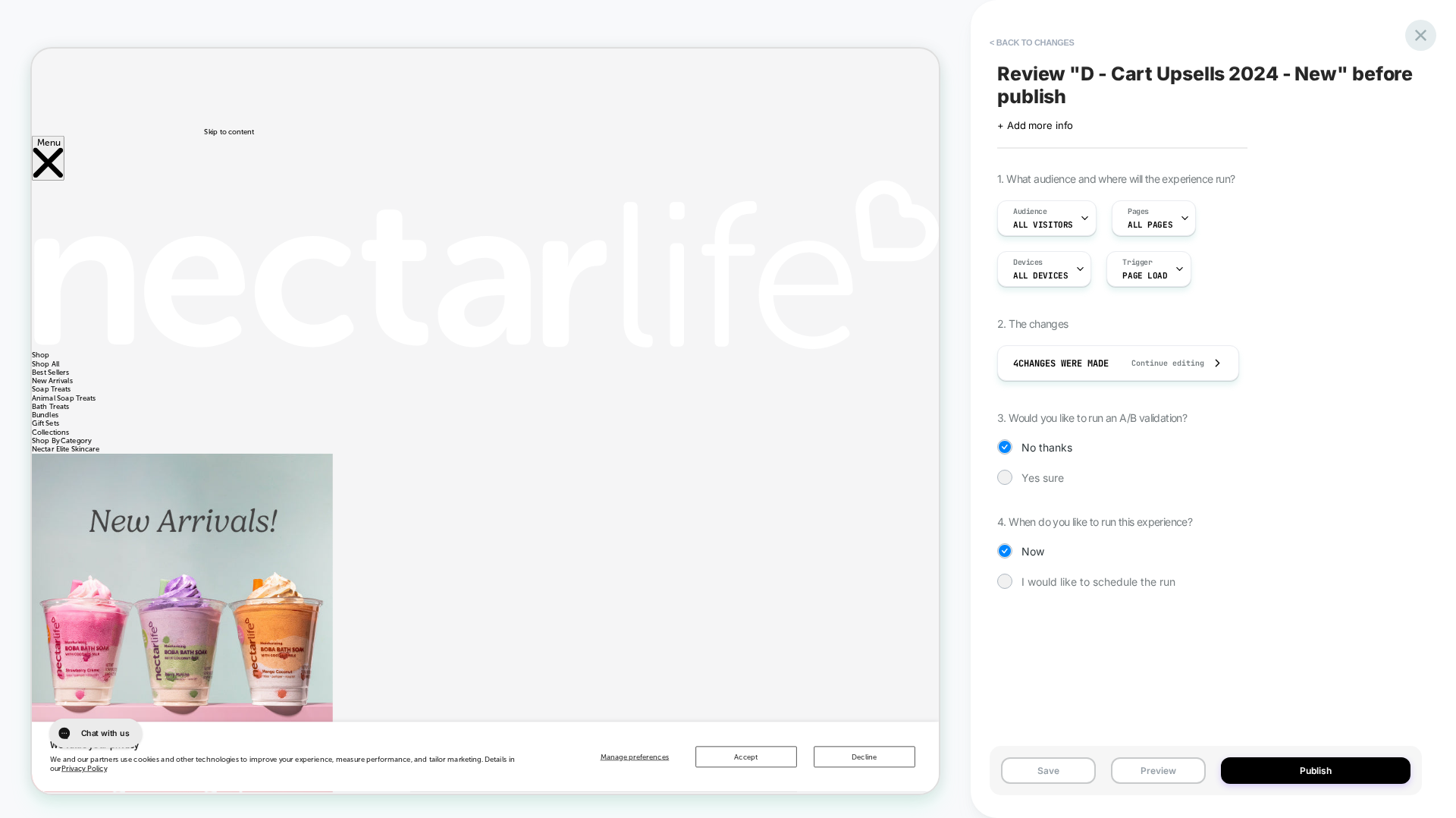
click at [1423, 29] on icon at bounding box center [1421, 35] width 21 height 21
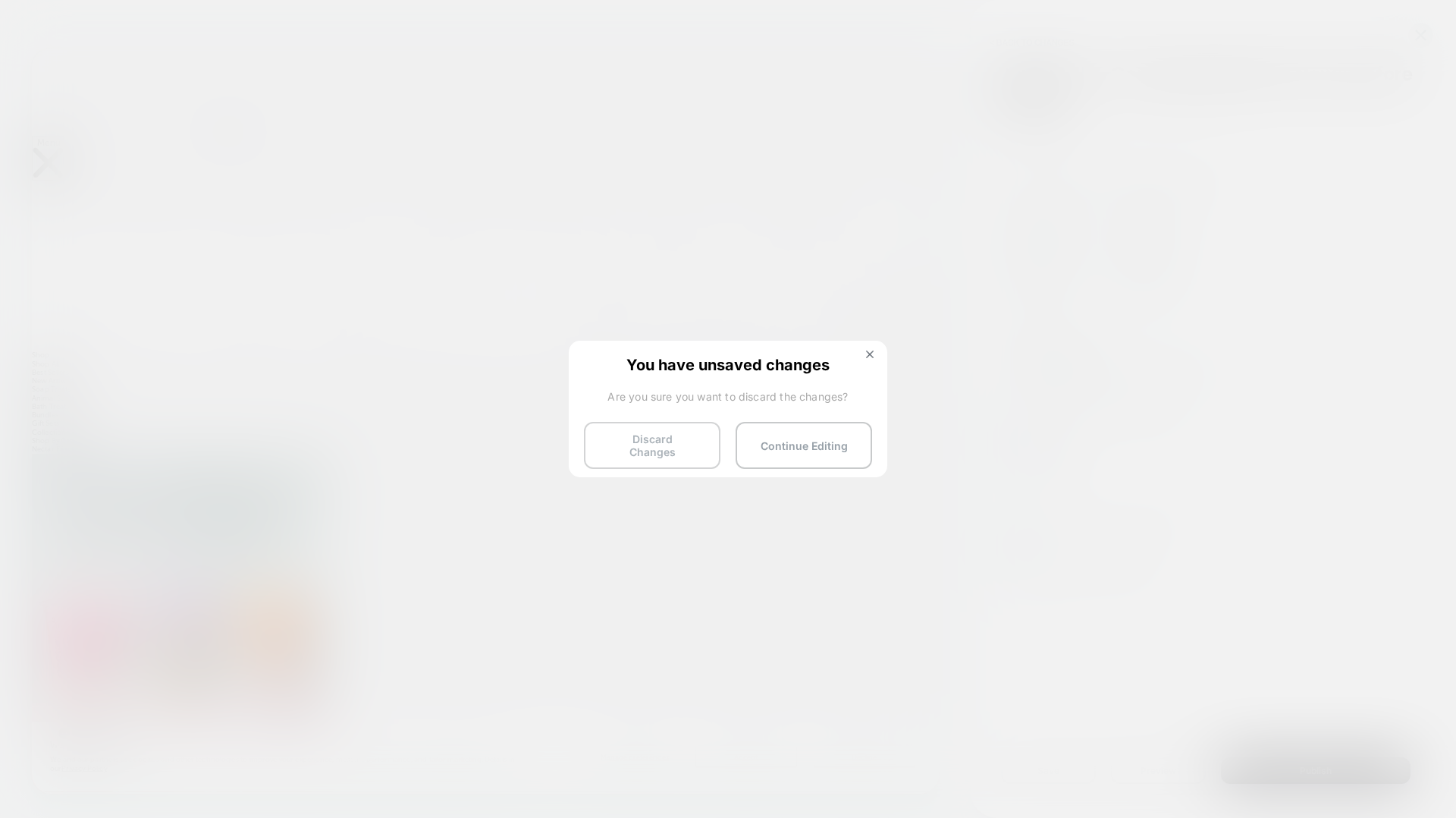
click at [666, 433] on button "Discard Changes" at bounding box center [653, 445] width 137 height 47
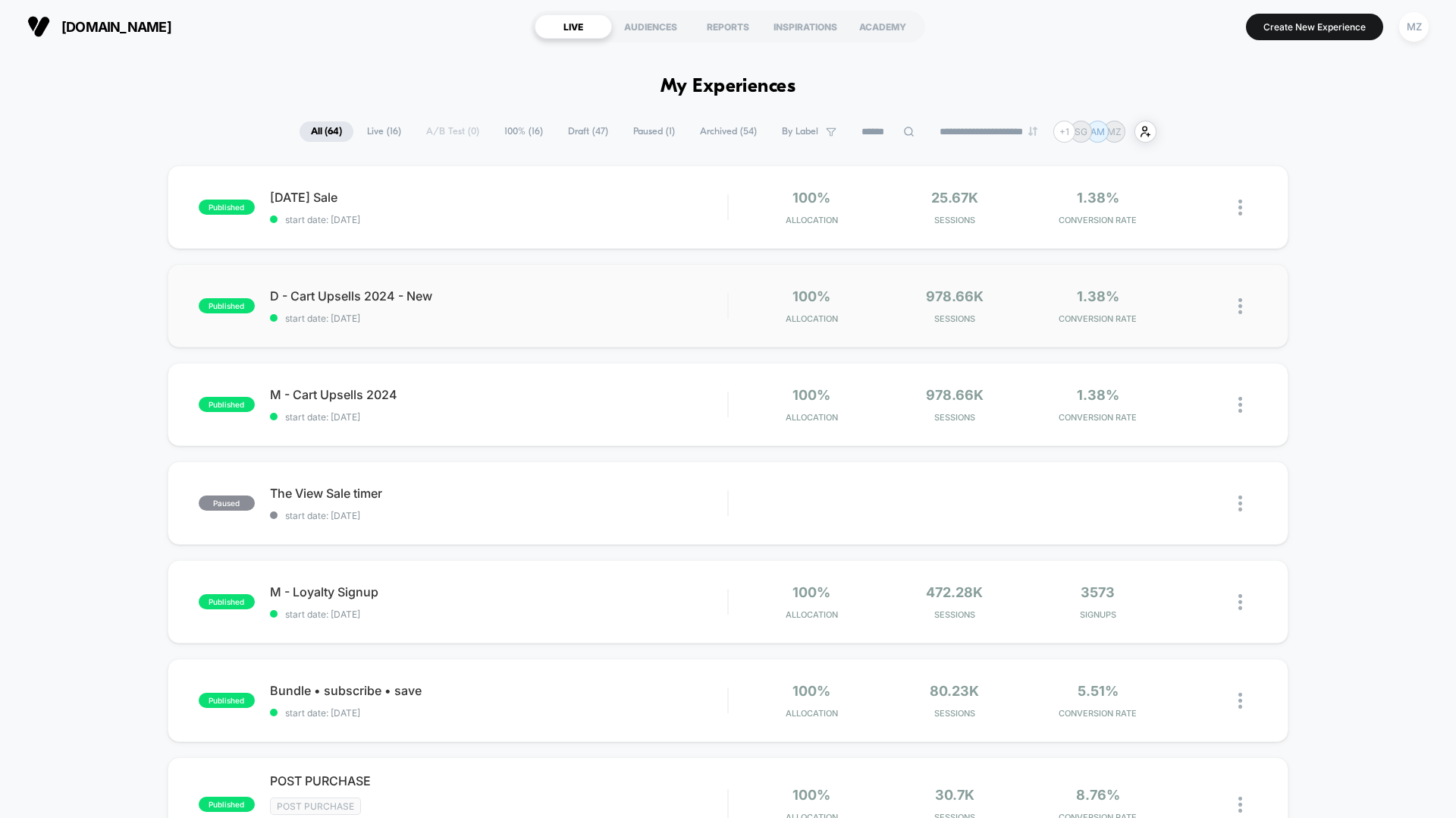
click at [543, 345] on div "published D - Cart Upsells 2024 - New start date: 10/7/2024 100% Allocation 978…" at bounding box center [728, 306] width 1121 height 84
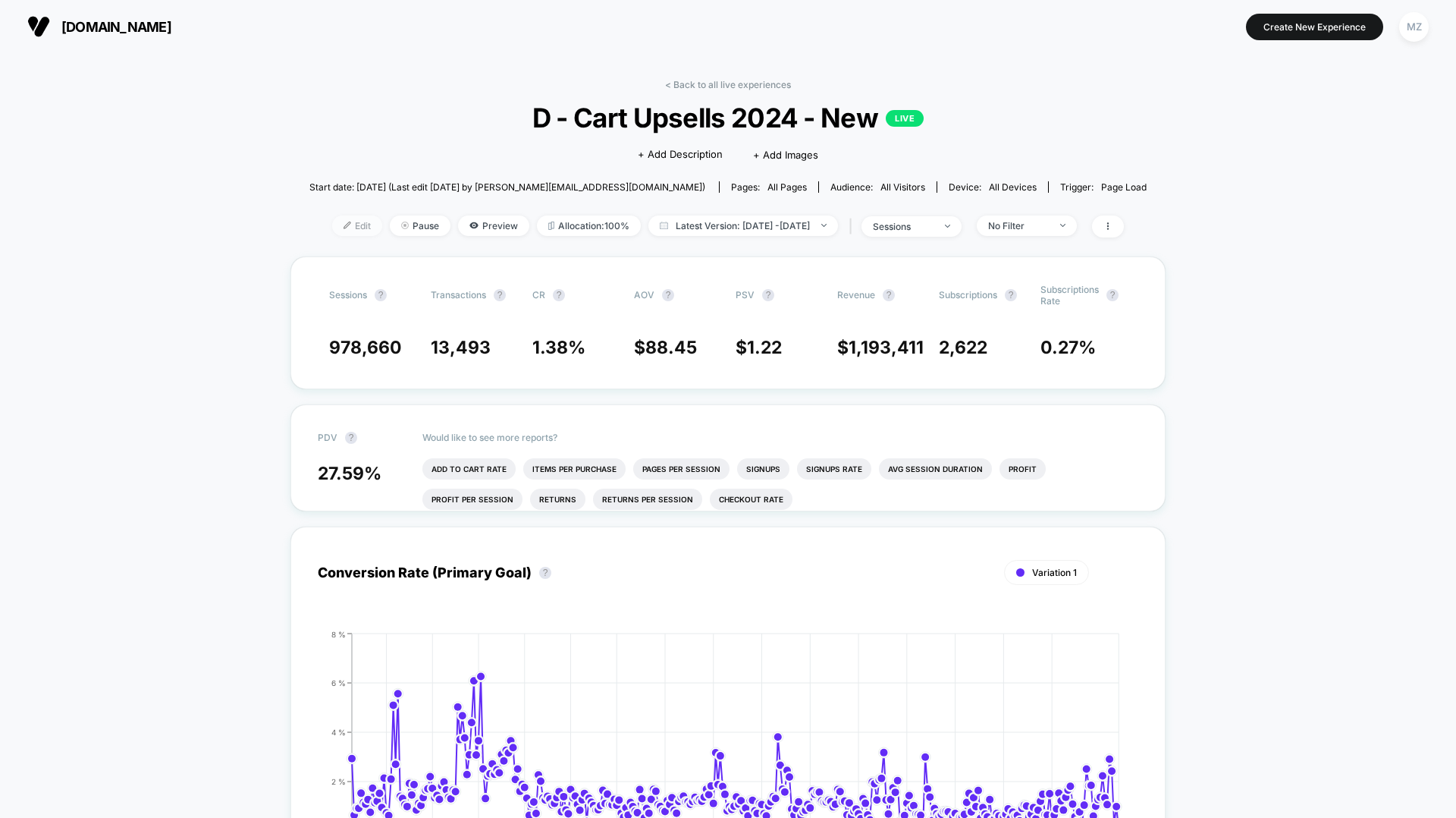
click at [344, 222] on img at bounding box center [347, 225] width 8 height 8
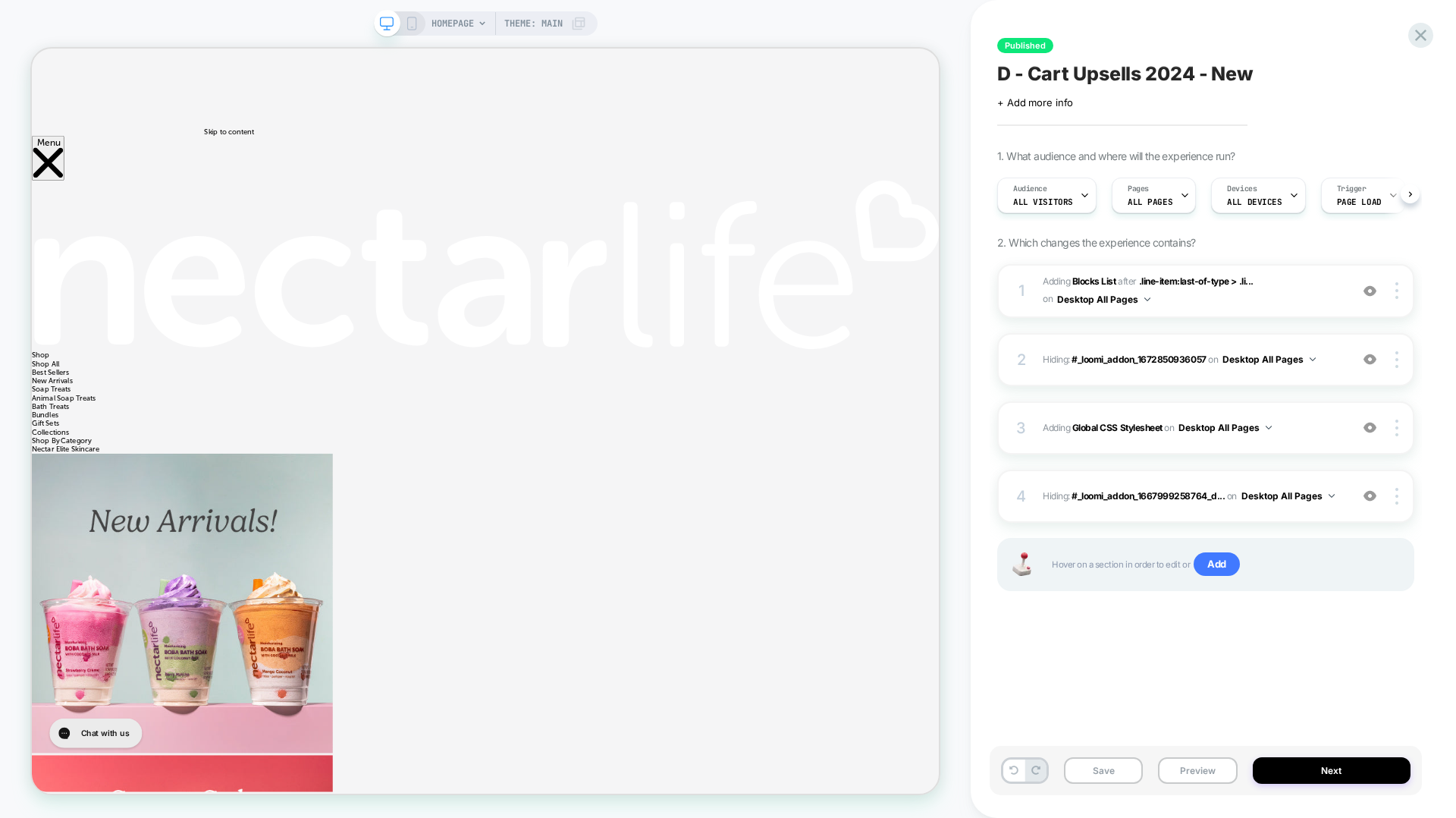
scroll to position [0, 1]
click at [1398, 293] on div at bounding box center [1400, 291] width 29 height 17
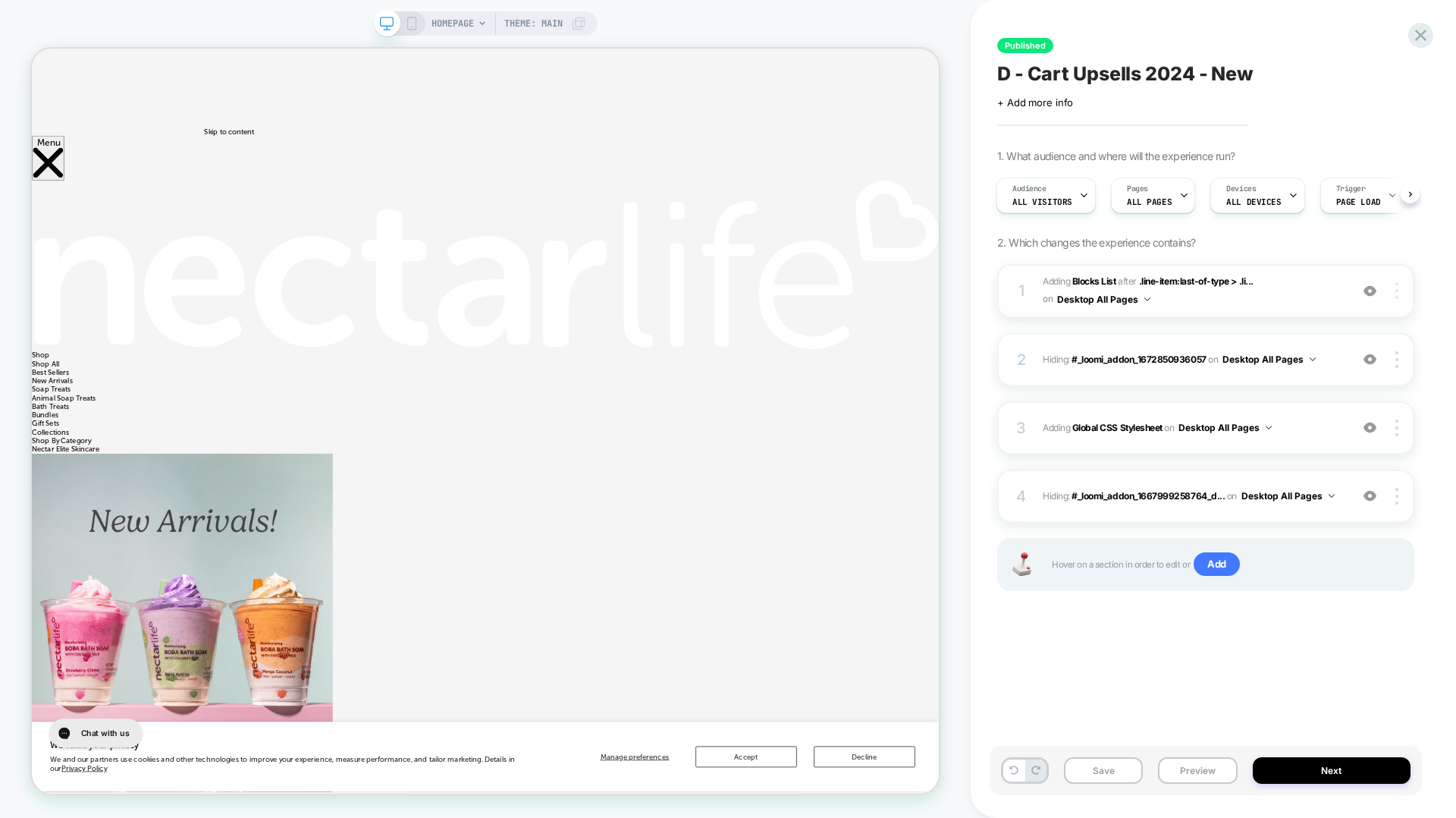
click at [1398, 291] on img at bounding box center [1397, 291] width 3 height 17
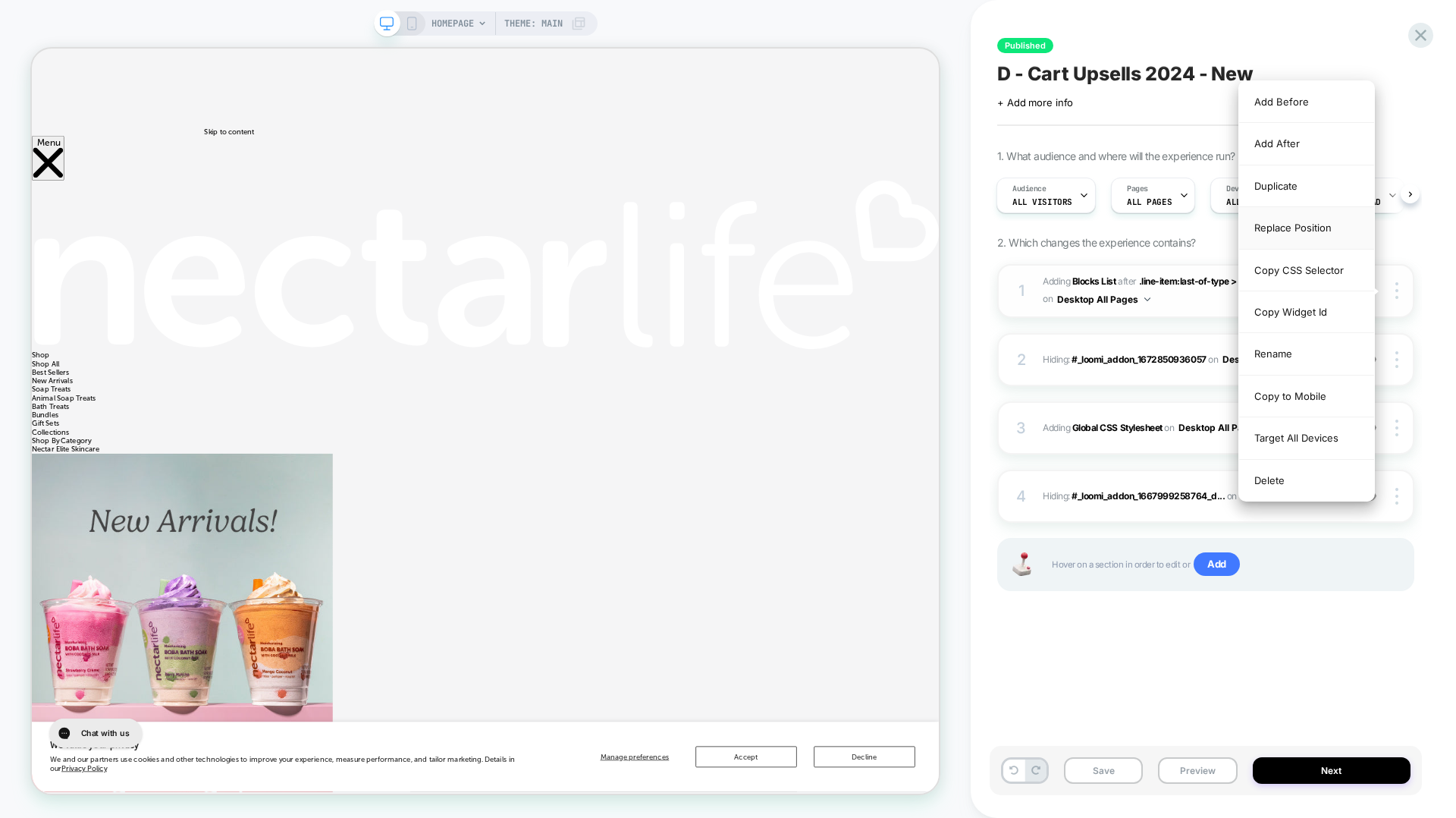
scroll to position [0, 0]
click at [0, 0] on div "Add After" at bounding box center [0, 0] width 0 height 0
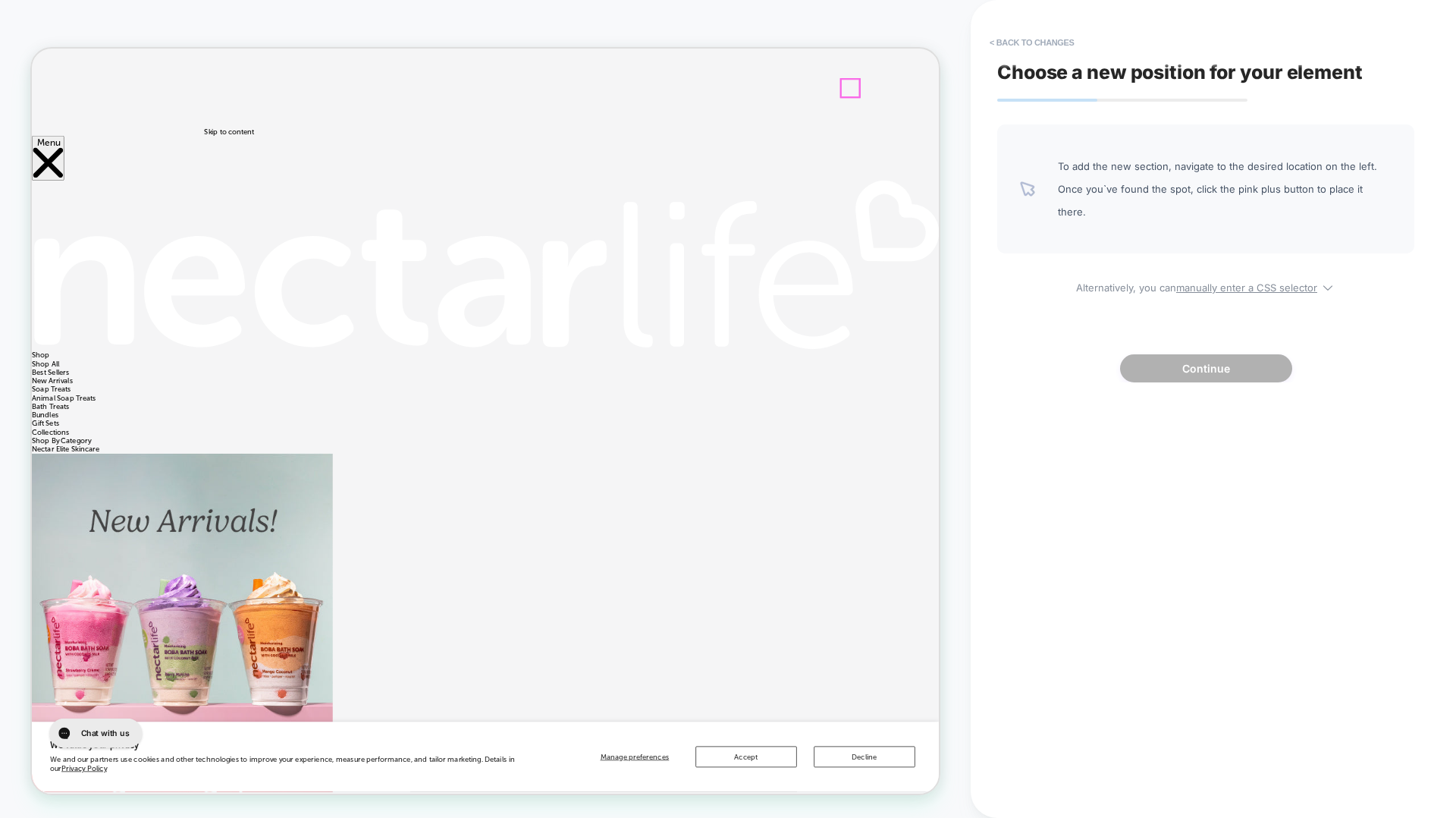
drag, startPoint x: 1149, startPoint y: 241, endPoint x: 1123, endPoint y: 108, distance: 135.5
click at [1123, 108] on div at bounding box center [1123, 102] width 24 height 24
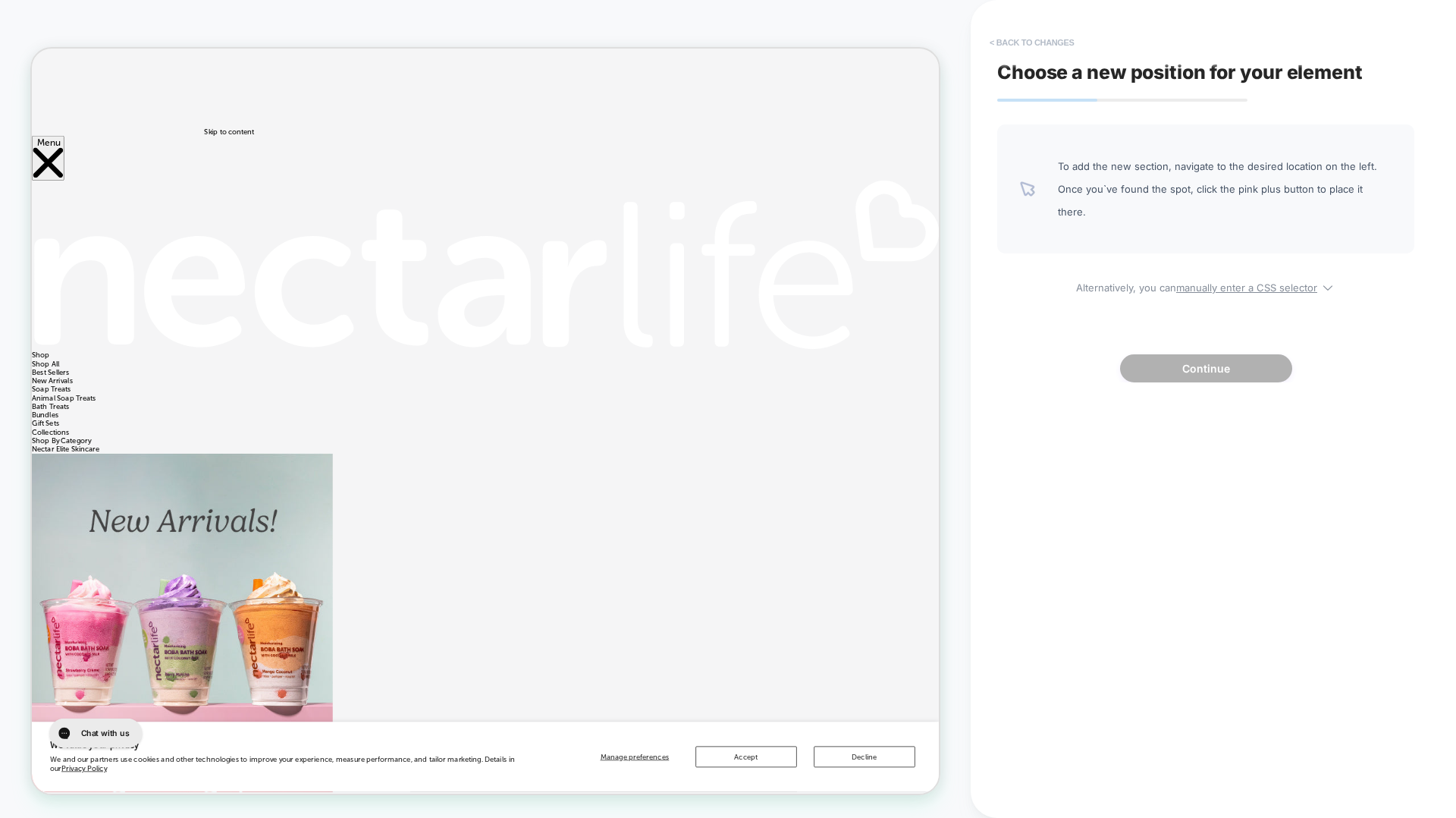
click at [1029, 49] on button "< Back to changes" at bounding box center [1032, 42] width 100 height 24
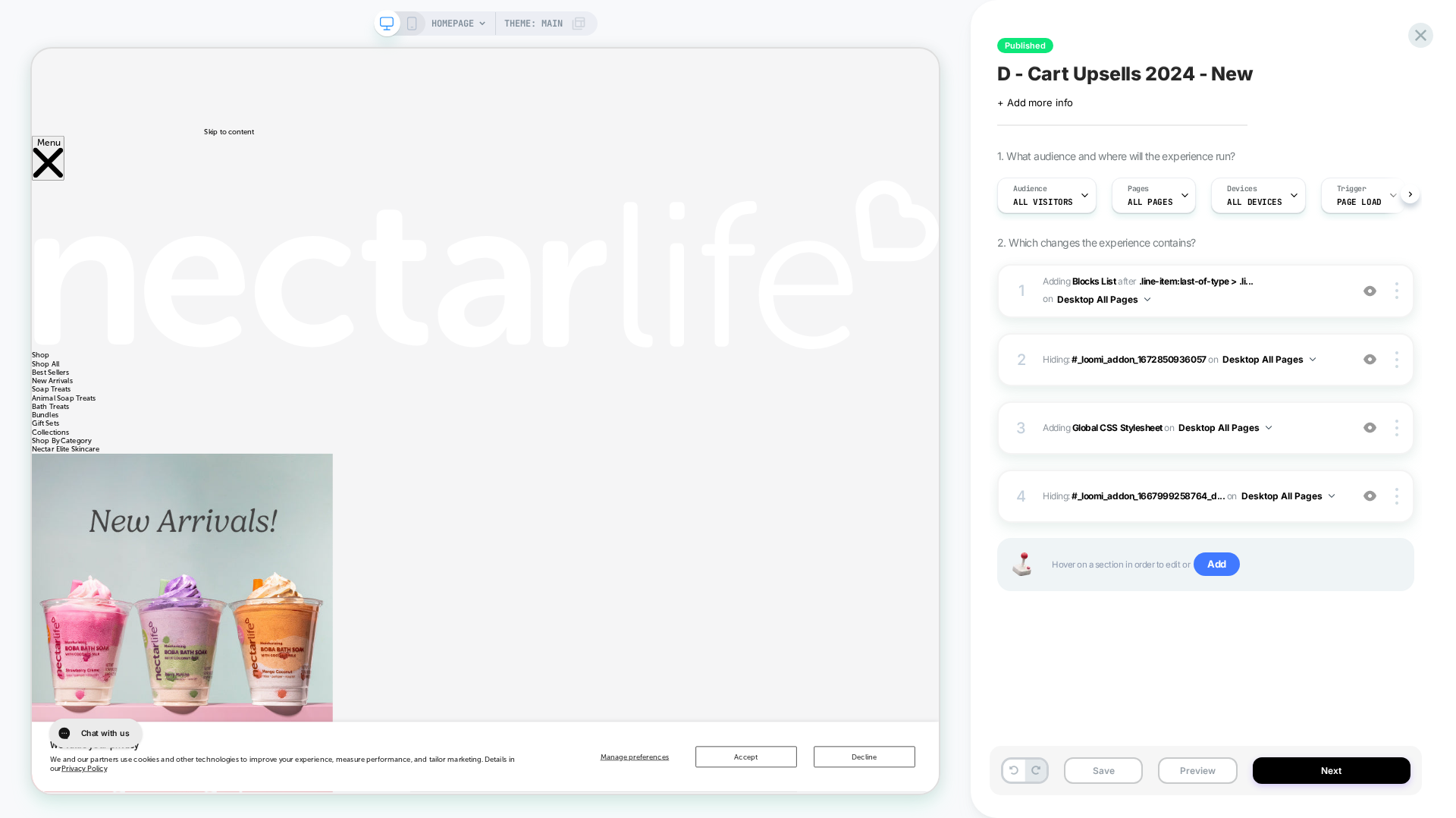
scroll to position [0, 1]
click at [1414, 34] on icon at bounding box center [1421, 35] width 21 height 21
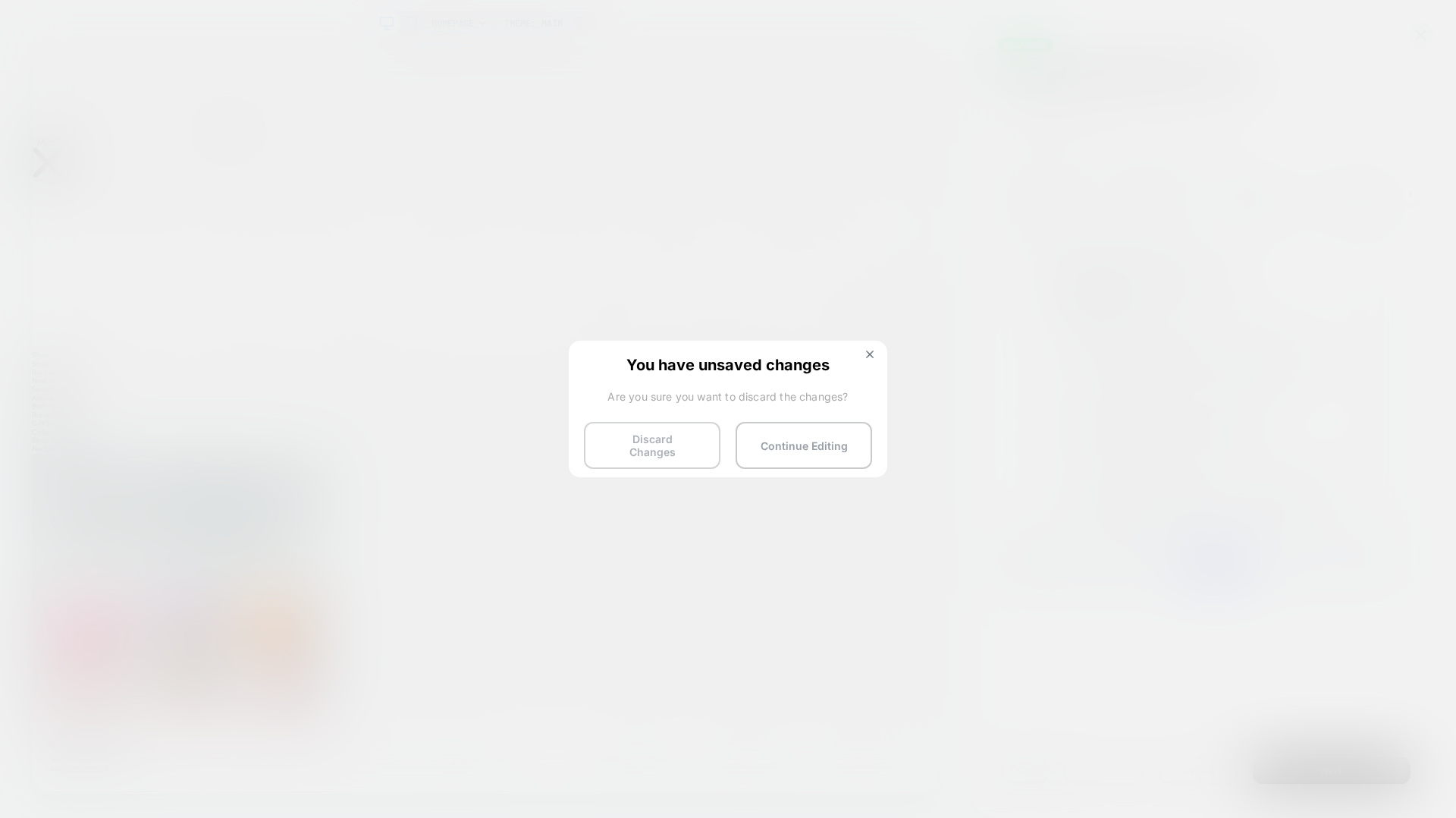
click at [619, 438] on button "Discard Changes" at bounding box center [653, 445] width 137 height 47
